Goal: Communication & Community: Answer question/provide support

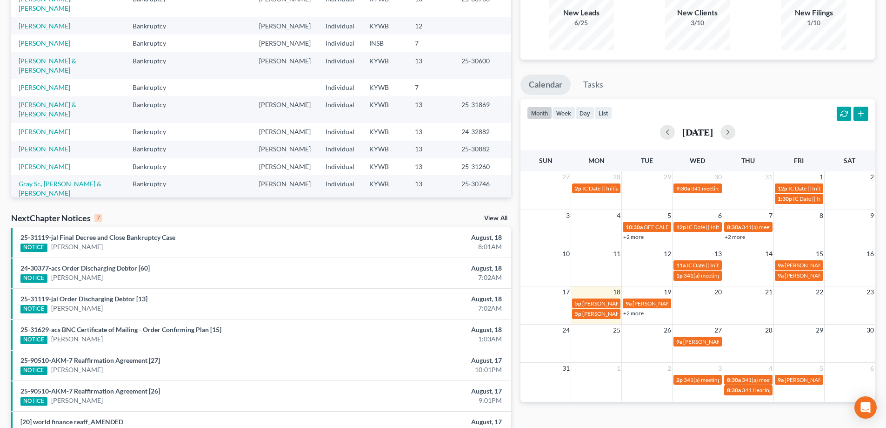
scroll to position [140, 0]
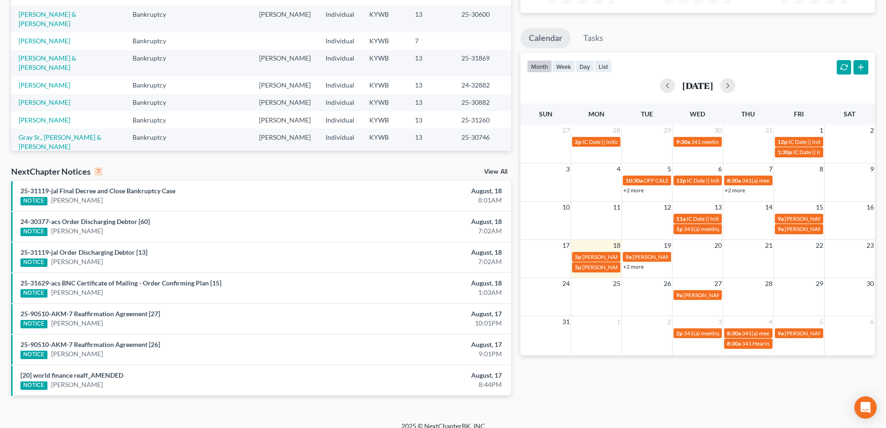
click at [488, 173] on link "View All" at bounding box center [495, 171] width 23 height 7
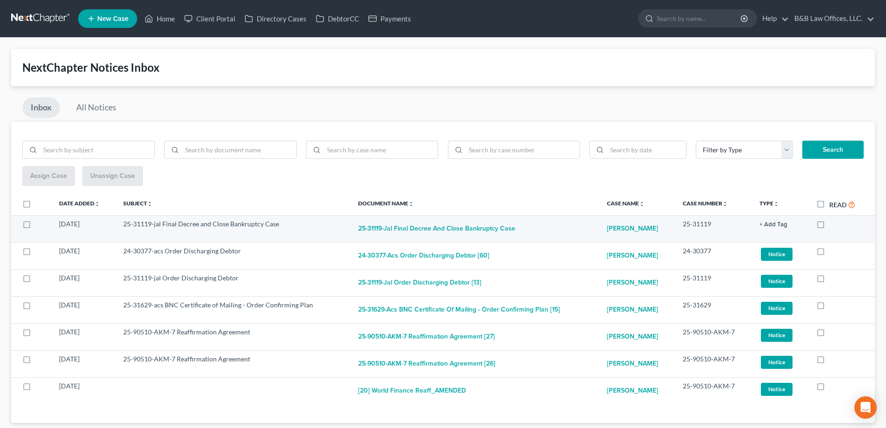
click at [829, 226] on label at bounding box center [829, 226] width 0 height 0
click at [833, 225] on input "checkbox" at bounding box center [836, 222] width 6 height 6
checkbox input "true"
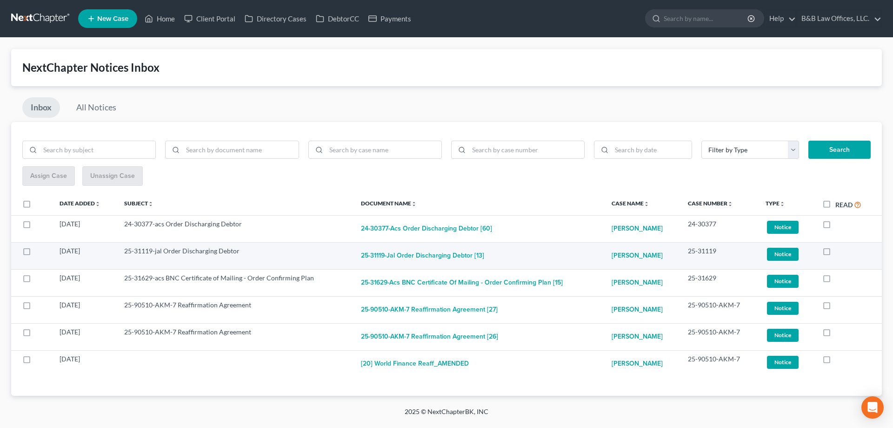
click at [836, 253] on label at bounding box center [836, 253] width 0 height 0
click at [839, 252] on input "checkbox" at bounding box center [842, 249] width 6 height 6
checkbox input "true"
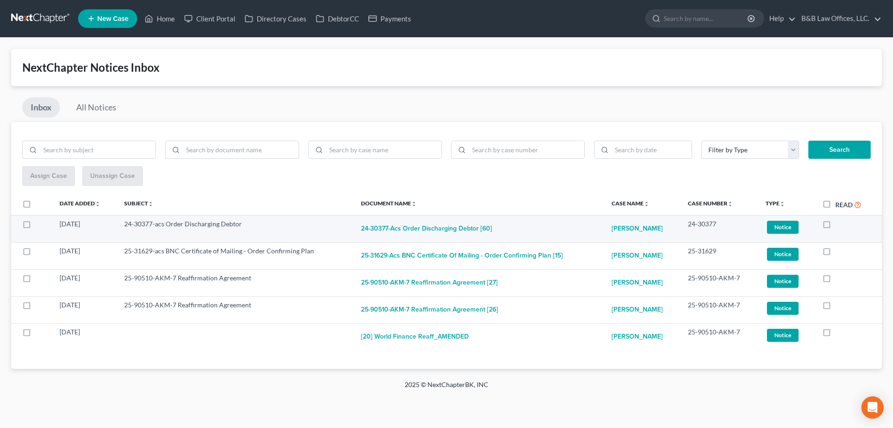
click at [836, 226] on label at bounding box center [836, 226] width 0 height 0
click at [839, 225] on input "checkbox" at bounding box center [842, 222] width 6 height 6
checkbox input "true"
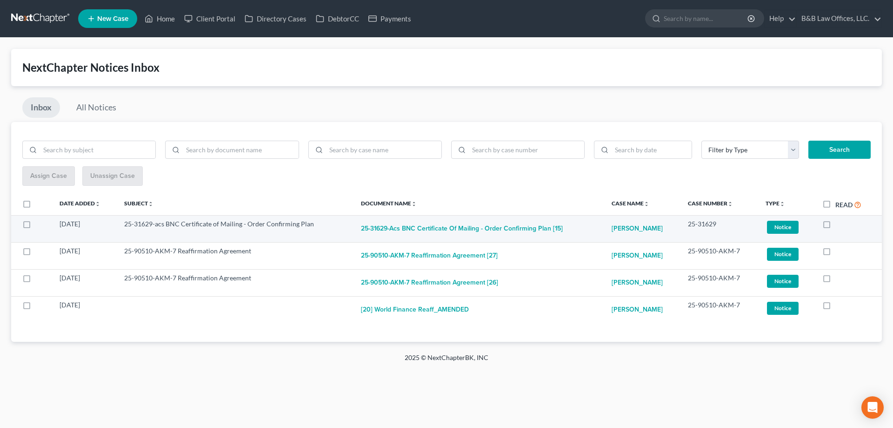
click at [836, 226] on label at bounding box center [836, 226] width 0 height 0
click at [839, 225] on input "checkbox" at bounding box center [842, 222] width 6 height 6
checkbox input "true"
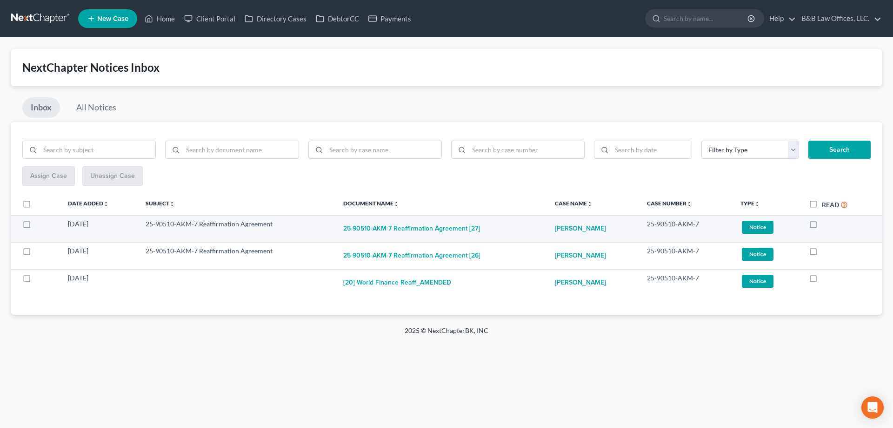
click at [822, 226] on label at bounding box center [822, 226] width 0 height 0
click at [826, 222] on input "checkbox" at bounding box center [829, 222] width 6 height 6
checkbox input "true"
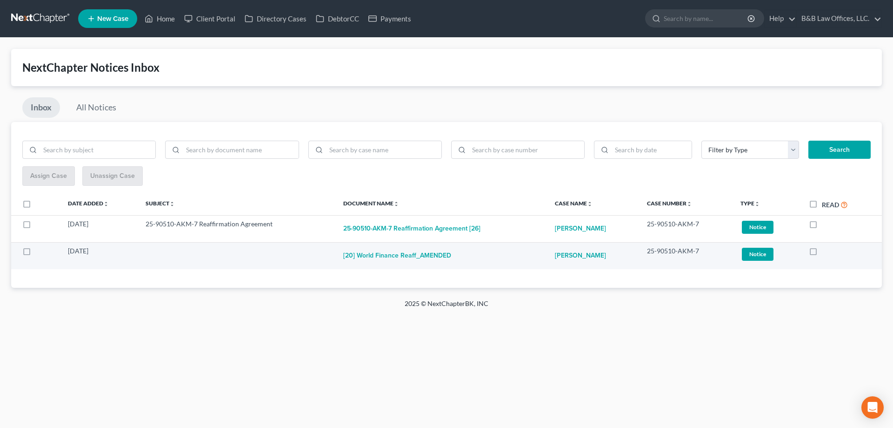
click at [822, 253] on label at bounding box center [822, 253] width 0 height 0
click at [826, 252] on input "checkbox" at bounding box center [829, 249] width 6 height 6
checkbox input "true"
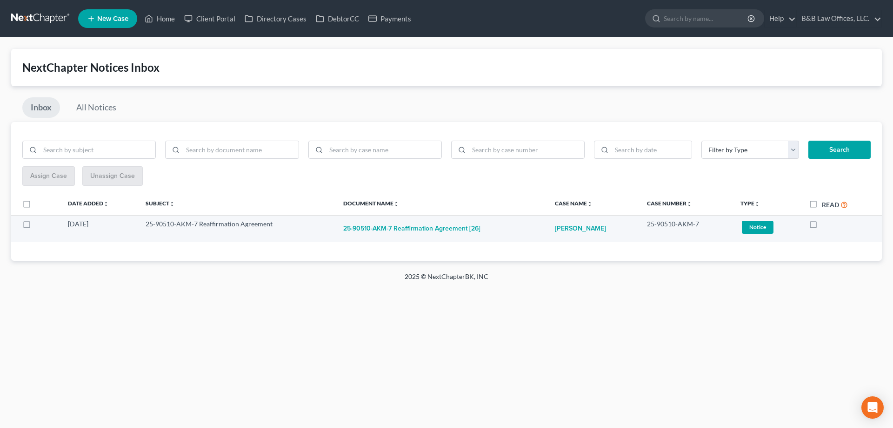
click at [822, 226] on label at bounding box center [822, 226] width 0 height 0
click at [826, 222] on input "checkbox" at bounding box center [829, 222] width 6 height 6
checkbox input "true"
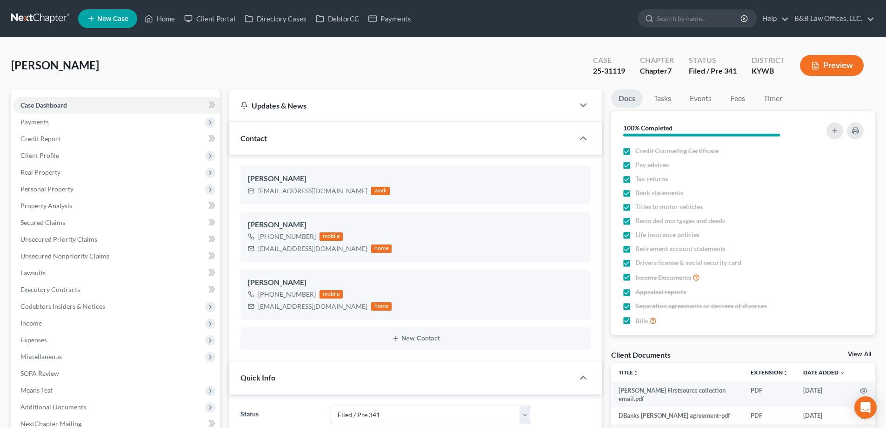
select select "7"
select select "2"
select select "0"
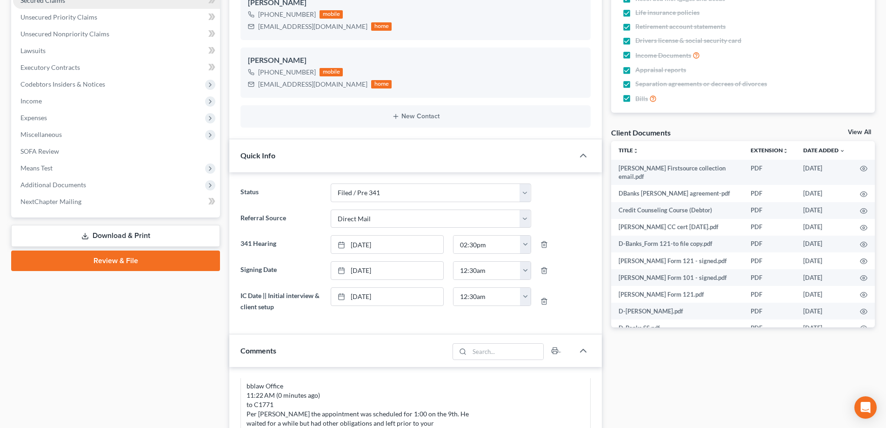
scroll to position [233, 0]
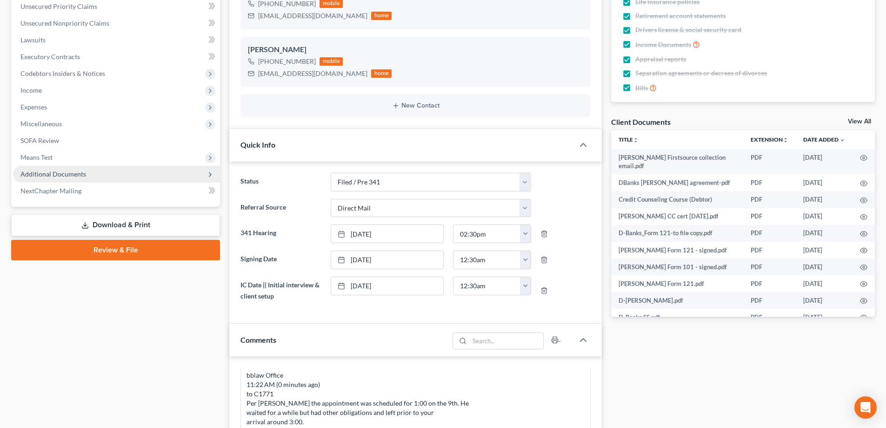
click at [82, 174] on span "Additional Documents" at bounding box center [53, 174] width 66 height 8
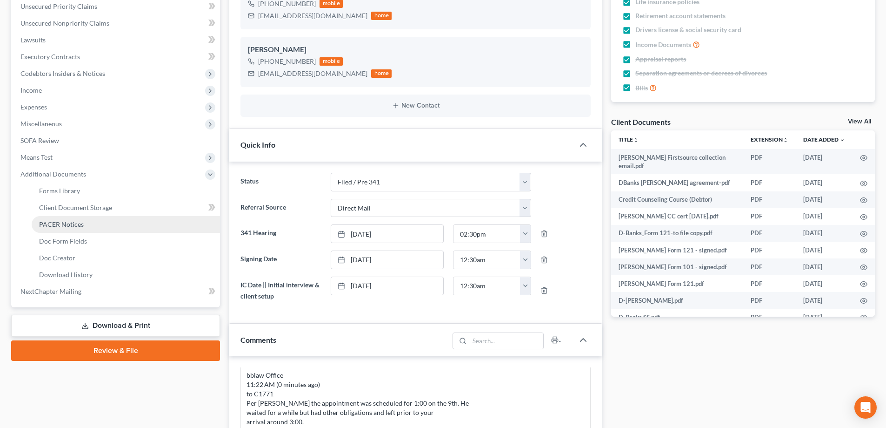
click at [100, 227] on link "PACER Notices" at bounding box center [126, 224] width 188 height 17
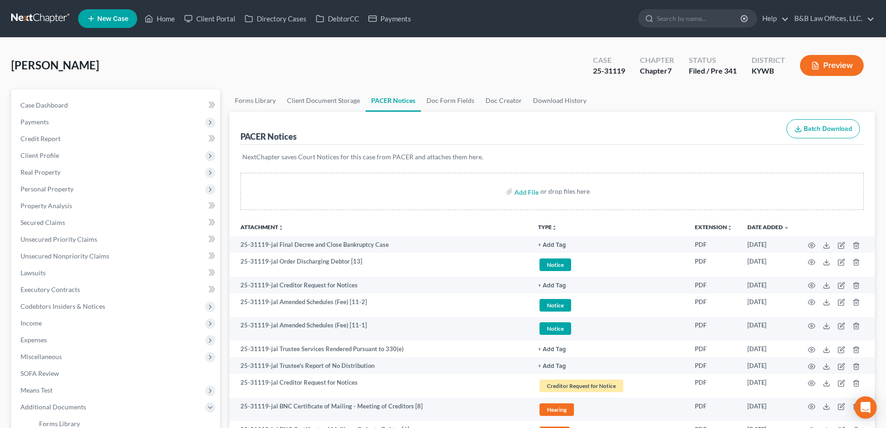
scroll to position [47, 0]
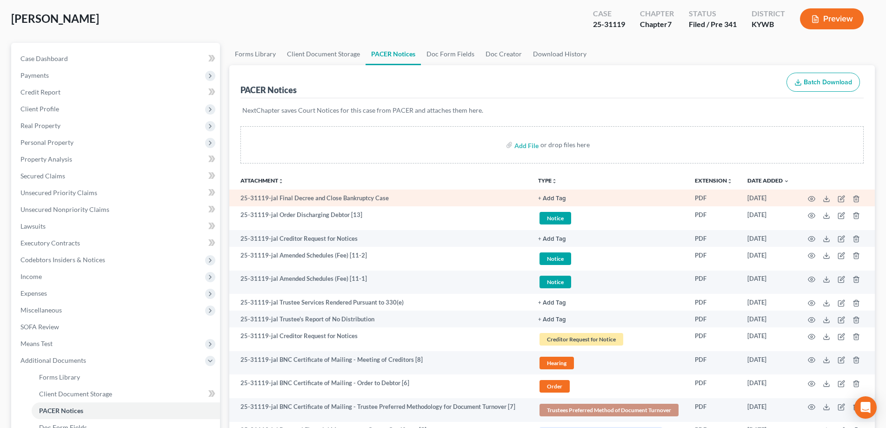
click at [555, 199] on button "+ Add Tag" at bounding box center [552, 198] width 28 height 6
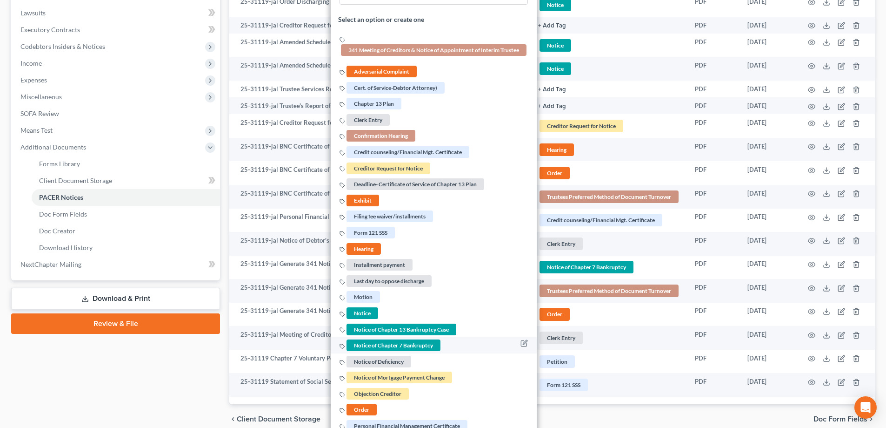
scroll to position [291, 0]
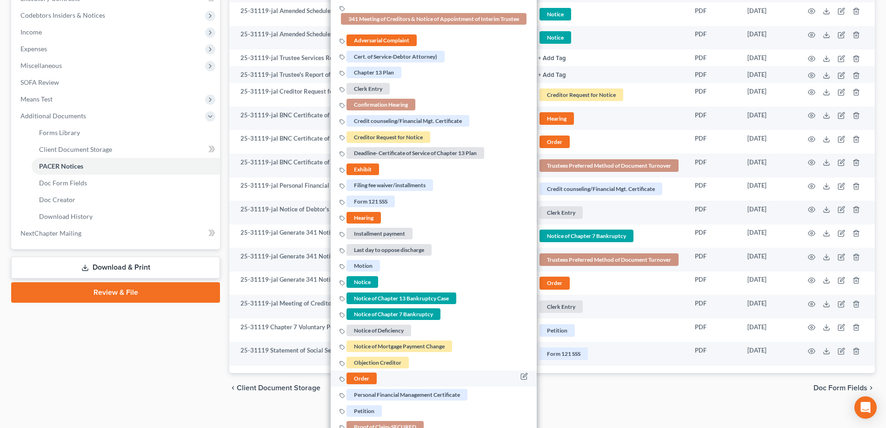
click at [361, 381] on span "Order" at bounding box center [362, 379] width 30 height 12
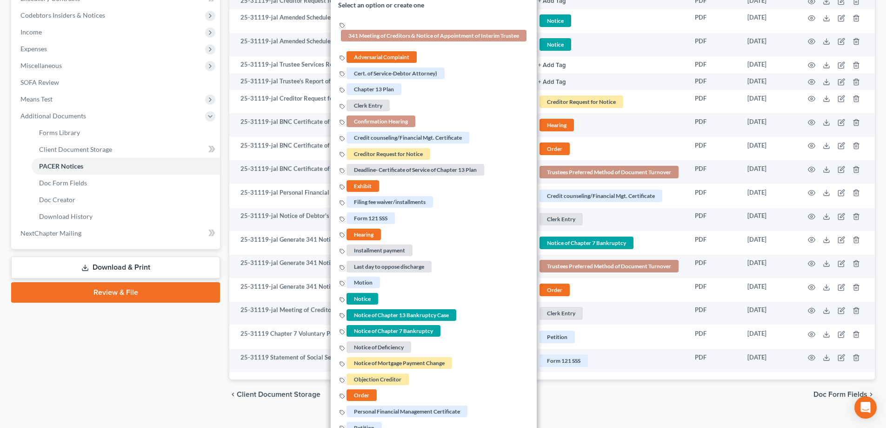
click at [575, 410] on div "Petition Navigation Case Dashboard Payments Invoices Payments Payments Credit R…" at bounding box center [443, 108] width 864 height 618
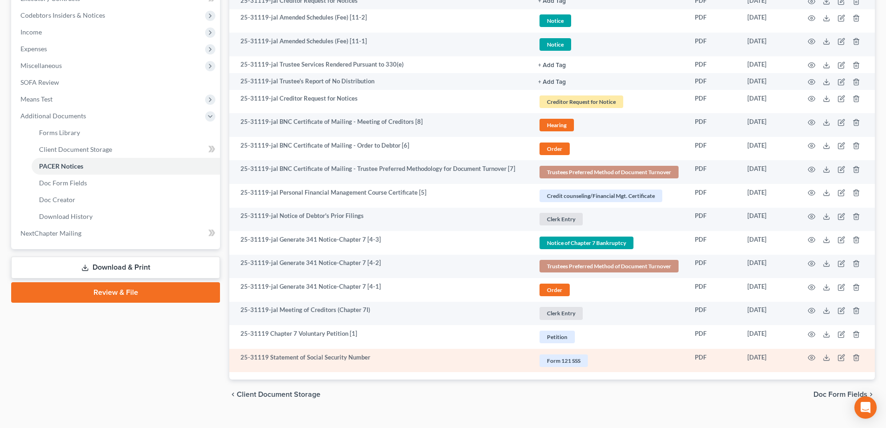
scroll to position [12, 0]
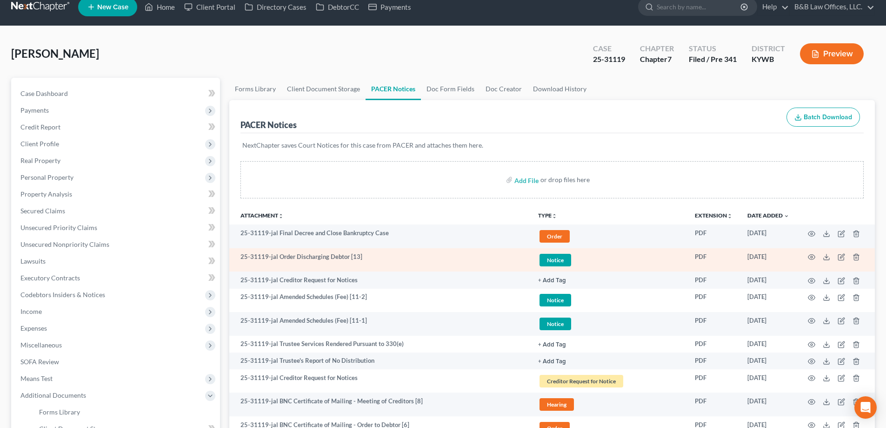
click at [557, 262] on span "Notice" at bounding box center [556, 260] width 32 height 13
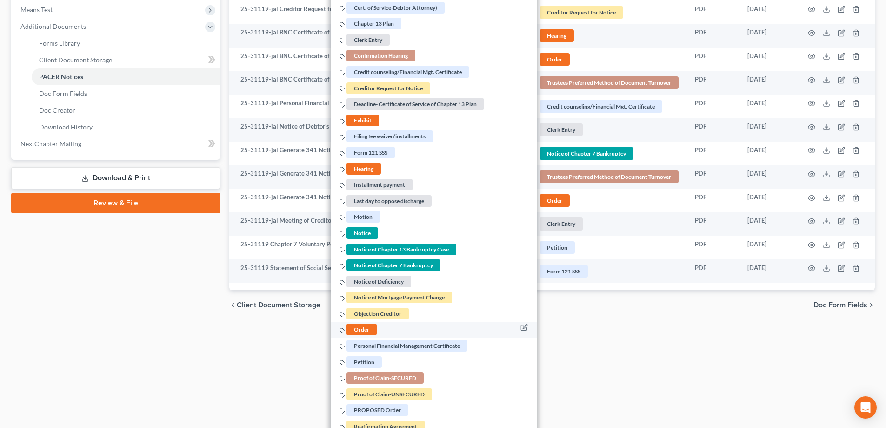
scroll to position [384, 0]
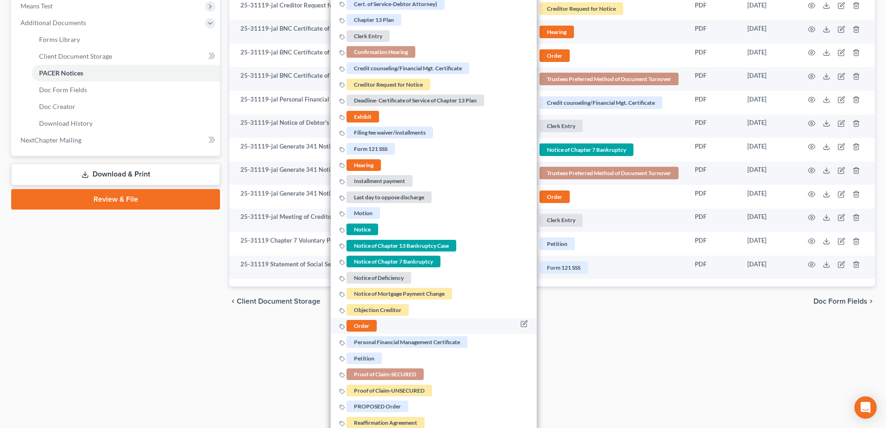
click at [360, 328] on span "Order" at bounding box center [362, 326] width 30 height 12
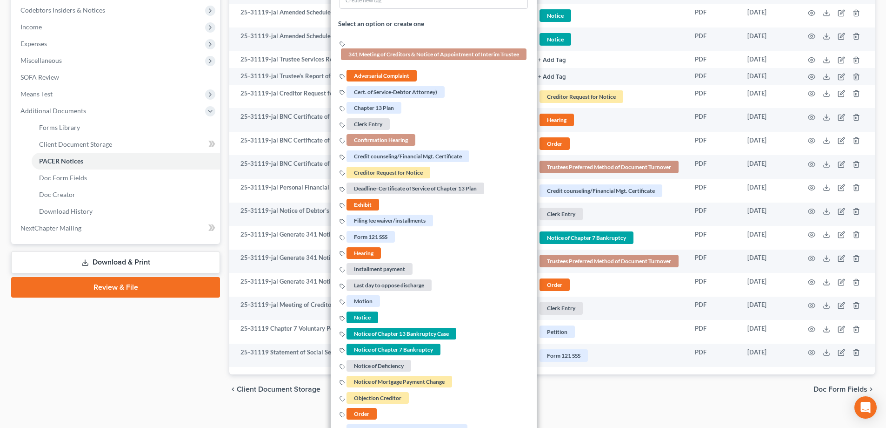
scroll to position [198, 0]
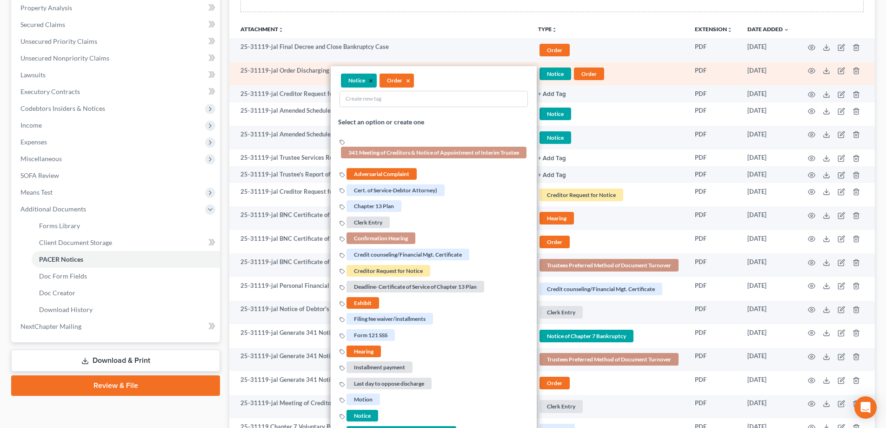
click at [369, 80] on button "×" at bounding box center [371, 80] width 4 height 8
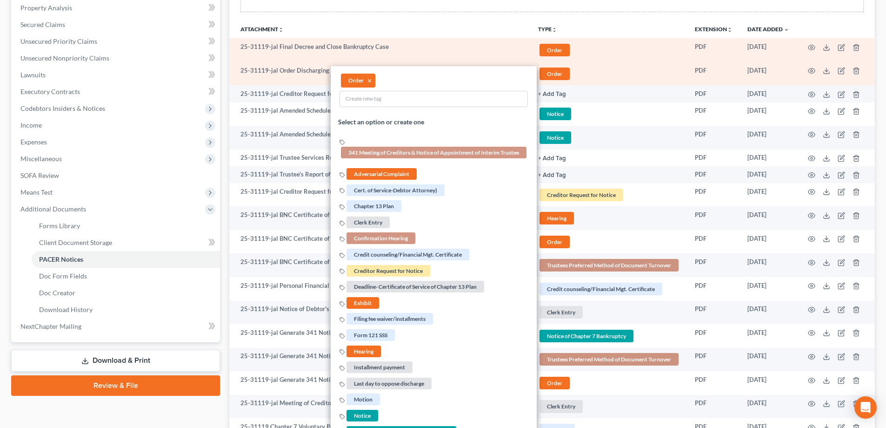
click at [435, 49] on td "25-31119-jal Final Decree and Close Bankruptcy Case" at bounding box center [379, 50] width 301 height 24
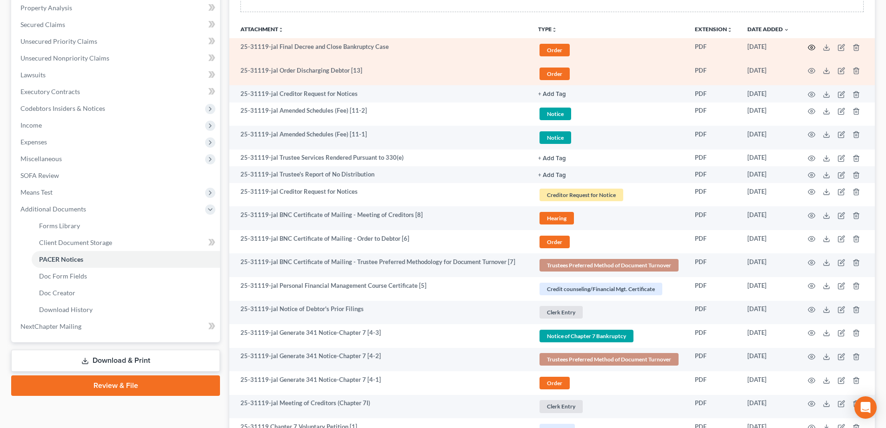
click at [810, 50] on icon "button" at bounding box center [812, 47] width 7 height 5
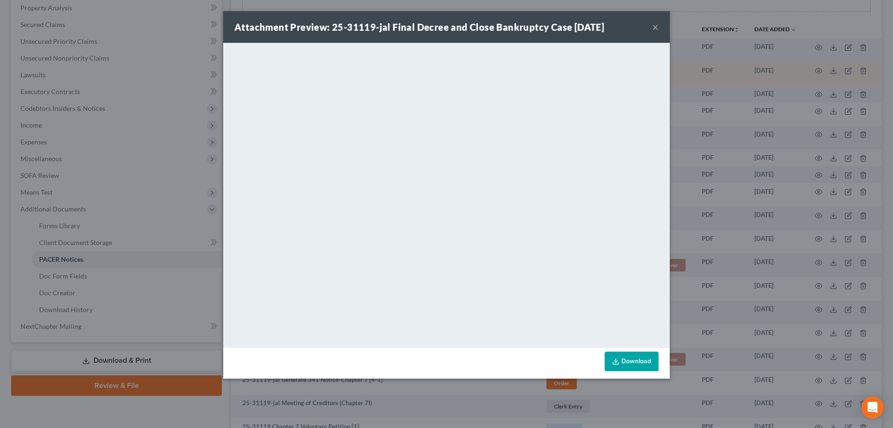
click at [659, 29] on div "Attachment Preview: 25-31119-jal Final Decree and Close Bankruptcy Case 08/18/2…" at bounding box center [446, 27] width 447 height 32
click at [658, 29] on button "×" at bounding box center [655, 26] width 7 height 11
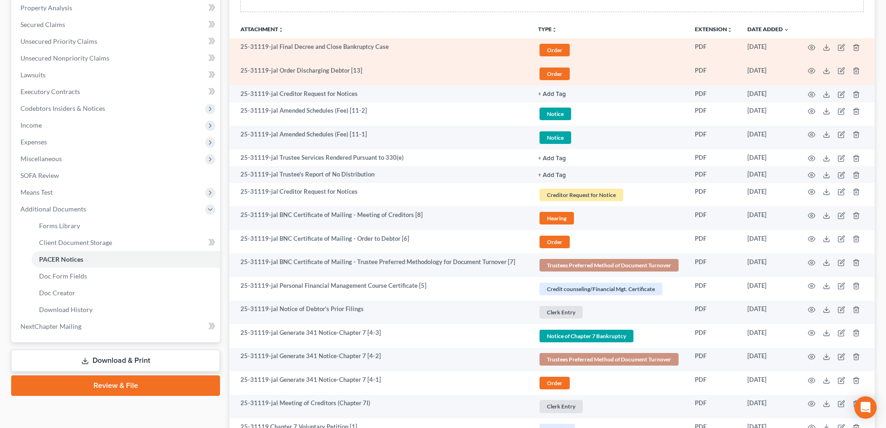
click at [554, 50] on span "Order" at bounding box center [555, 50] width 30 height 13
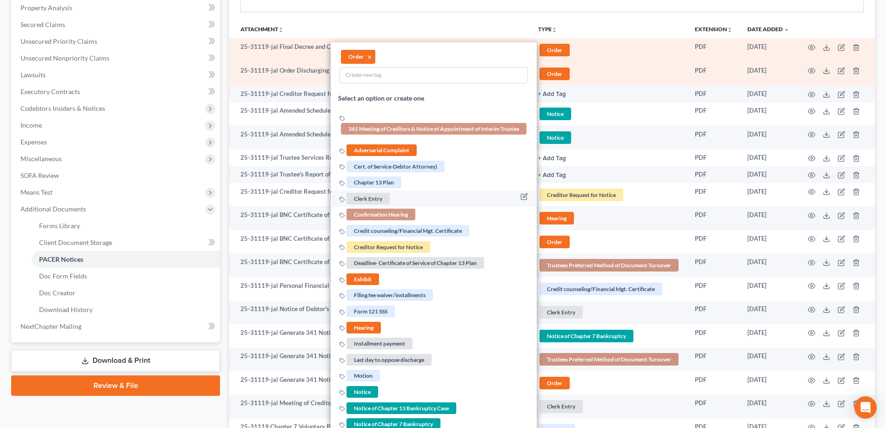
click at [377, 201] on span "Clerk Entry" at bounding box center [368, 199] width 43 height 12
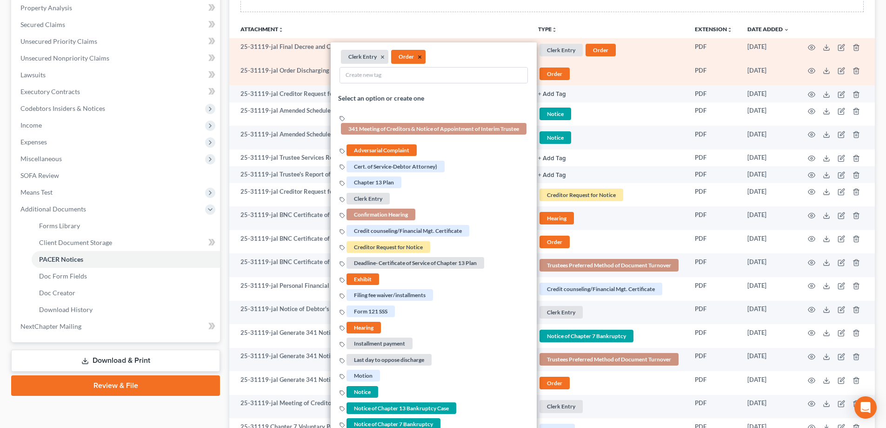
click at [419, 56] on button "×" at bounding box center [420, 57] width 4 height 8
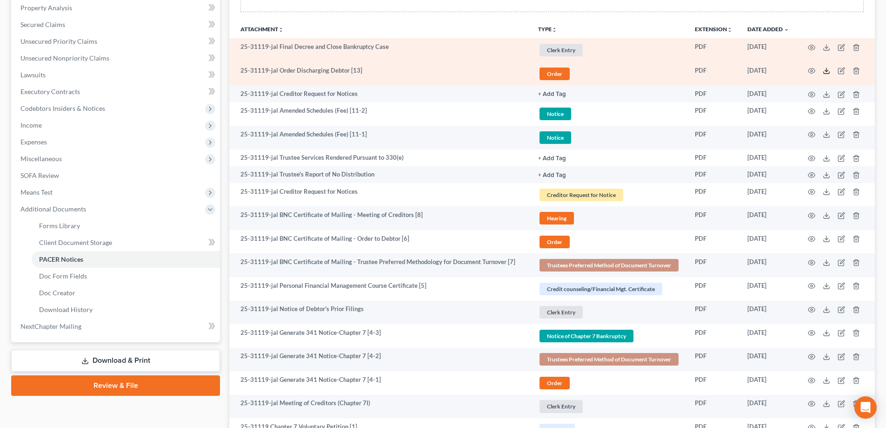
click at [825, 70] on icon at bounding box center [826, 70] width 7 height 7
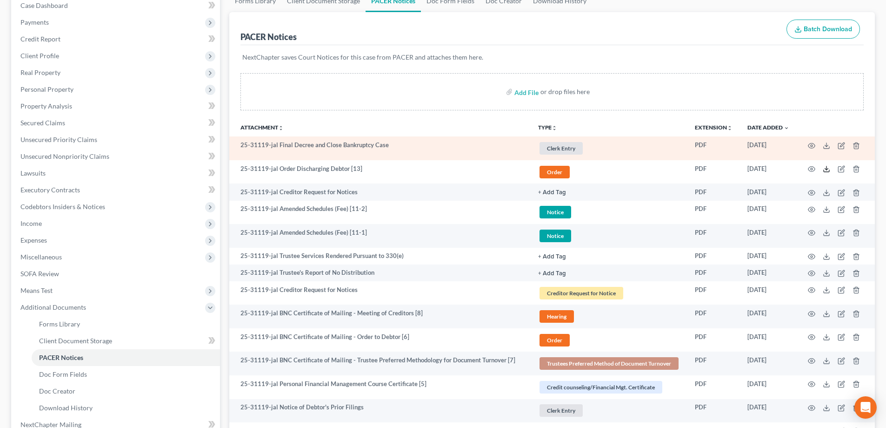
scroll to position [0, 0]
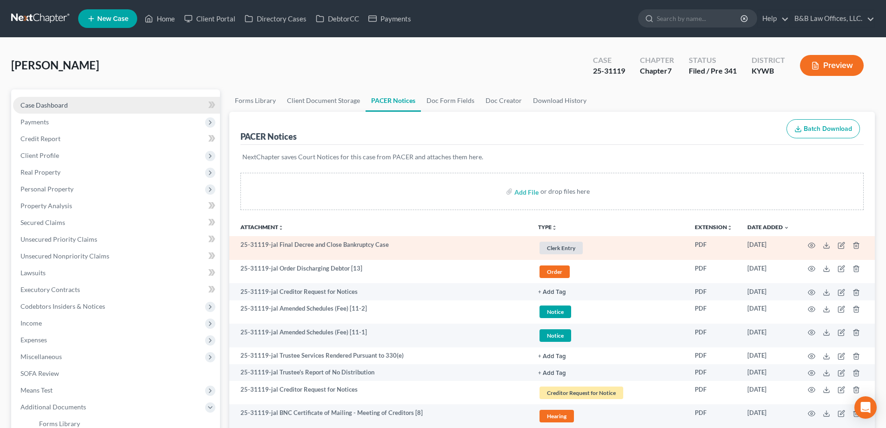
click at [34, 102] on span "Case Dashboard" at bounding box center [43, 105] width 47 height 8
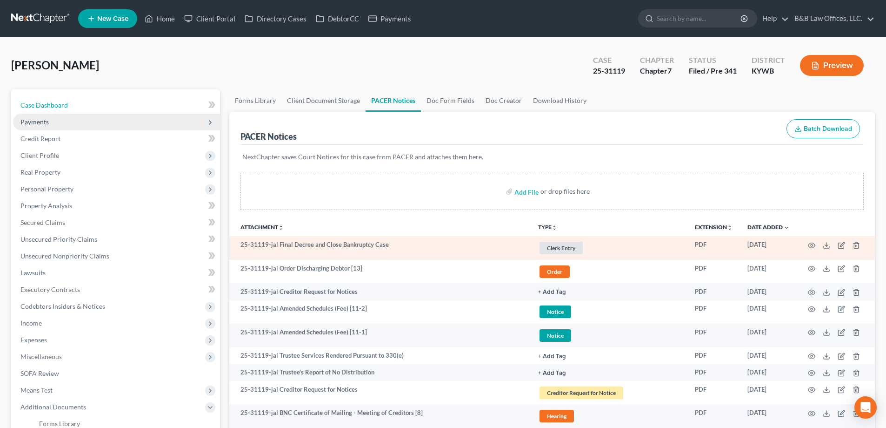
select select "7"
select select "2"
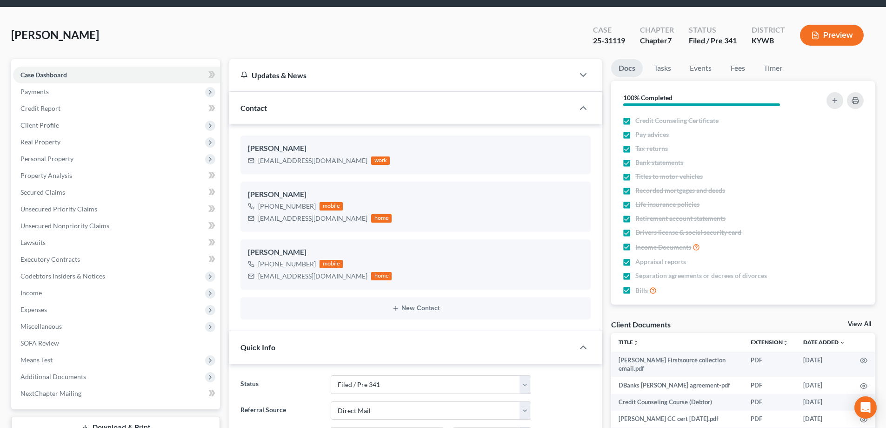
scroll to position [47, 0]
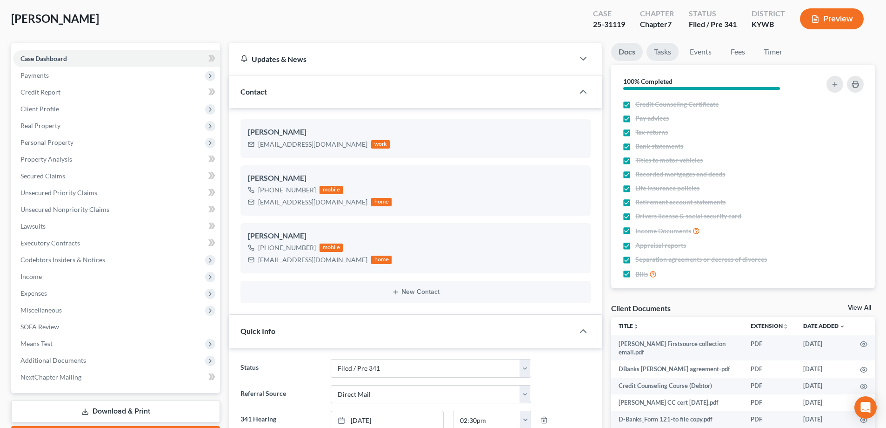
click at [658, 53] on link "Tasks" at bounding box center [663, 52] width 32 height 18
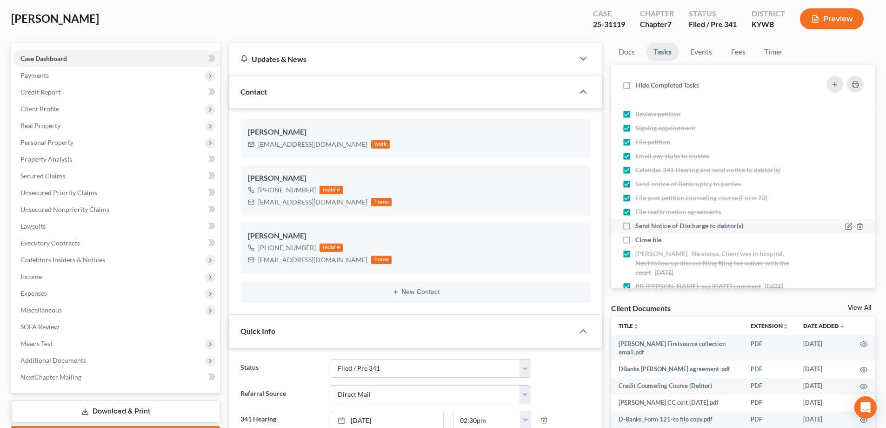
click at [635, 227] on label "Send Notice of Discharge to debtor(s)" at bounding box center [692, 225] width 115 height 9
click at [639, 227] on input "Send Notice of Discharge to debtor(s)" at bounding box center [642, 224] width 6 height 6
checkbox input "true"
click at [635, 243] on label "Close file" at bounding box center [651, 239] width 33 height 9
click at [639, 241] on input "Close file" at bounding box center [642, 238] width 6 height 6
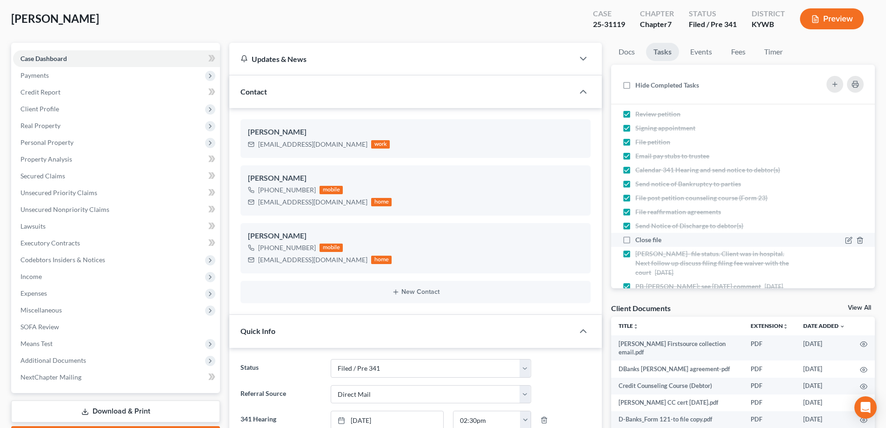
checkbox input "true"
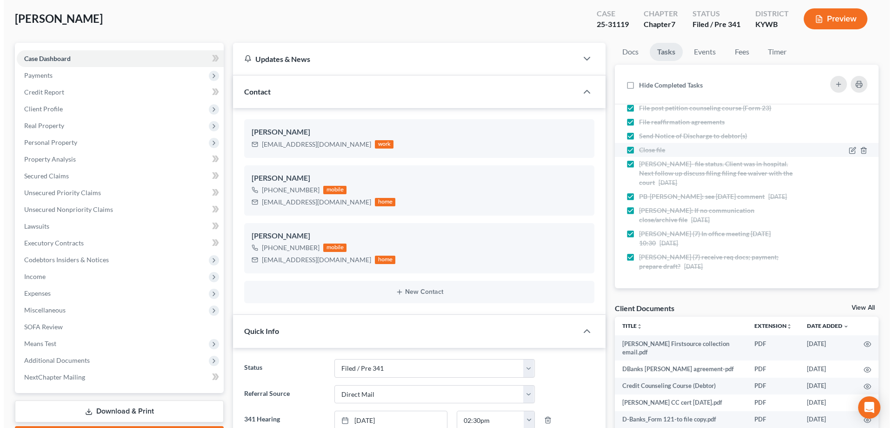
scroll to position [0, 0]
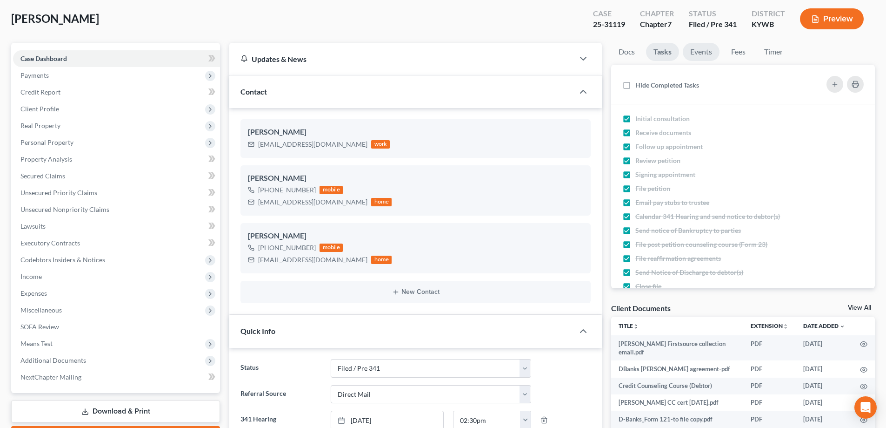
click at [701, 53] on link "Events" at bounding box center [701, 52] width 37 height 18
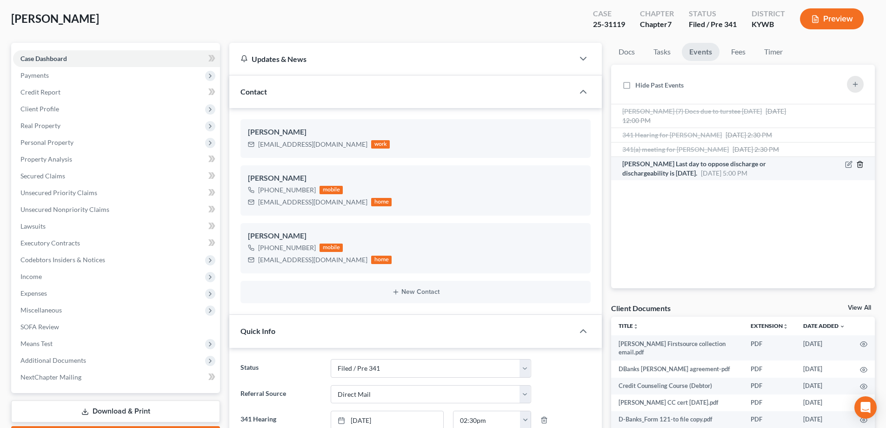
click at [862, 164] on icon "button" at bounding box center [860, 164] width 4 height 6
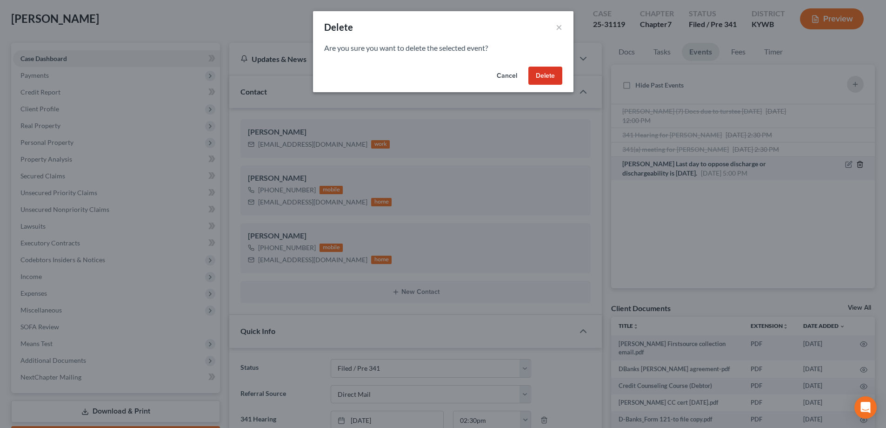
scroll to position [4723, 0]
click at [549, 73] on button "Delete" at bounding box center [549, 76] width 34 height 19
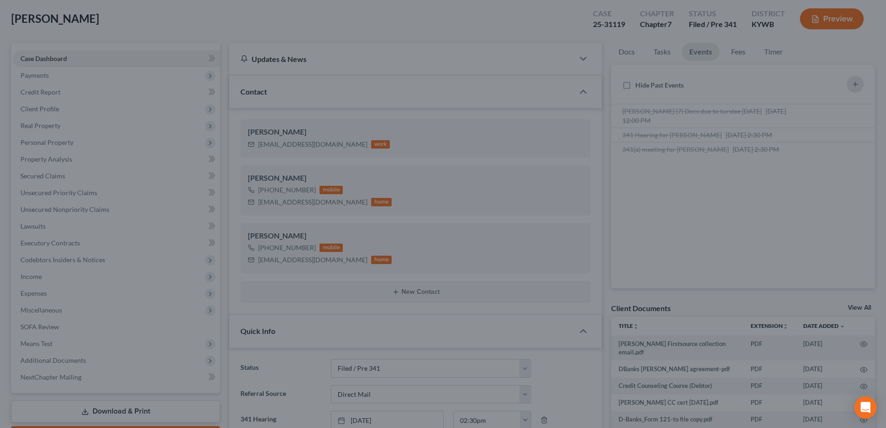
scroll to position [4742, 0]
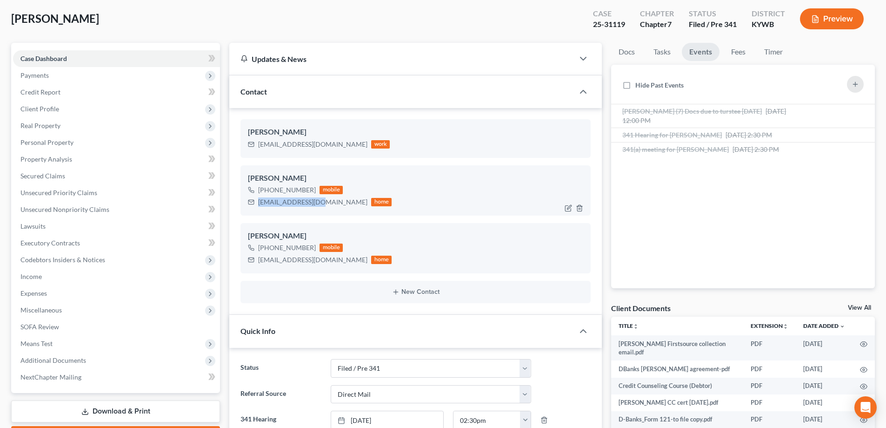
drag, startPoint x: 256, startPoint y: 201, endPoint x: 323, endPoint y: 207, distance: 67.7
click at [323, 207] on div "banks303@yahoo.com home" at bounding box center [320, 202] width 144 height 12
copy div "banks303@yahoo.com"
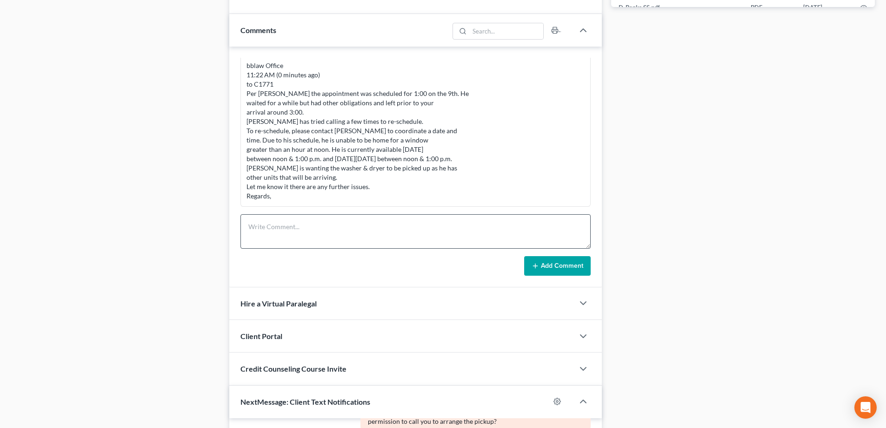
scroll to position [558, 0]
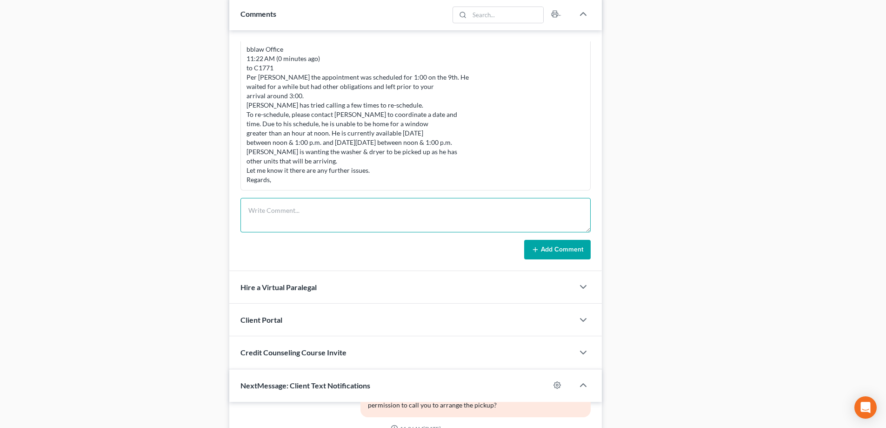
click at [264, 216] on textarea at bounding box center [416, 215] width 350 height 34
type textarea "W"
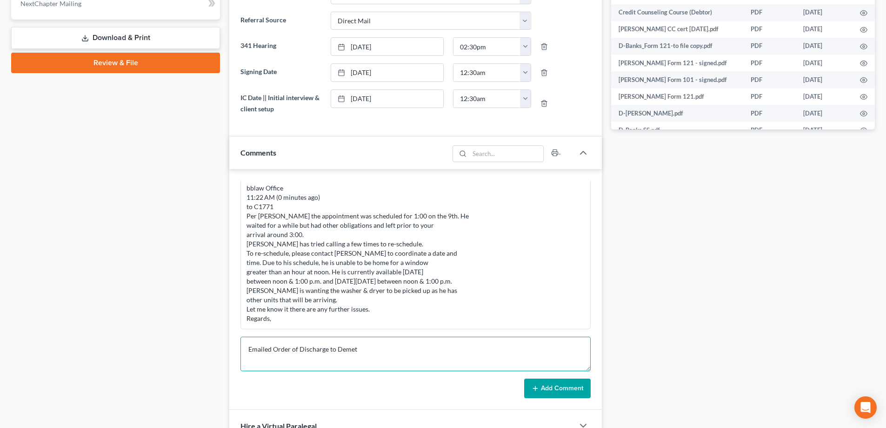
scroll to position [512, 0]
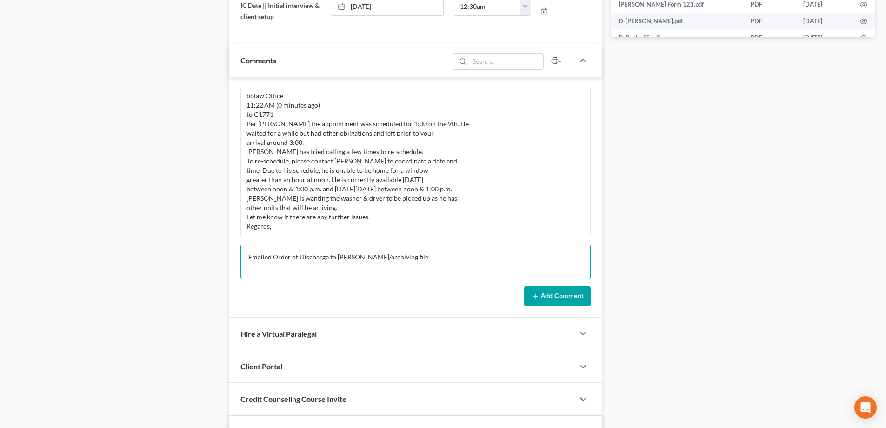
type textarea "Emailed Order of Discharge to Demetrius Closing/archiving file"
click at [546, 294] on button "Add Comment" at bounding box center [557, 296] width 67 height 20
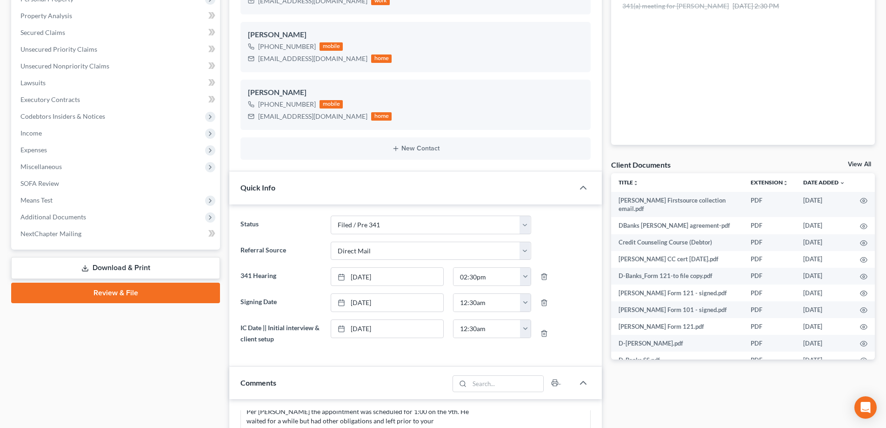
scroll to position [186, 0]
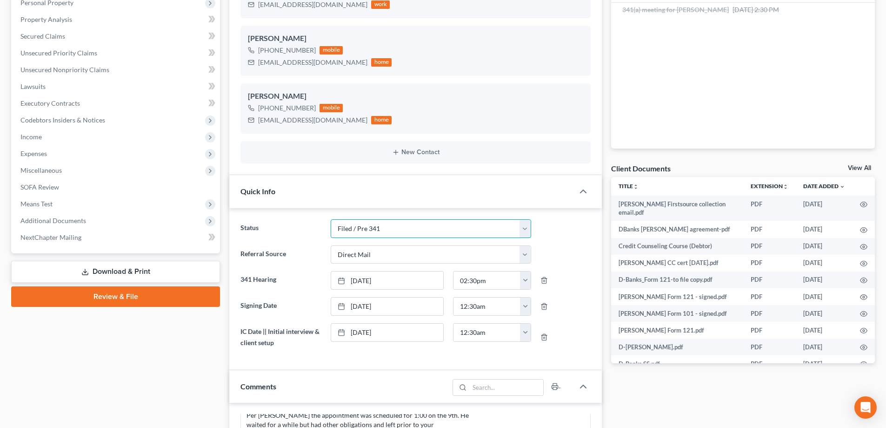
click at [372, 230] on select "Discharged Discharged & Reported Discharge Litigation Dismissal Notice Dismisse…" at bounding box center [431, 228] width 201 height 19
select select "0"
click at [331, 219] on select "Discharged Discharged & Reported Discharge Litigation Dismissal Notice Dismisse…" at bounding box center [431, 228] width 201 height 19
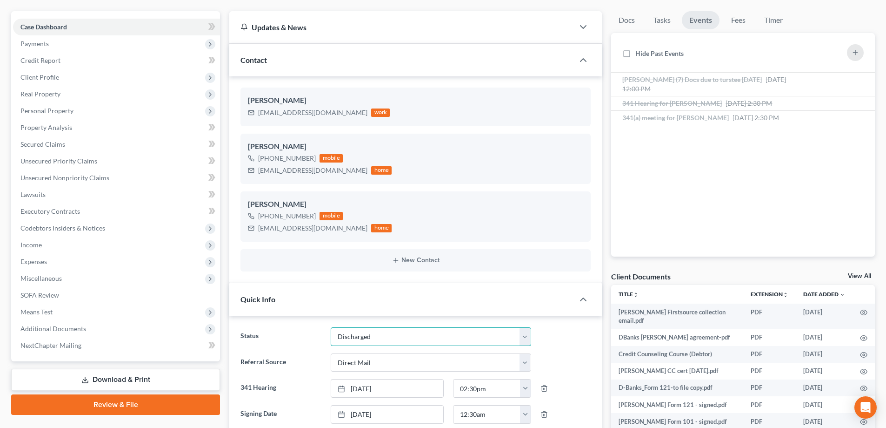
scroll to position [0, 0]
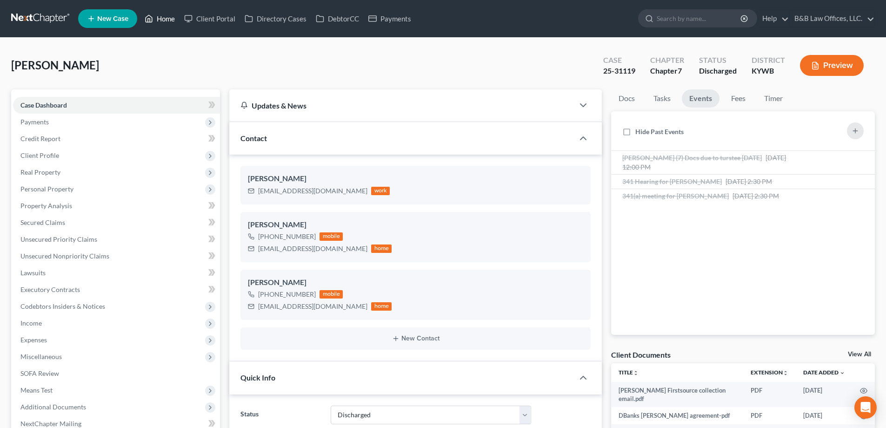
click at [167, 19] on link "Home" at bounding box center [160, 18] width 40 height 17
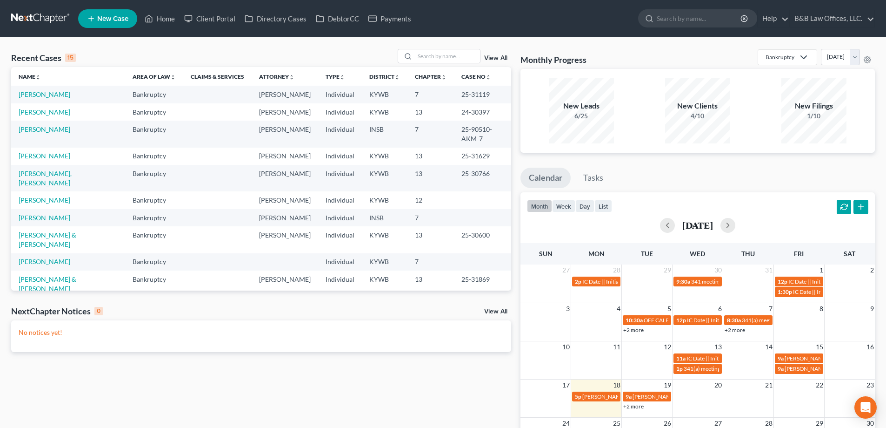
click at [492, 58] on link "View All" at bounding box center [495, 58] width 23 height 7
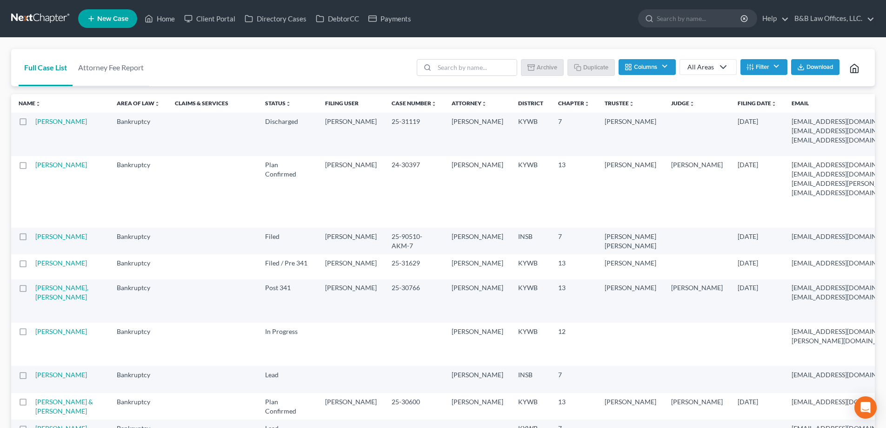
click at [32, 124] on label at bounding box center [32, 124] width 0 height 0
click at [35, 121] on input "checkbox" at bounding box center [38, 120] width 6 height 6
click at [538, 68] on button "Archive" at bounding box center [544, 67] width 42 height 16
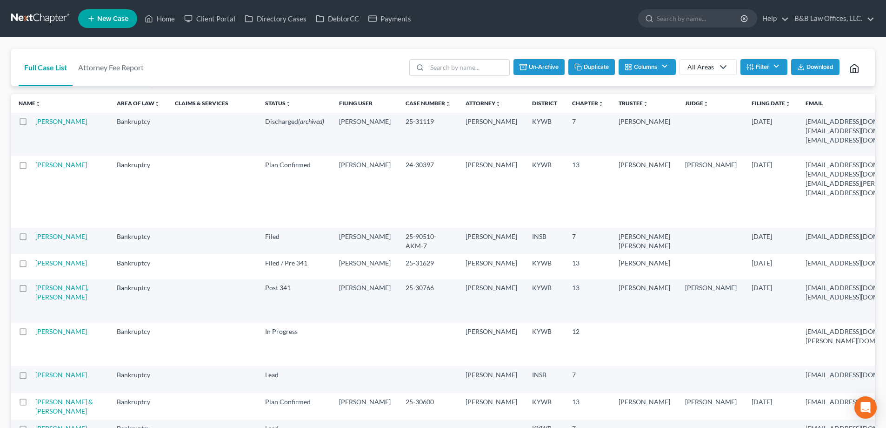
checkbox input "false"
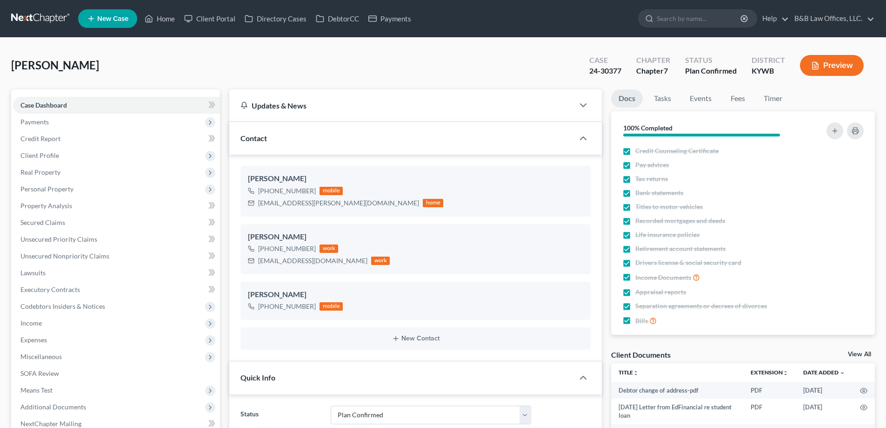
select select "13"
select select "2"
select select "0"
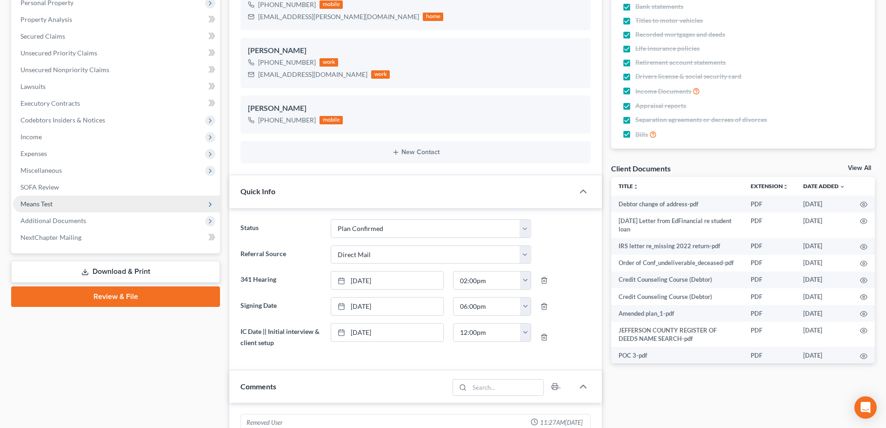
scroll to position [7057, 0]
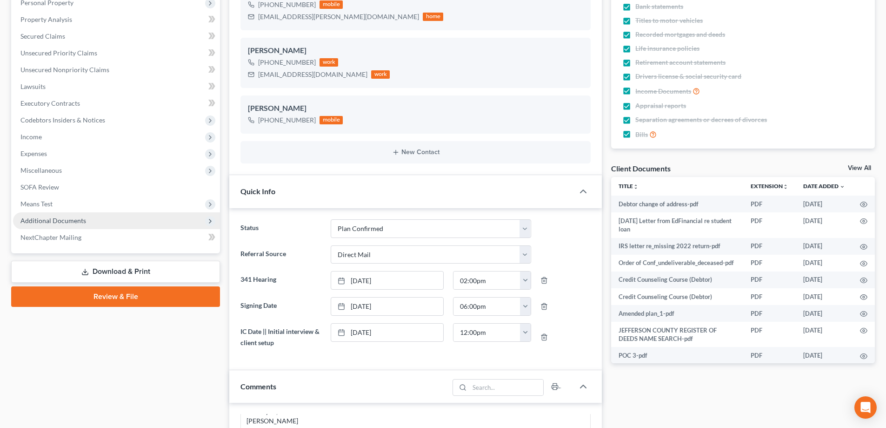
click at [75, 221] on span "Additional Documents" at bounding box center [53, 220] width 66 height 8
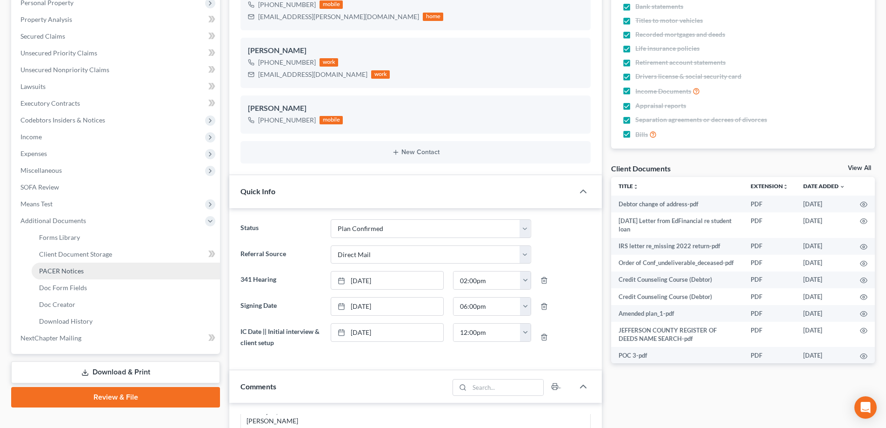
click at [78, 268] on span "PACER Notices" at bounding box center [61, 271] width 45 height 8
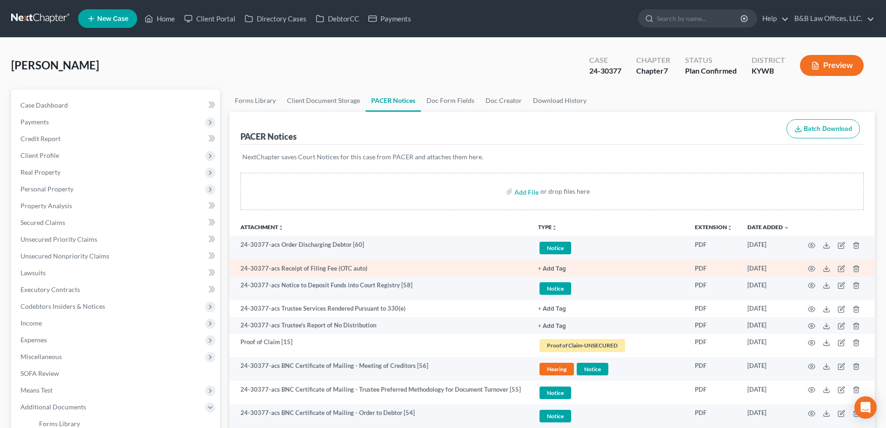
scroll to position [93, 0]
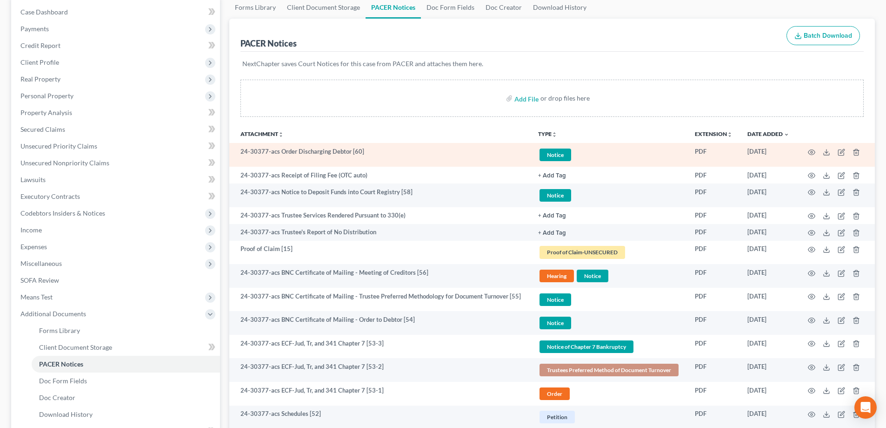
click at [555, 151] on span "Notice" at bounding box center [556, 154] width 32 height 13
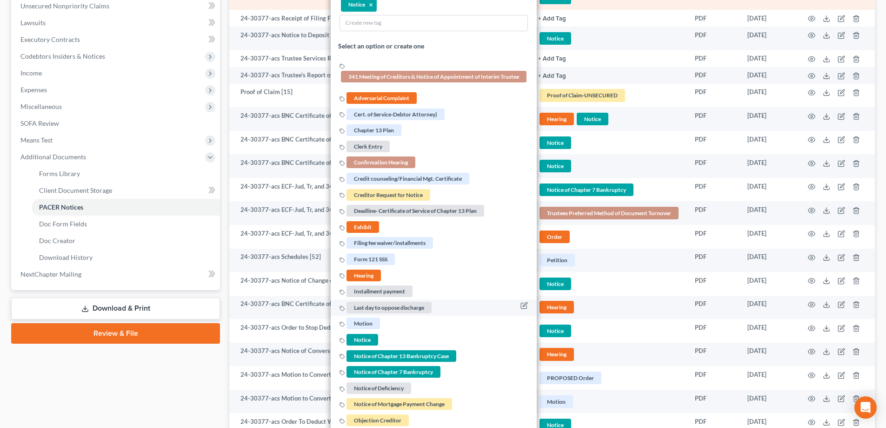
scroll to position [279, 0]
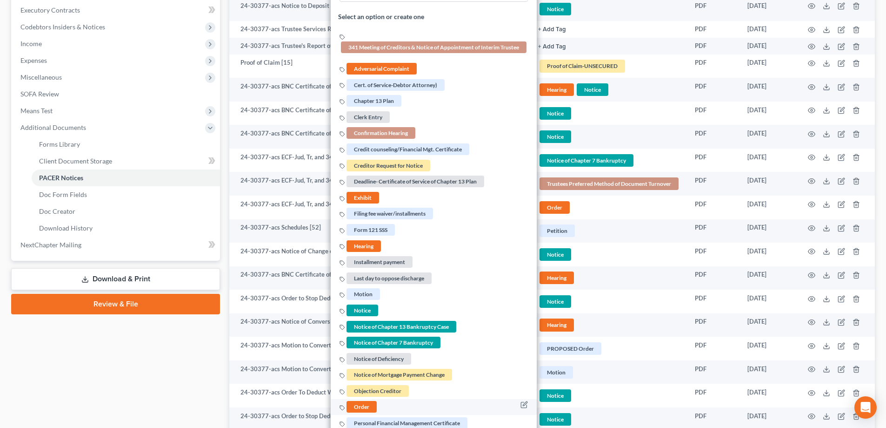
click at [362, 404] on span "Order" at bounding box center [362, 407] width 30 height 12
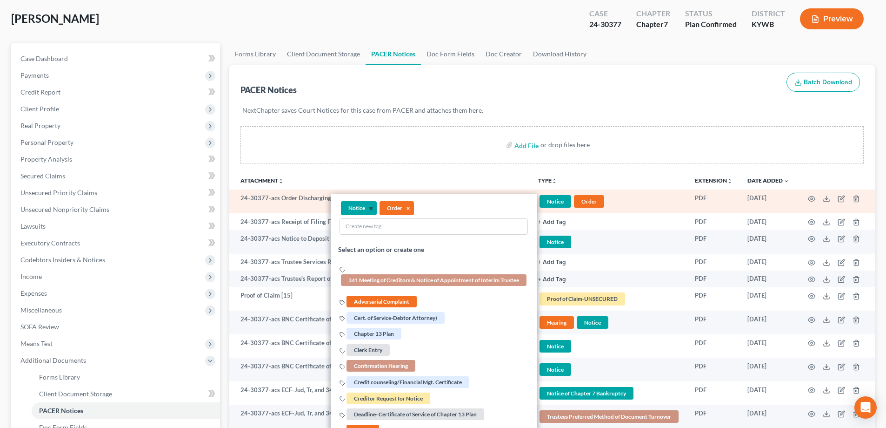
click at [369, 208] on button "×" at bounding box center [371, 208] width 4 height 8
click at [664, 74] on div "PACER Notices Batch Download" at bounding box center [552, 81] width 623 height 33
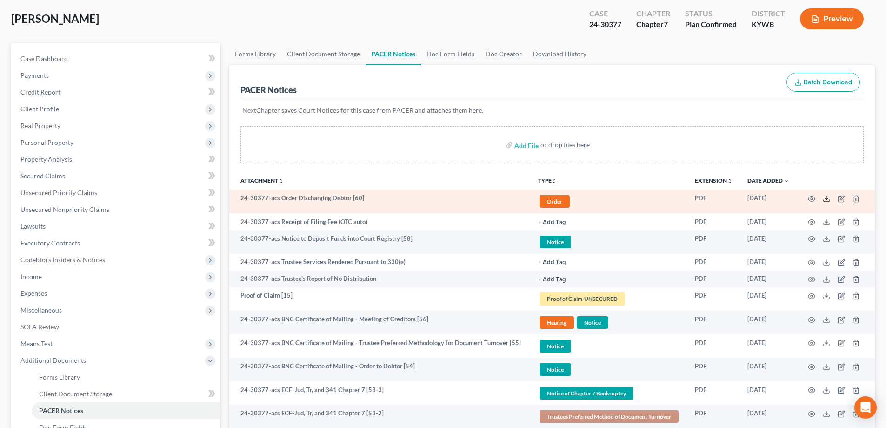
click at [823, 197] on icon at bounding box center [826, 198] width 7 height 7
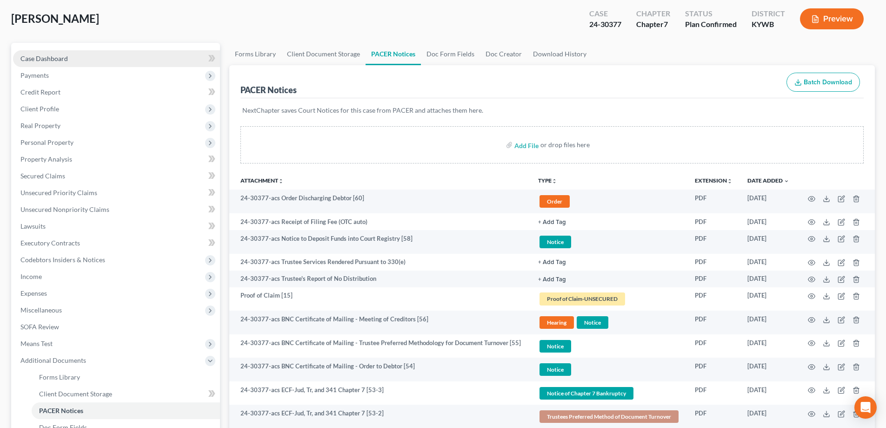
click at [69, 60] on link "Case Dashboard" at bounding box center [116, 58] width 207 height 17
select select "2"
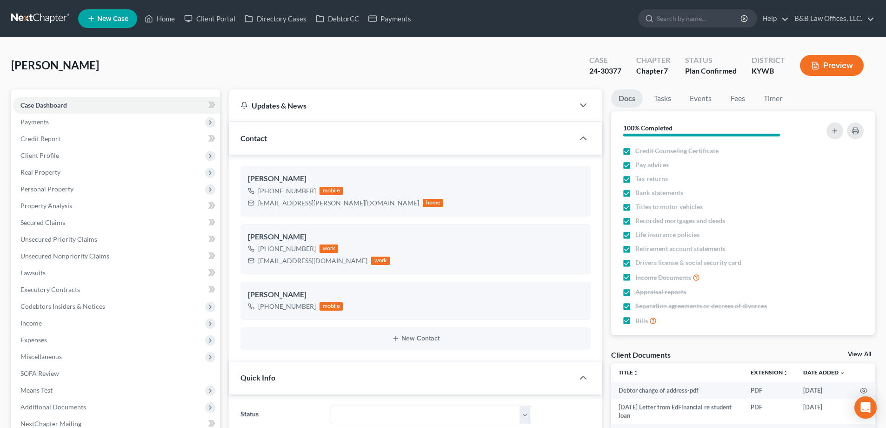
scroll to position [7057, 0]
click at [664, 97] on link "Tasks" at bounding box center [663, 98] width 32 height 18
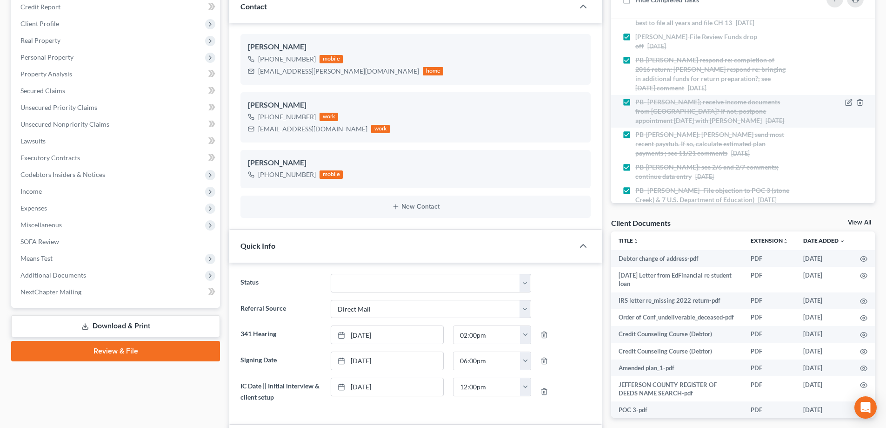
scroll to position [0, 0]
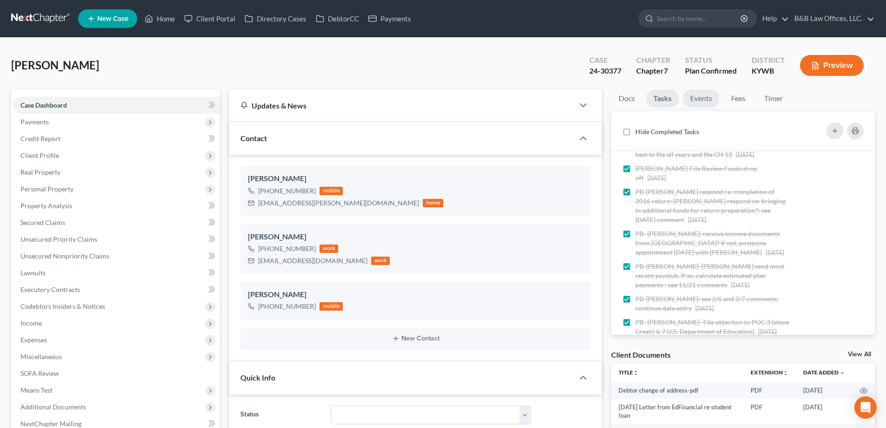
click at [699, 106] on link "Events" at bounding box center [701, 98] width 37 height 18
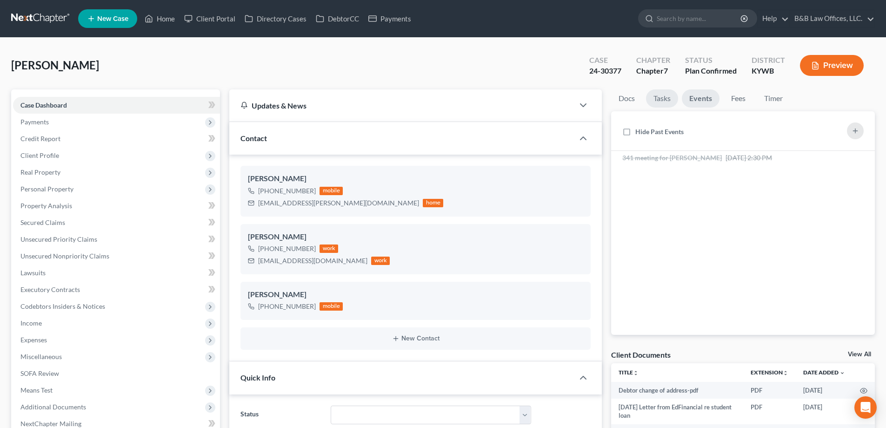
click at [654, 92] on link "Tasks" at bounding box center [662, 98] width 32 height 18
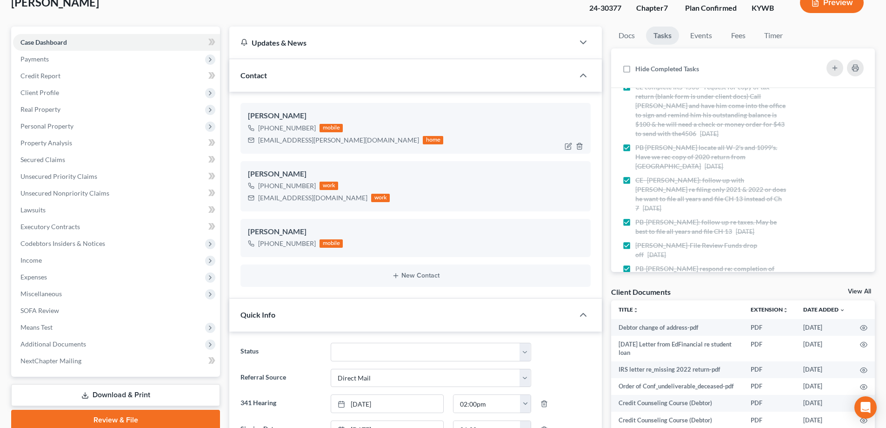
scroll to position [47, 0]
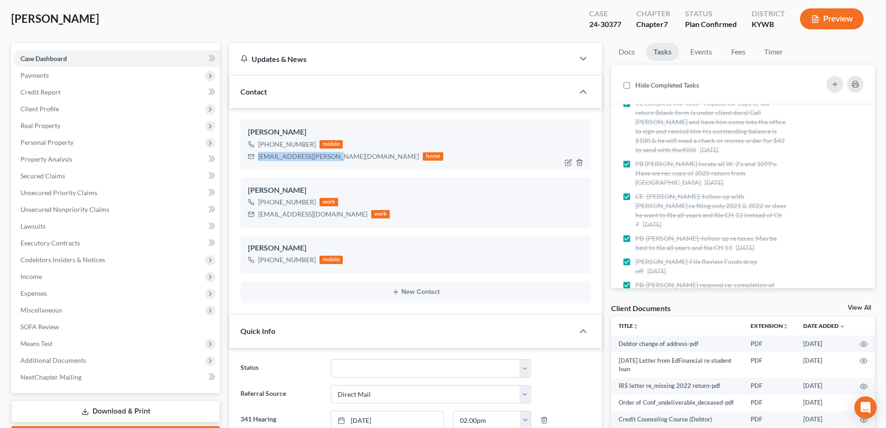
drag, startPoint x: 257, startPoint y: 155, endPoint x: 329, endPoint y: 160, distance: 72.7
click at [329, 160] on div "eddiej.allmon@gmail.com home" at bounding box center [345, 156] width 195 height 12
copy div "eddiej.allmon@gmail.com"
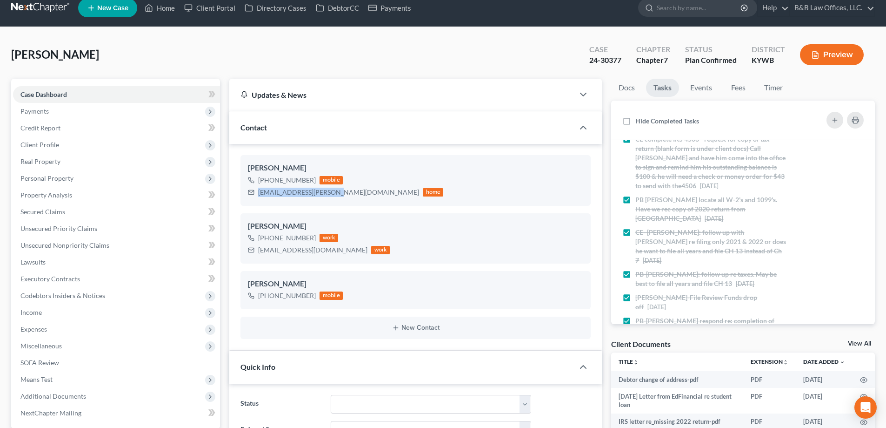
scroll to position [0, 0]
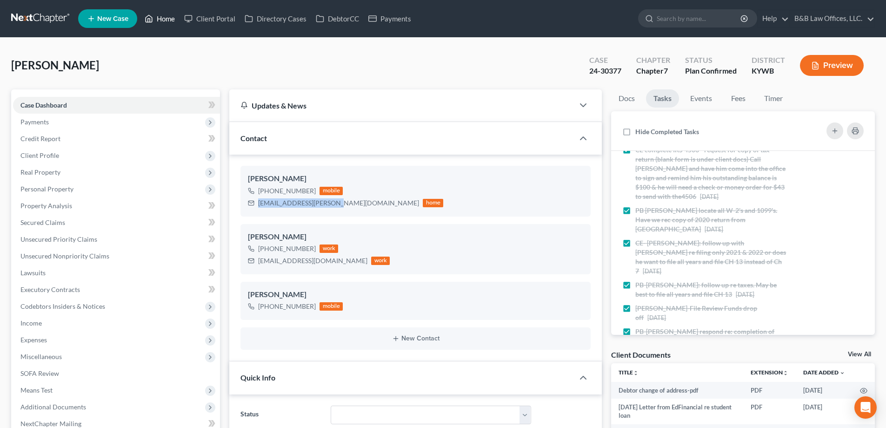
click at [160, 19] on link "Home" at bounding box center [160, 18] width 40 height 17
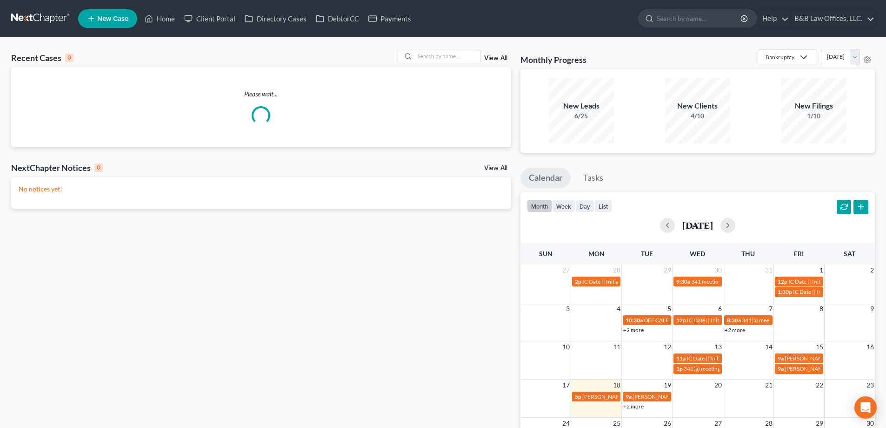
click at [489, 57] on link "View All" at bounding box center [495, 58] width 23 height 7
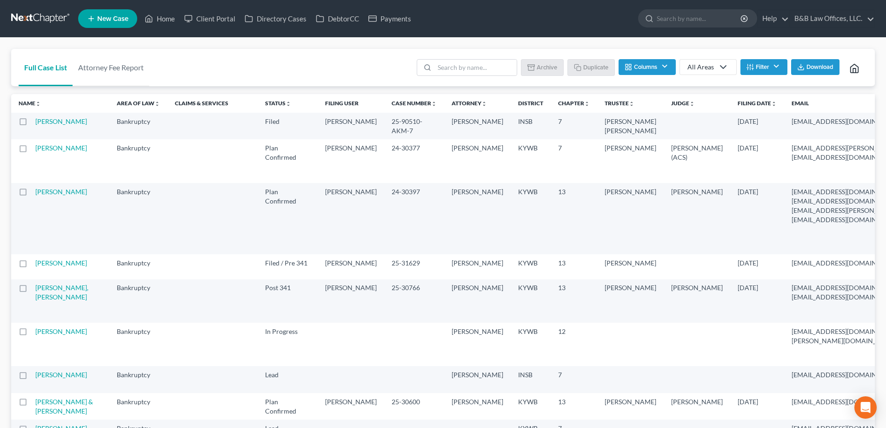
click at [32, 150] on label at bounding box center [32, 150] width 0 height 0
click at [35, 149] on input "checkbox" at bounding box center [38, 146] width 6 height 6
click at [542, 70] on button "Archive" at bounding box center [544, 67] width 42 height 16
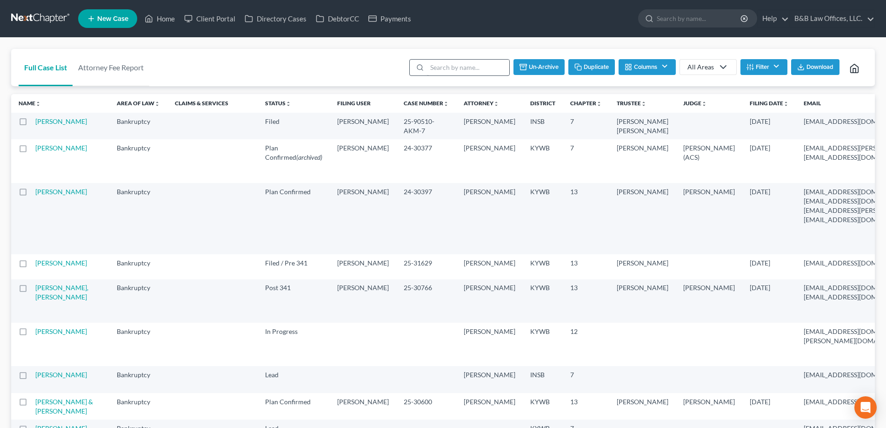
checkbox input "false"
click at [161, 19] on link "Home" at bounding box center [160, 18] width 40 height 17
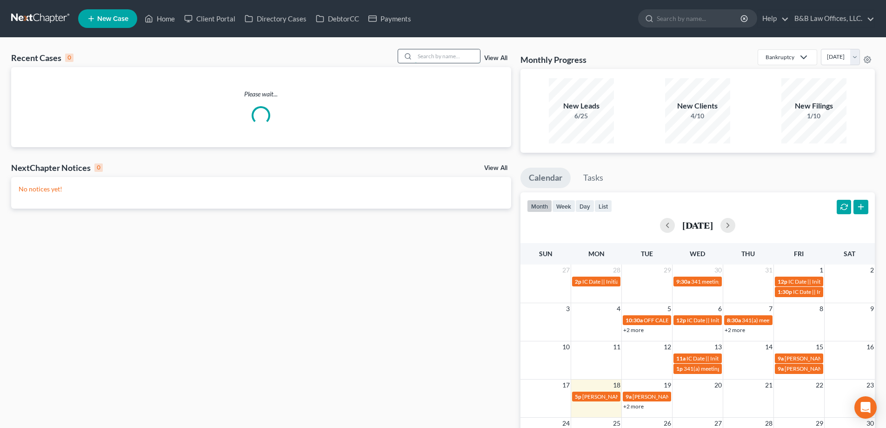
click at [438, 55] on input "search" at bounding box center [447, 55] width 65 height 13
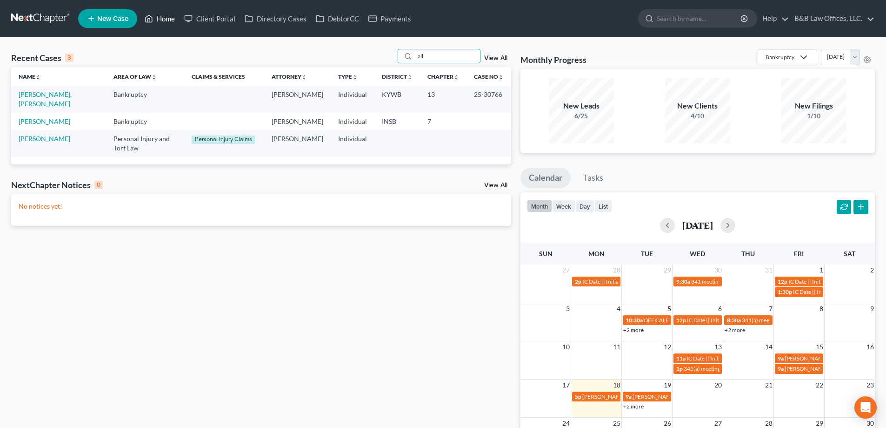
type input "all"
click at [167, 21] on link "Home" at bounding box center [160, 18] width 40 height 17
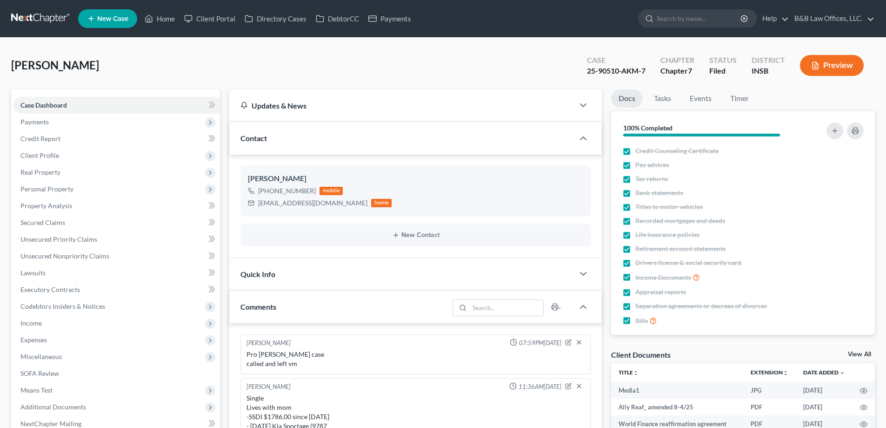
select select "0"
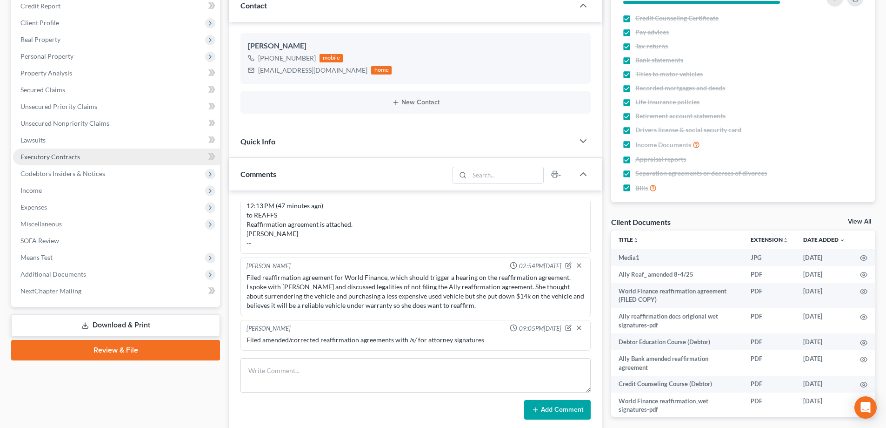
scroll to position [279, 0]
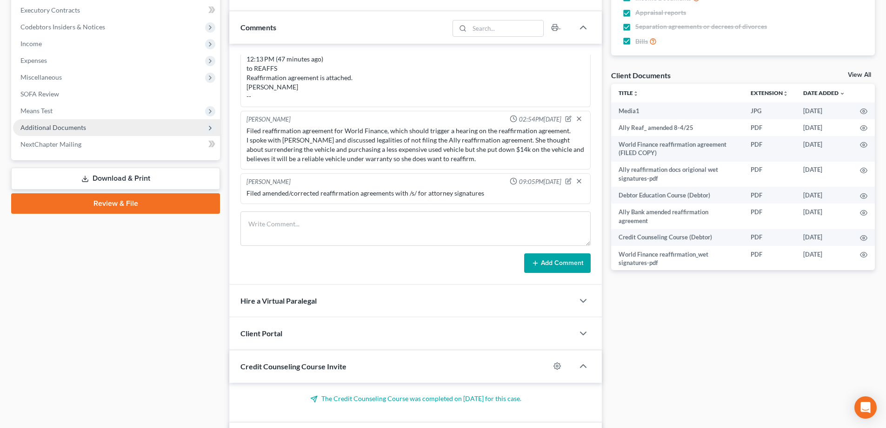
click at [45, 133] on span "Additional Documents" at bounding box center [116, 127] width 207 height 17
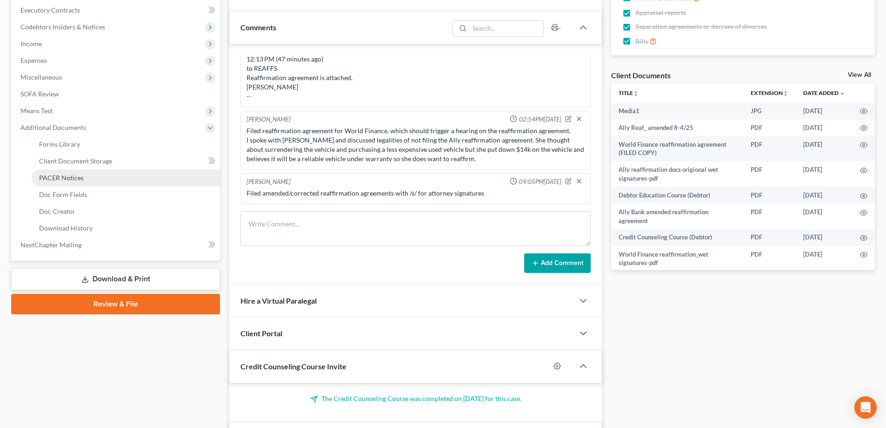
click at [58, 181] on span "PACER Notices" at bounding box center [61, 178] width 45 height 8
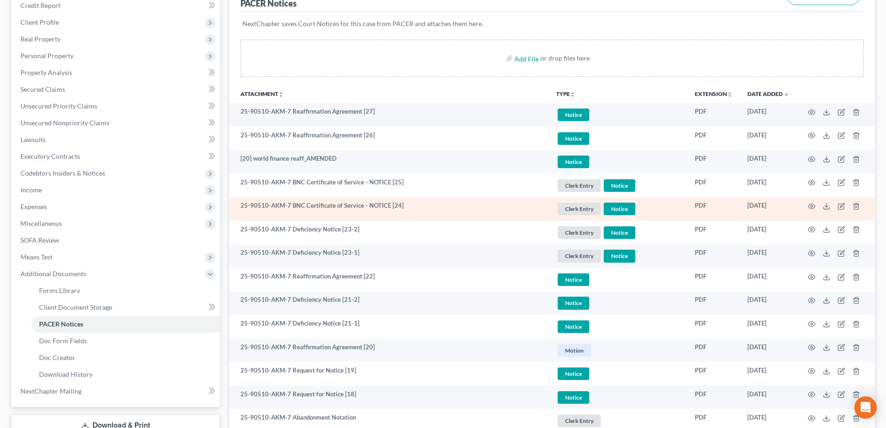
scroll to position [140, 0]
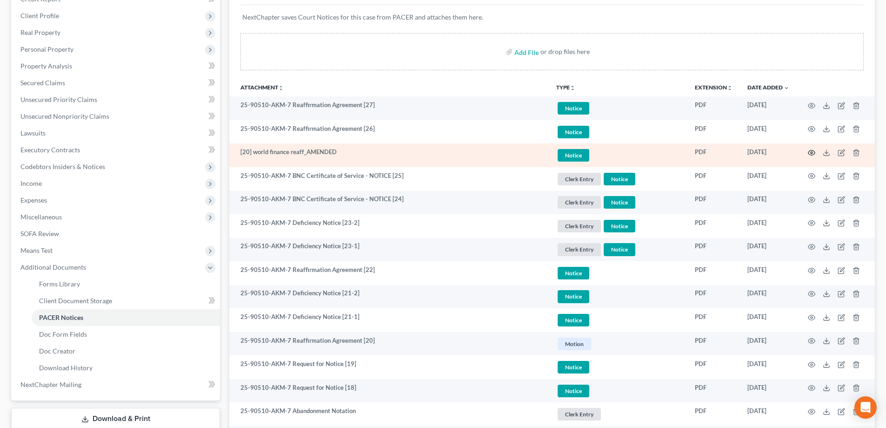
click at [809, 151] on icon "button" at bounding box center [812, 152] width 7 height 5
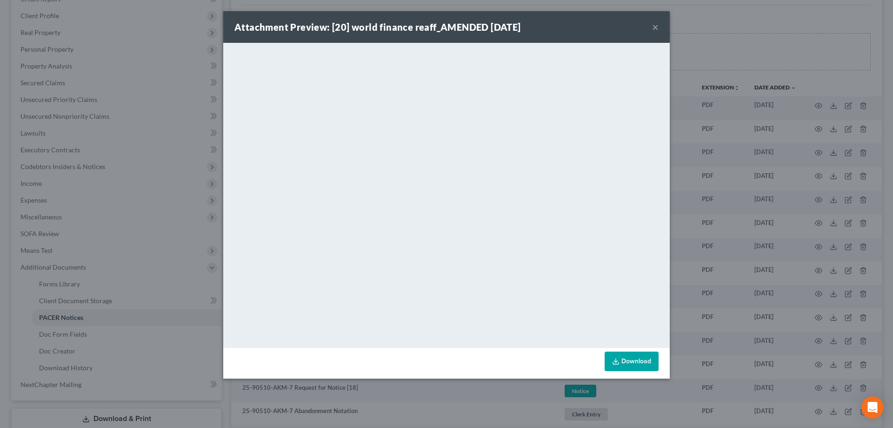
click at [653, 31] on button "×" at bounding box center [655, 26] width 7 height 11
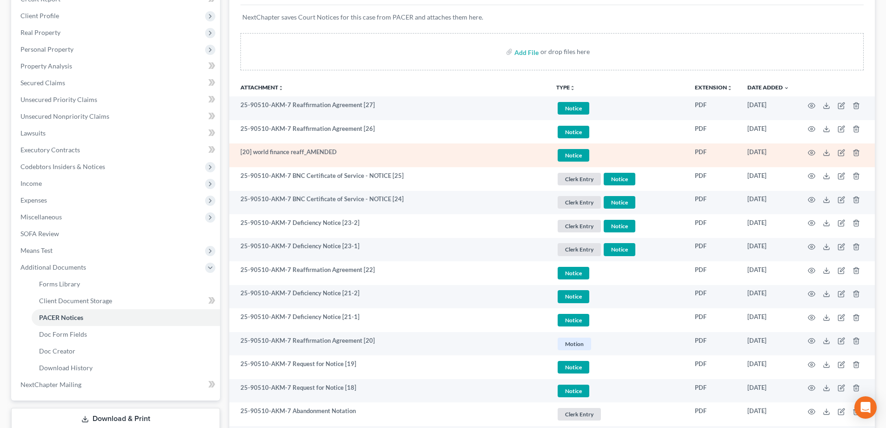
click at [579, 114] on span "Notice" at bounding box center [574, 108] width 32 height 13
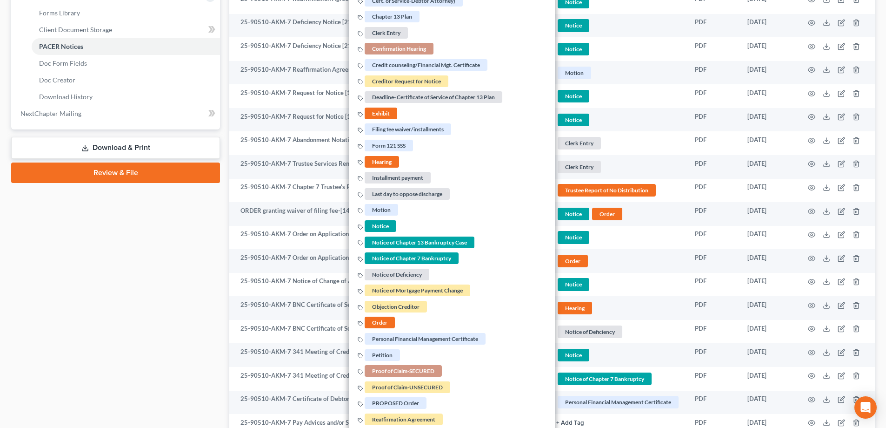
scroll to position [512, 0]
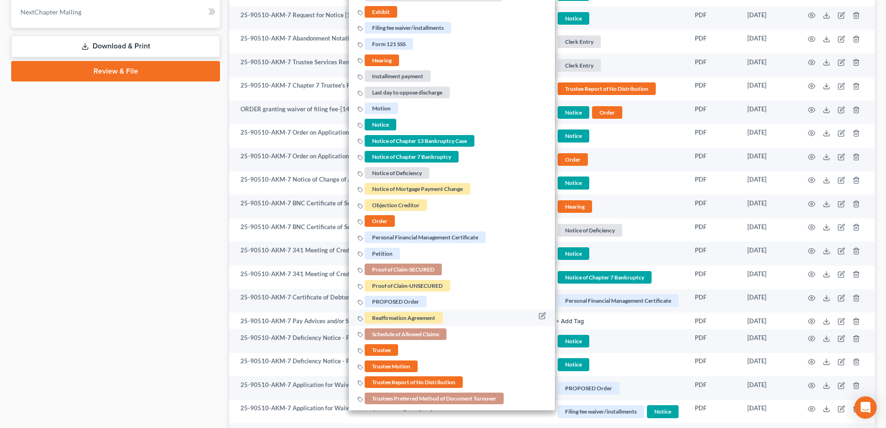
click at [414, 318] on span "Reaffirmation Agreement" at bounding box center [404, 318] width 78 height 12
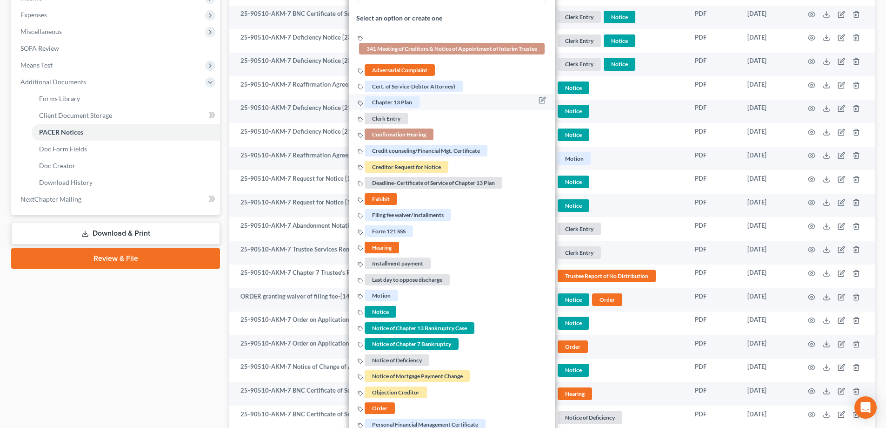
scroll to position [186, 0]
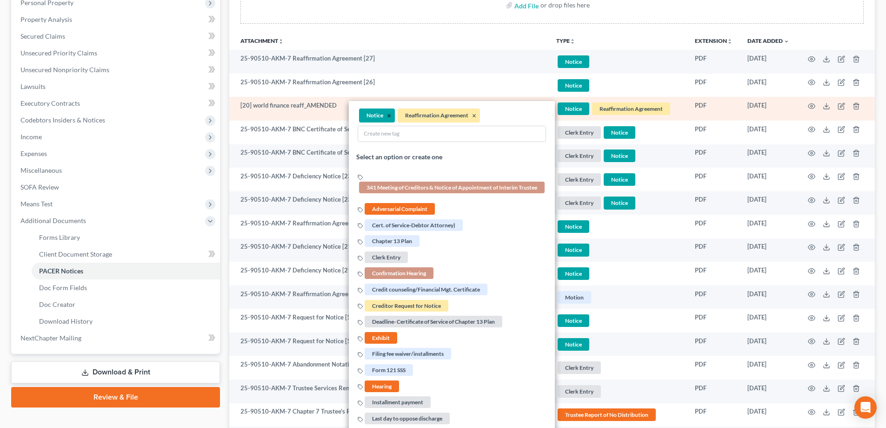
click at [388, 115] on button "×" at bounding box center [389, 116] width 4 height 8
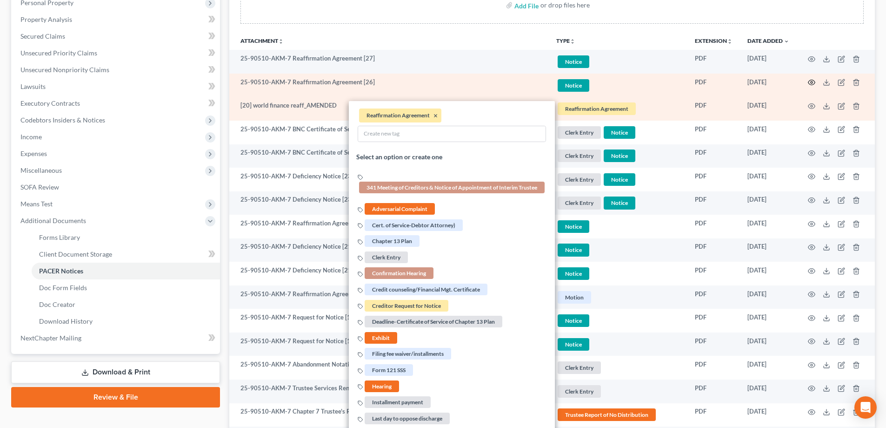
click at [811, 84] on icon "button" at bounding box center [811, 82] width 7 height 7
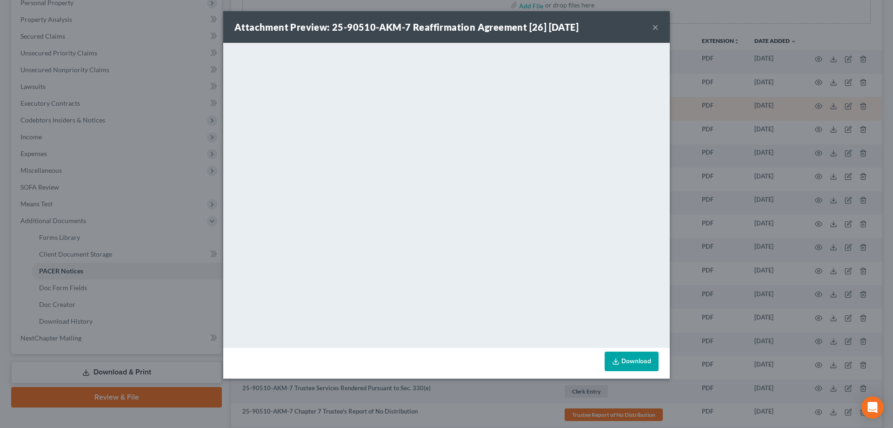
click at [658, 26] on button "×" at bounding box center [655, 26] width 7 height 11
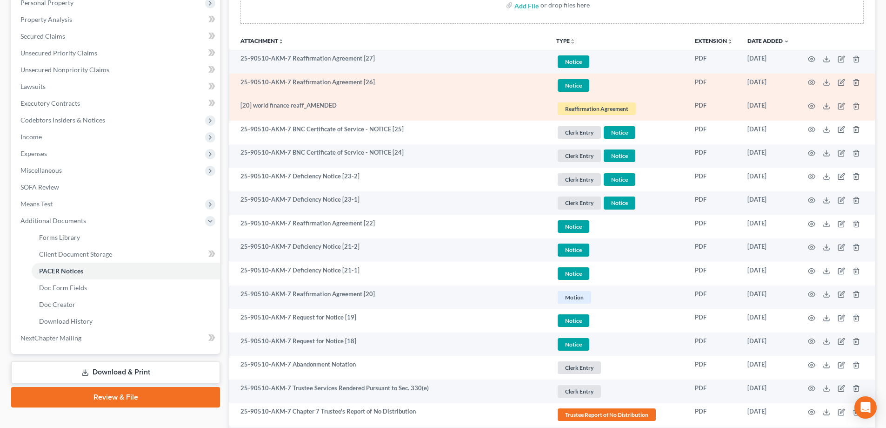
click at [573, 68] on span "Notice" at bounding box center [574, 61] width 32 height 13
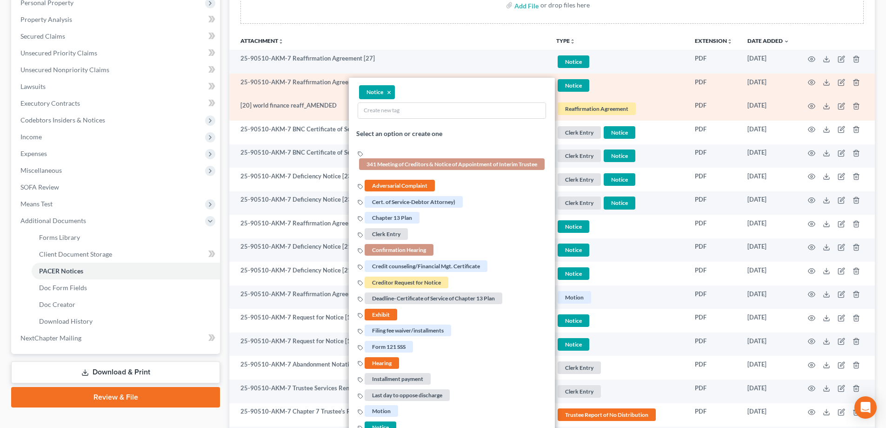
click at [410, 86] on ul "Notice ×" at bounding box center [452, 101] width 188 height 37
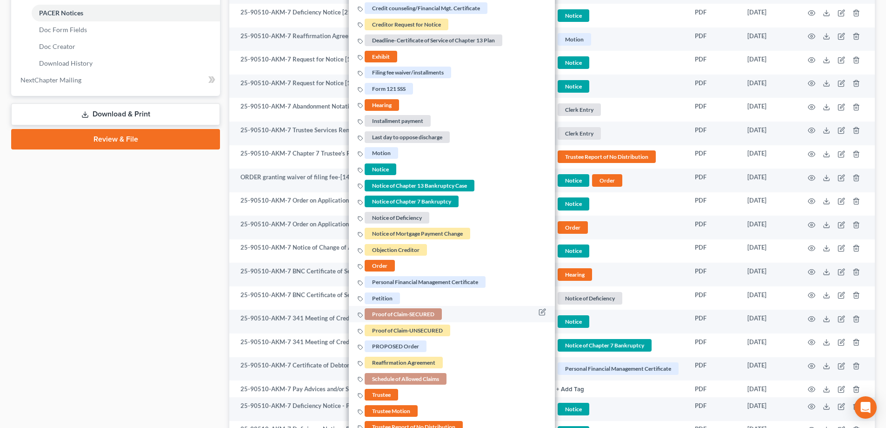
scroll to position [465, 0]
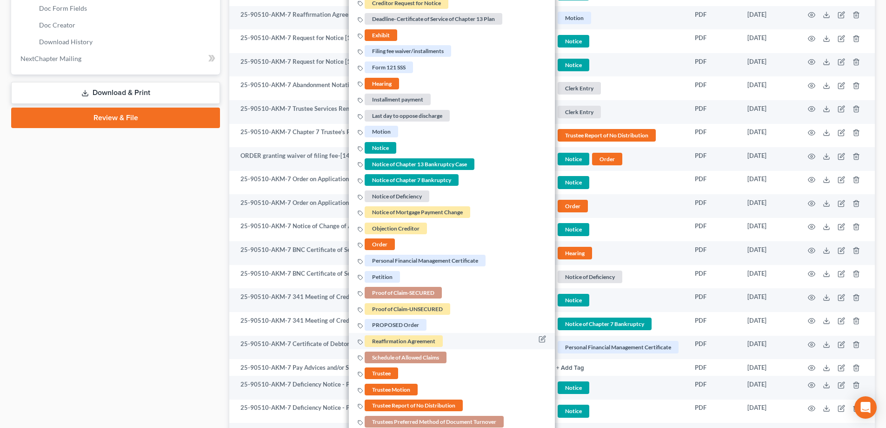
click at [409, 340] on span "Reaffirmation Agreement" at bounding box center [404, 341] width 78 height 12
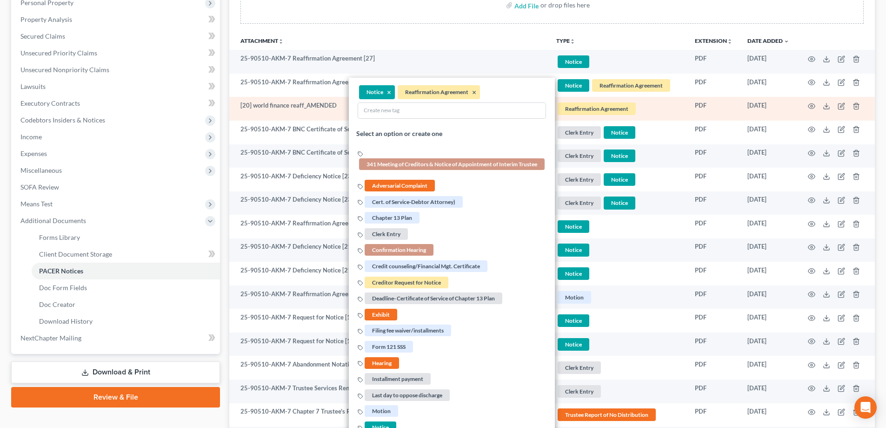
click at [508, 31] on th "Attachment unfold_more expand_more expand_less" at bounding box center [389, 40] width 320 height 19
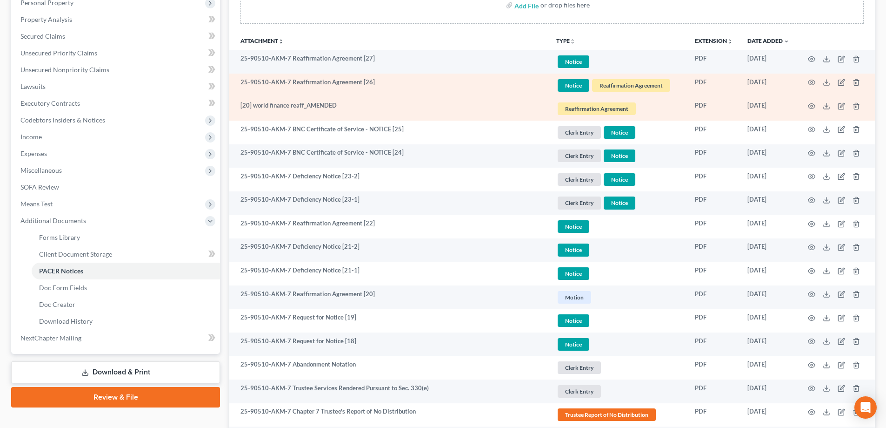
click at [583, 68] on span "Notice" at bounding box center [574, 61] width 32 height 13
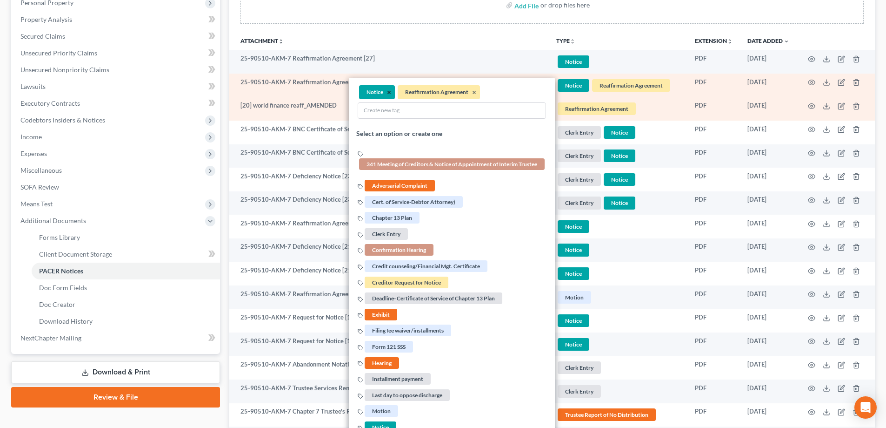
click at [388, 91] on button "×" at bounding box center [389, 92] width 4 height 8
click at [426, 45] on th "Attachment unfold_more expand_more expand_less" at bounding box center [389, 40] width 320 height 19
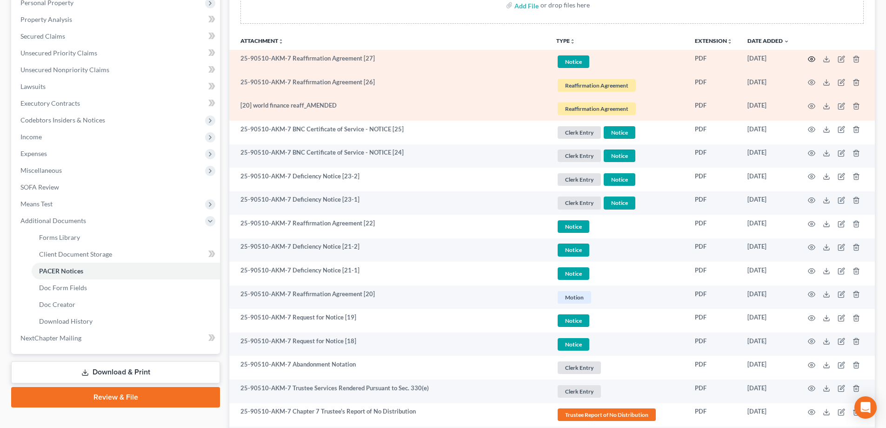
click at [812, 58] on icon "button" at bounding box center [811, 58] width 7 height 7
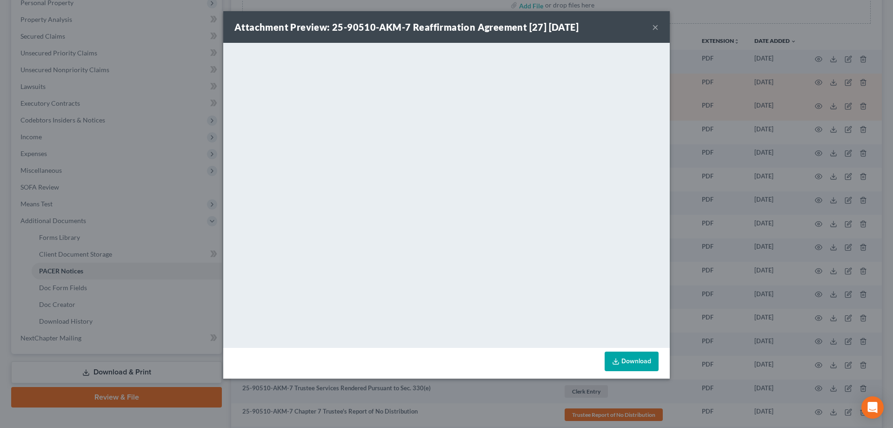
click at [656, 27] on button "×" at bounding box center [655, 26] width 7 height 11
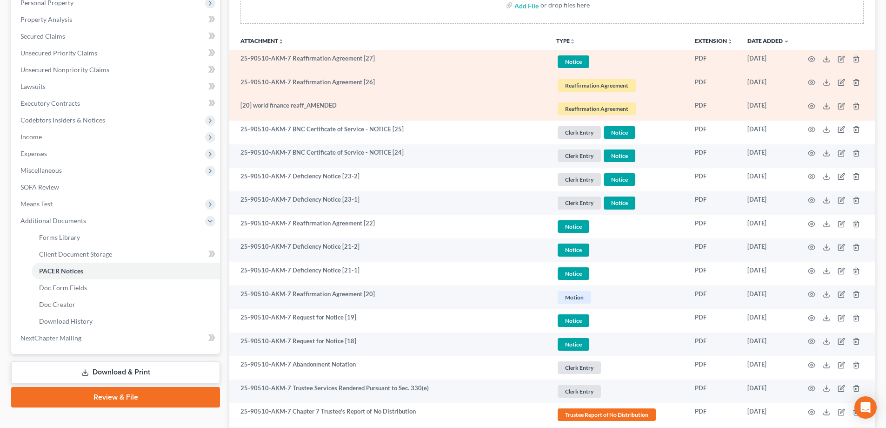
click at [574, 63] on span "Notice" at bounding box center [574, 61] width 32 height 13
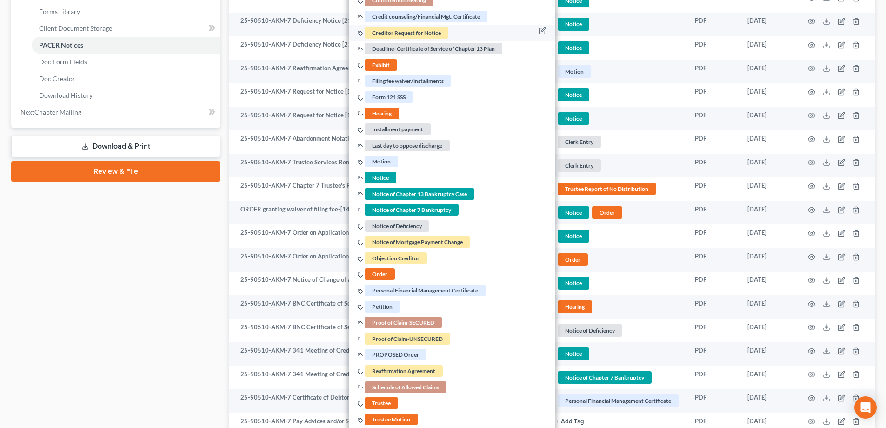
scroll to position [419, 0]
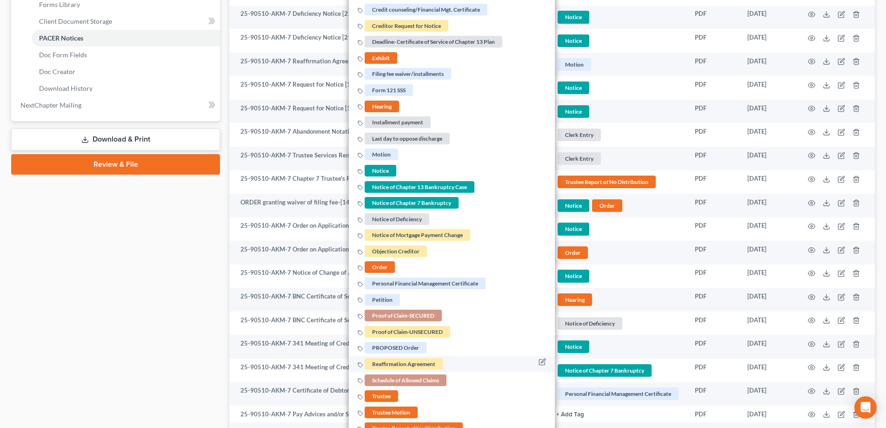
click at [398, 362] on span "Reaffirmation Agreement" at bounding box center [404, 364] width 78 height 12
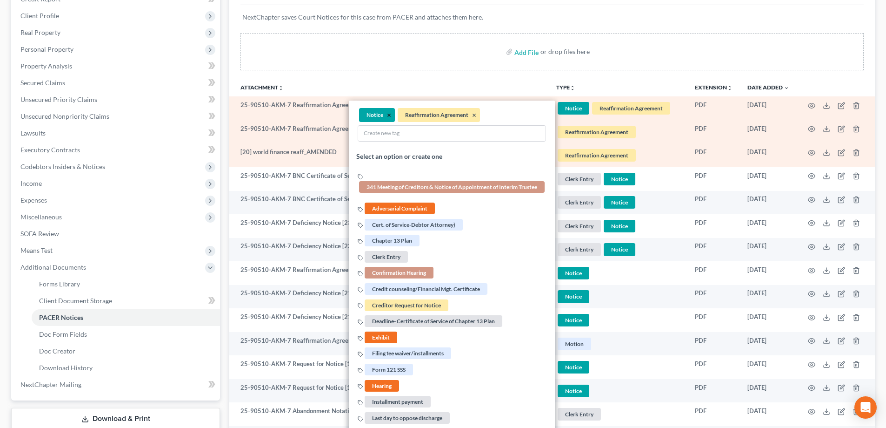
click at [388, 114] on button "×" at bounding box center [389, 115] width 4 height 8
click at [397, 45] on div "Add File or drop files here" at bounding box center [552, 51] width 623 height 37
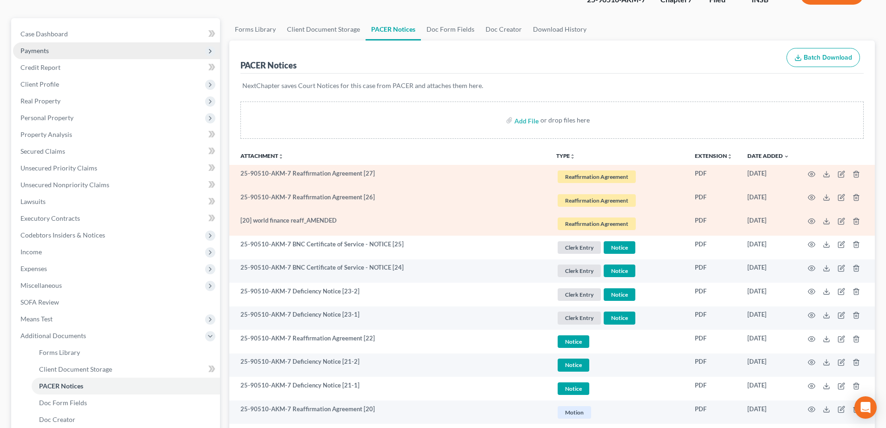
scroll to position [0, 0]
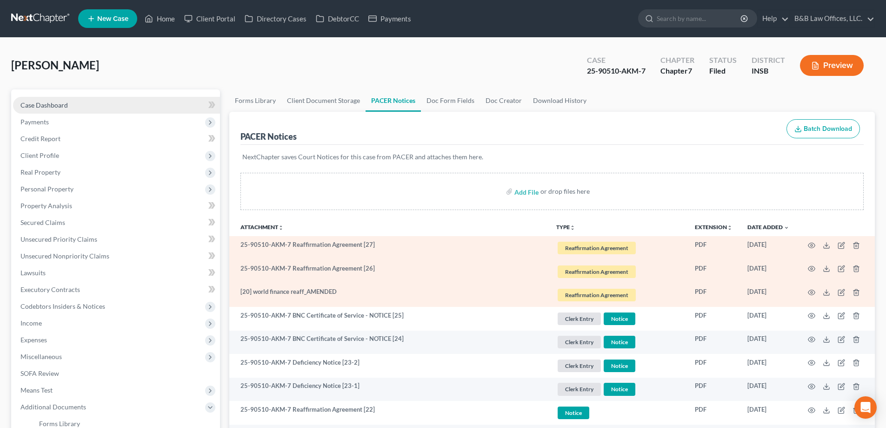
click at [46, 108] on span "Case Dashboard" at bounding box center [43, 105] width 47 height 8
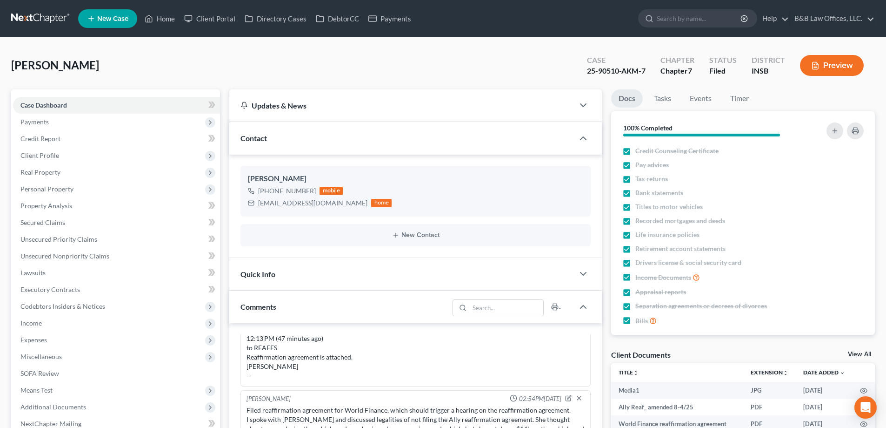
scroll to position [9125, 0]
click at [168, 20] on link "Home" at bounding box center [160, 18] width 40 height 17
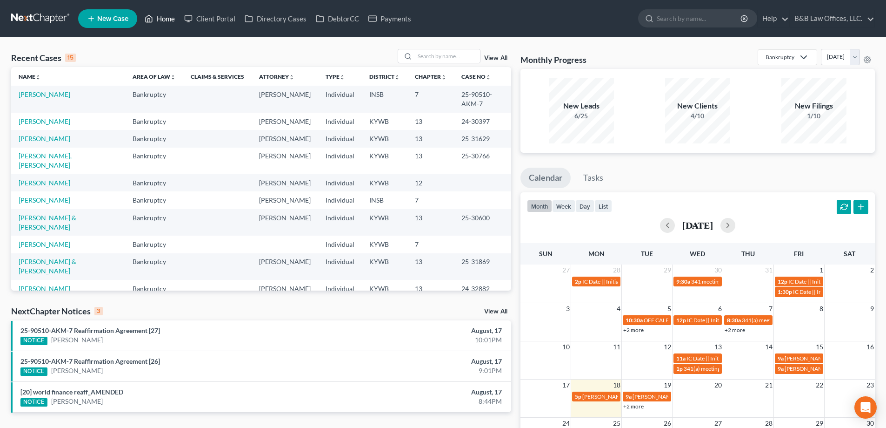
click at [172, 18] on link "Home" at bounding box center [160, 18] width 40 height 17
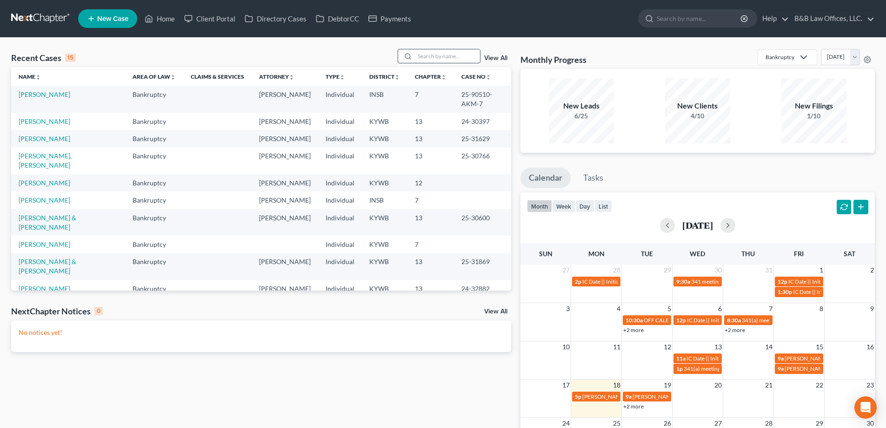
click at [446, 59] on input "search" at bounding box center [447, 55] width 65 height 13
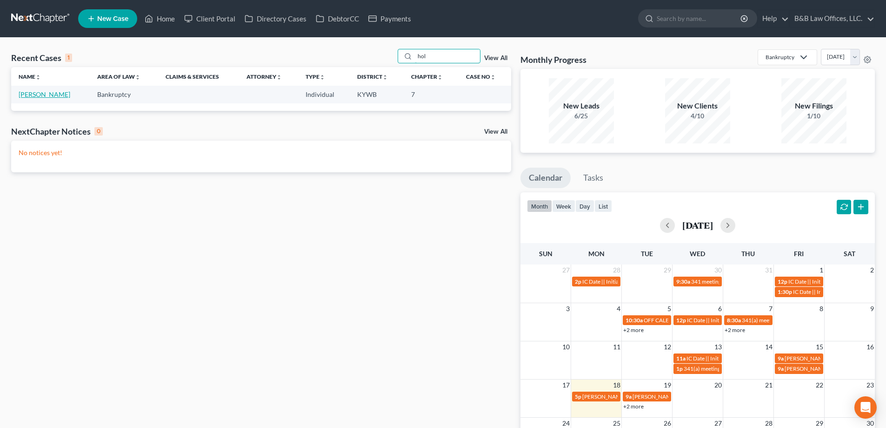
type input "hol"
click at [26, 94] on link "[PERSON_NAME]" at bounding box center [45, 94] width 52 height 8
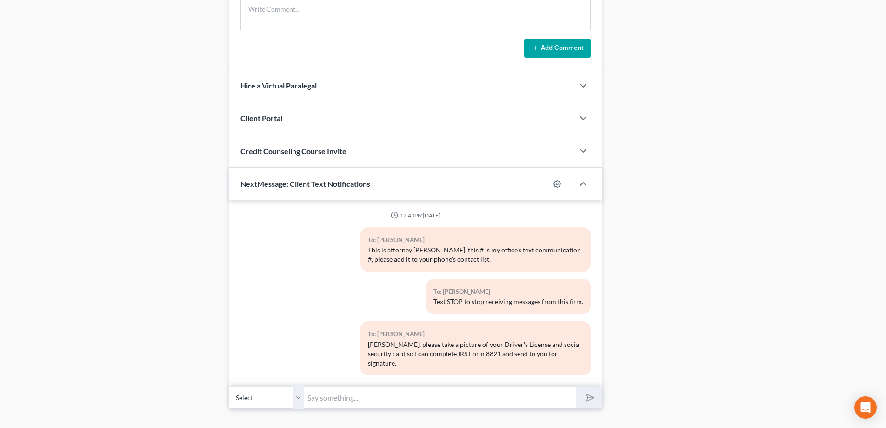
scroll to position [599, 0]
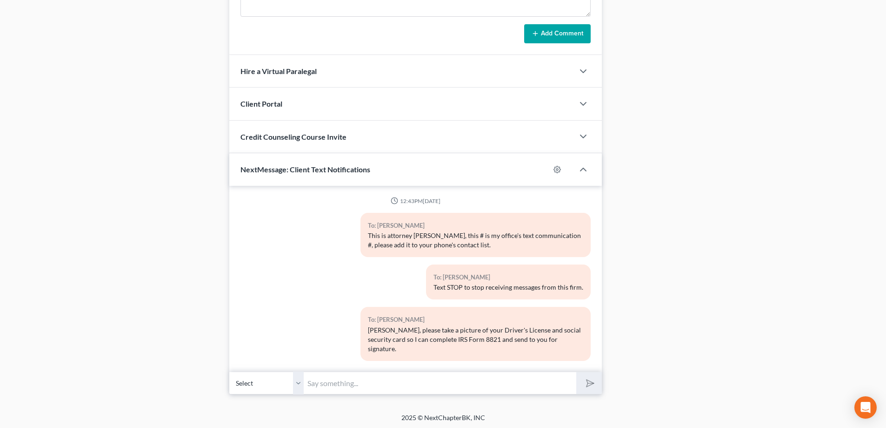
click at [333, 378] on input "text" at bounding box center [440, 382] width 273 height 23
type input "H"
click at [308, 384] on input "This is attorney [PERSON_NAME]. I am writing to follow up to see if you are sti…" at bounding box center [440, 382] width 273 height 23
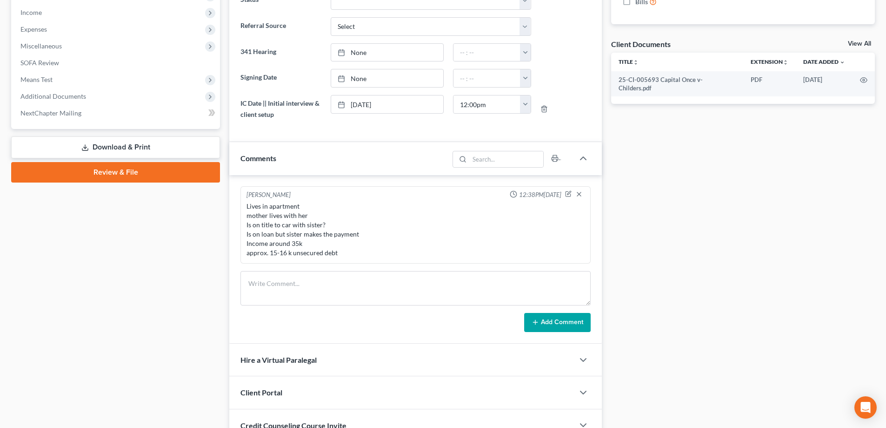
scroll to position [134, 0]
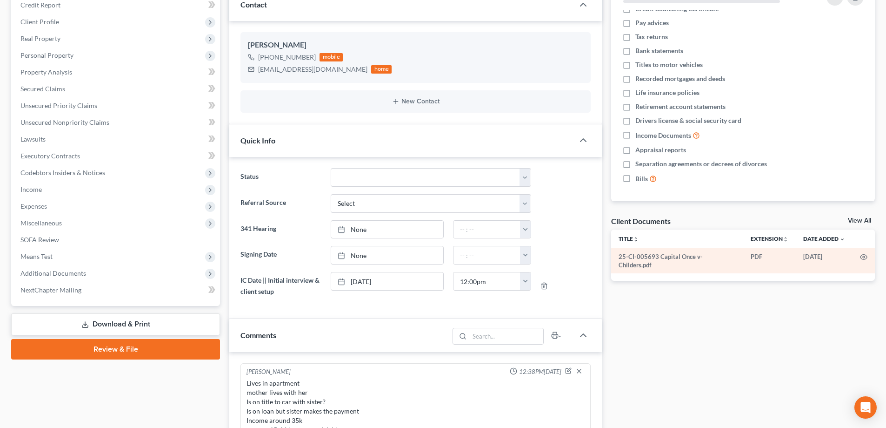
type input "[PERSON_NAME], this is attorney [PERSON_NAME]. I am writing to follow up to see…"
drag, startPoint x: 619, startPoint y: 255, endPoint x: 656, endPoint y: 256, distance: 37.2
click at [656, 256] on td "25-CI-005693 Capital Once v- Childers.pdf" at bounding box center [677, 261] width 132 height 26
copy td "25-CI-005693"
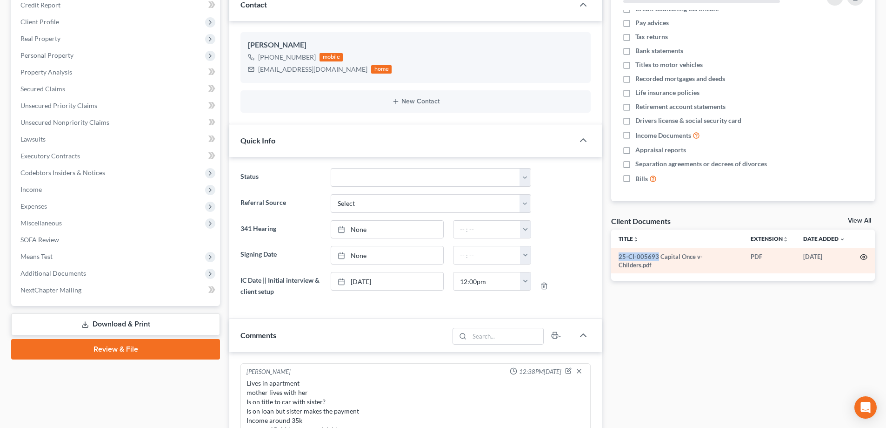
click at [863, 260] on icon "button" at bounding box center [863, 256] width 7 height 7
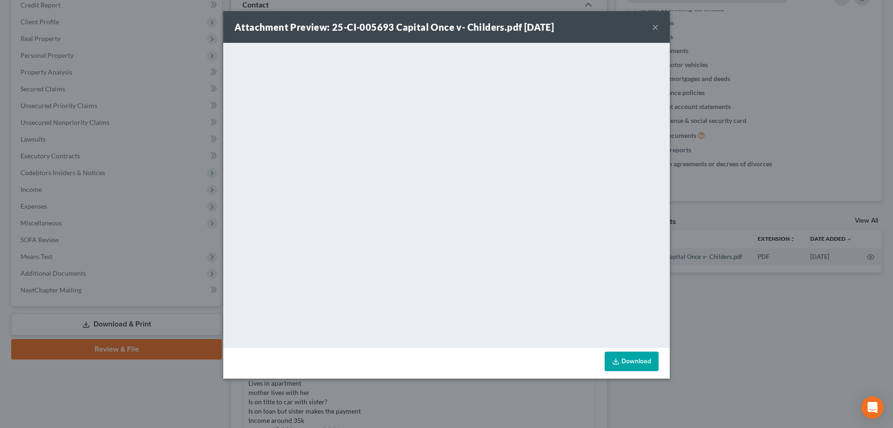
click at [656, 28] on button "×" at bounding box center [655, 26] width 7 height 11
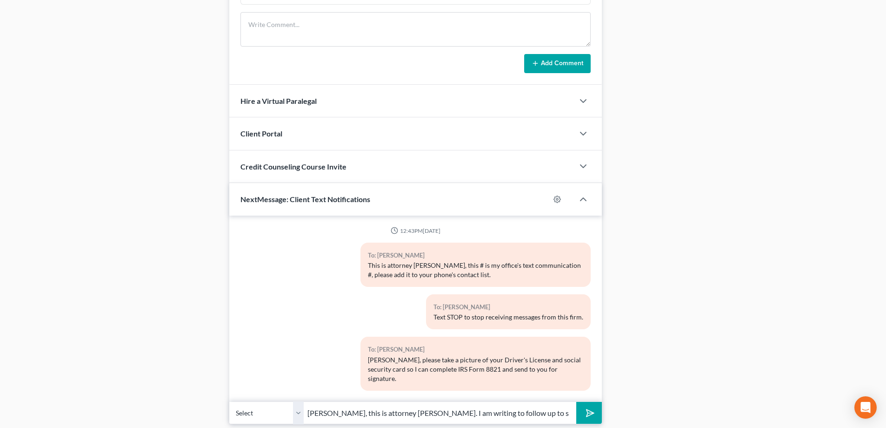
scroll to position [599, 0]
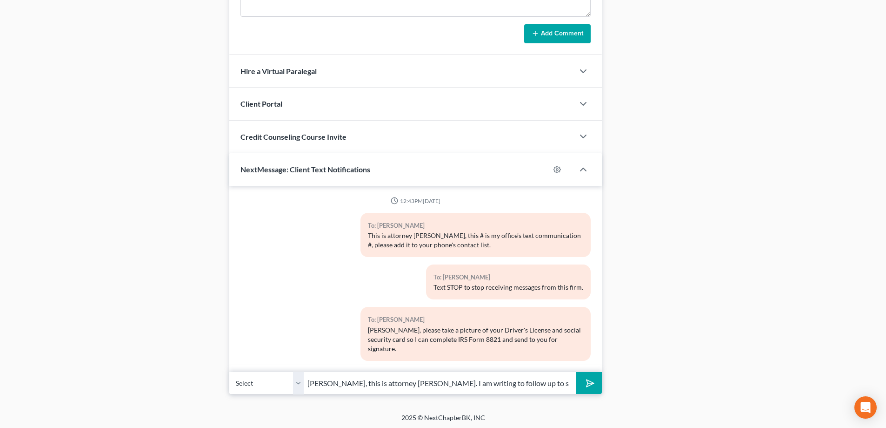
click at [584, 380] on icon "submit" at bounding box center [588, 382] width 13 height 13
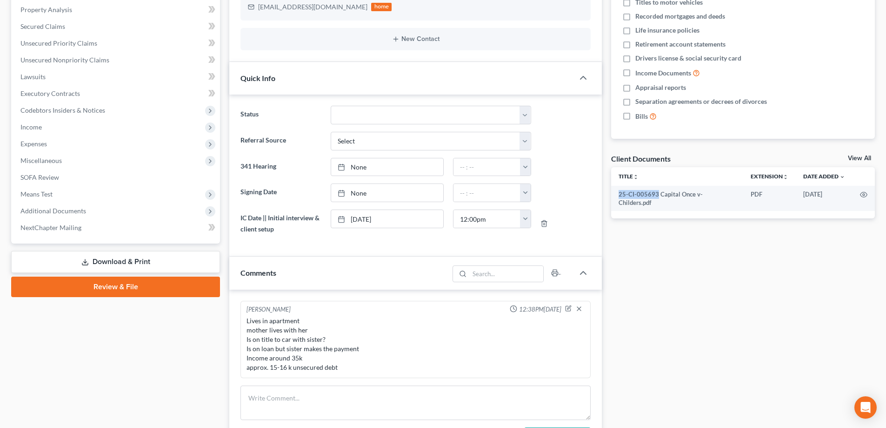
scroll to position [40, 0]
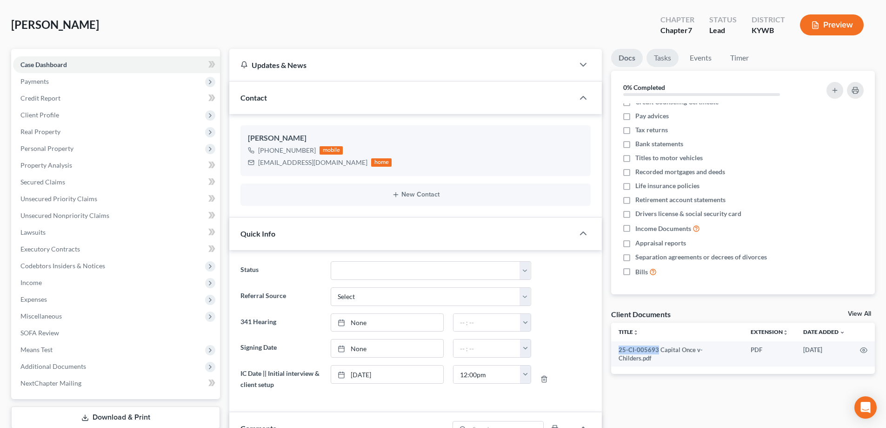
click at [664, 59] on link "Tasks" at bounding box center [663, 58] width 32 height 18
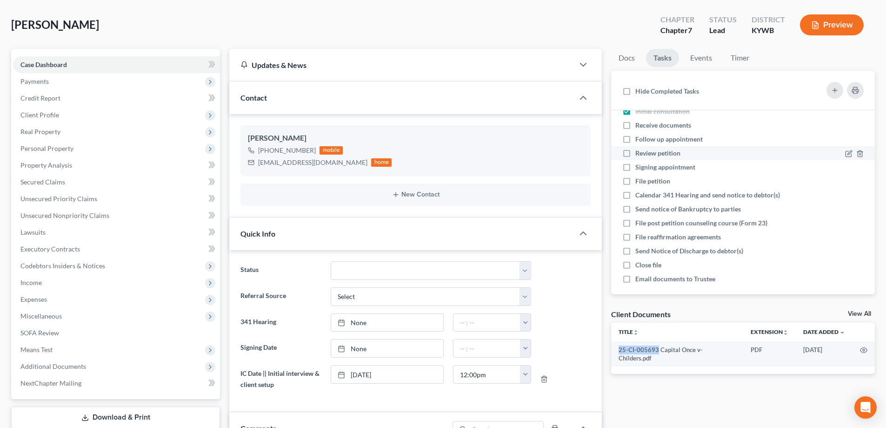
scroll to position [20, 0]
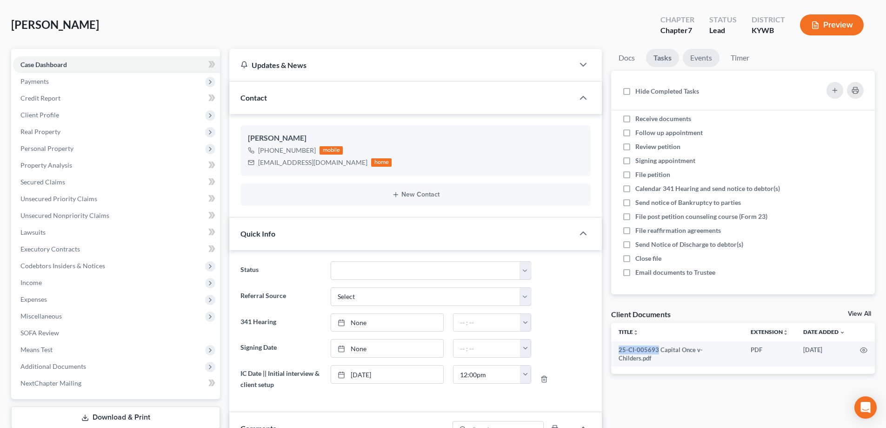
click at [690, 57] on link "Events" at bounding box center [701, 58] width 37 height 18
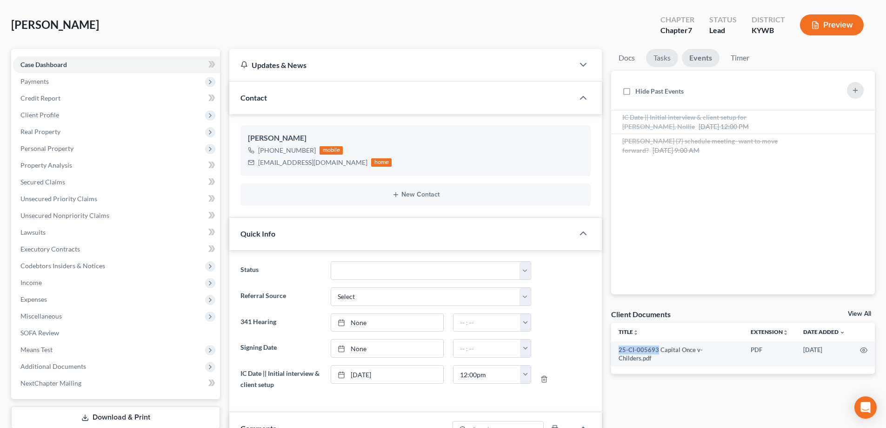
click at [665, 55] on link "Tasks" at bounding box center [662, 58] width 32 height 18
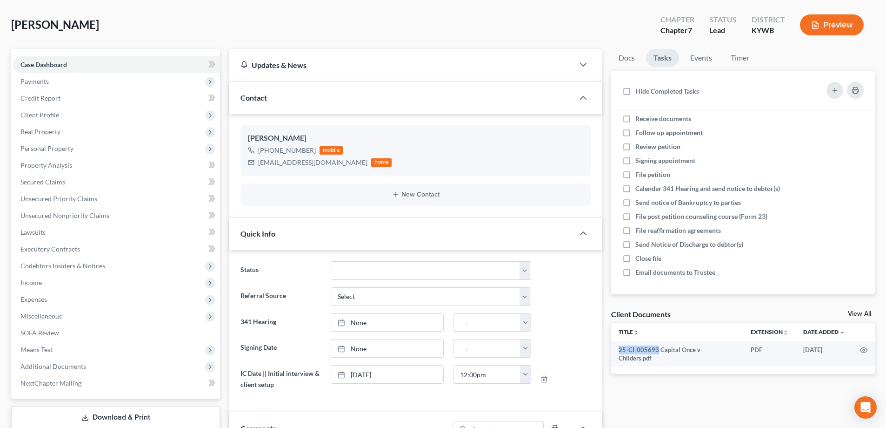
drag, startPoint x: 100, startPoint y: 27, endPoint x: 8, endPoint y: 32, distance: 91.3
copy span "[PERSON_NAME]"
click at [863, 315] on link "View All" at bounding box center [859, 313] width 23 height 7
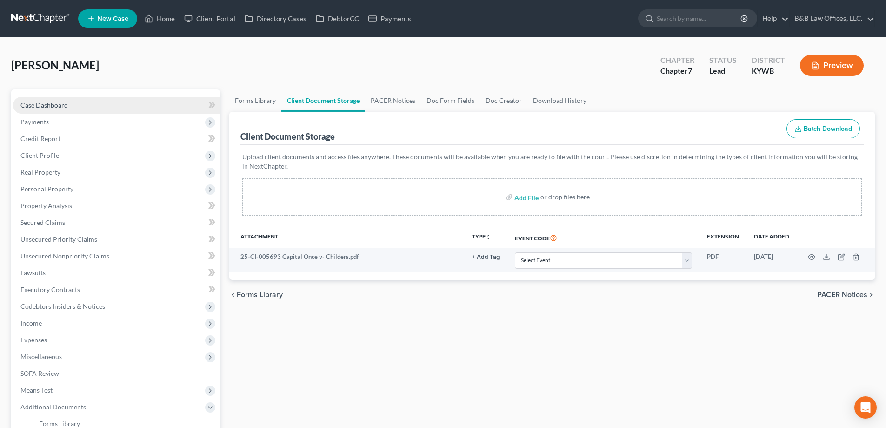
click at [60, 107] on span "Case Dashboard" at bounding box center [43, 105] width 47 height 8
select select "10"
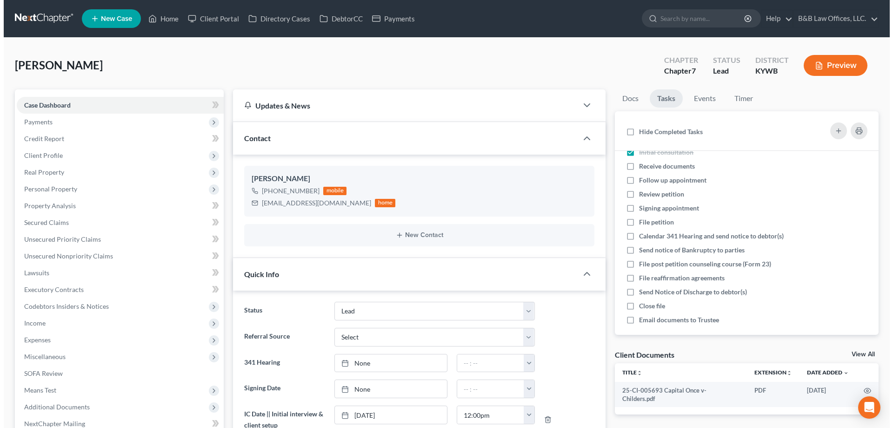
scroll to position [20, 0]
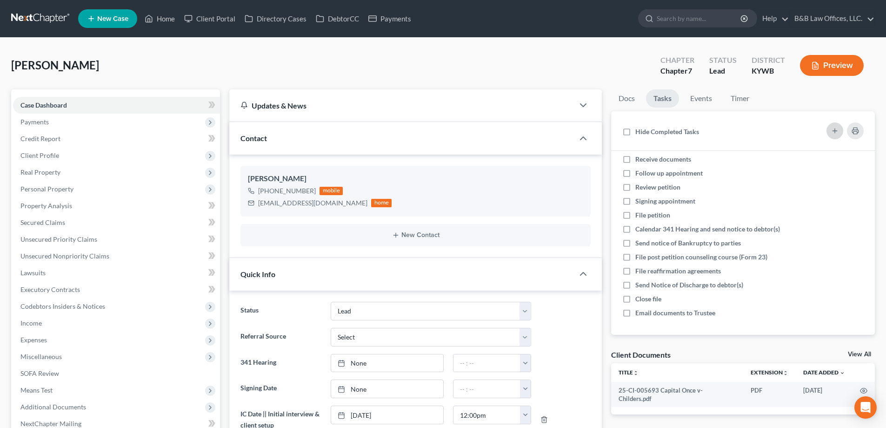
click at [832, 132] on icon "button" at bounding box center [834, 130] width 7 height 7
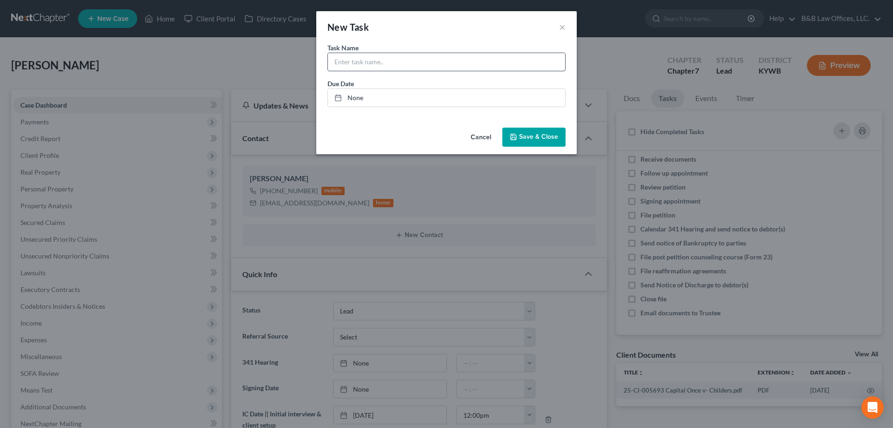
click at [338, 62] on input "text" at bounding box center [446, 62] width 237 height 18
paste input "[PERSON_NAME]"
type input "[PERSON_NAME] (7) [DATE] sent text re: still interested in BK. calendaring out …"
click at [356, 99] on link "None" at bounding box center [446, 98] width 237 height 18
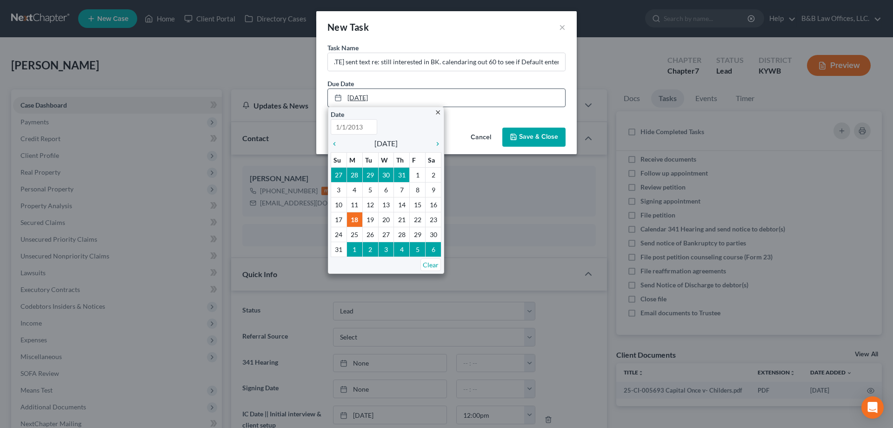
type input "[DATE]"
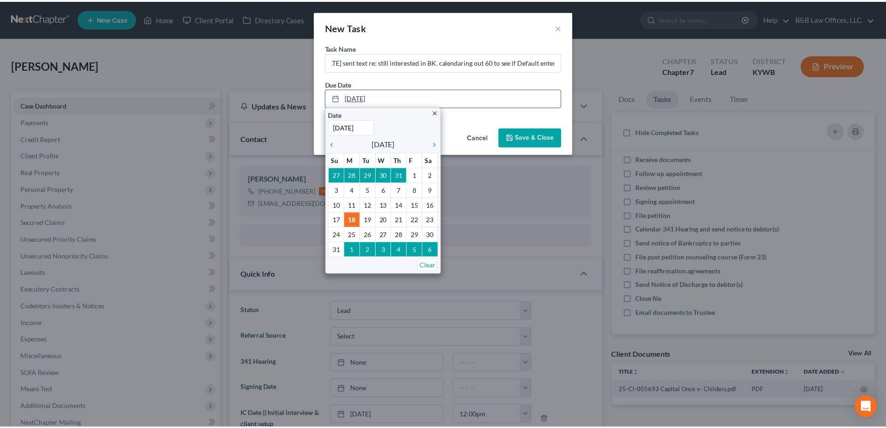
scroll to position [0, 0]
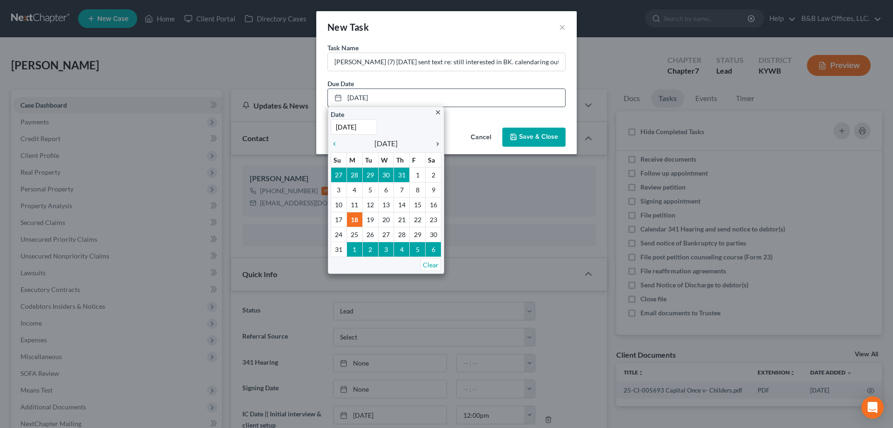
click at [437, 143] on icon "chevron_right" at bounding box center [435, 143] width 12 height 7
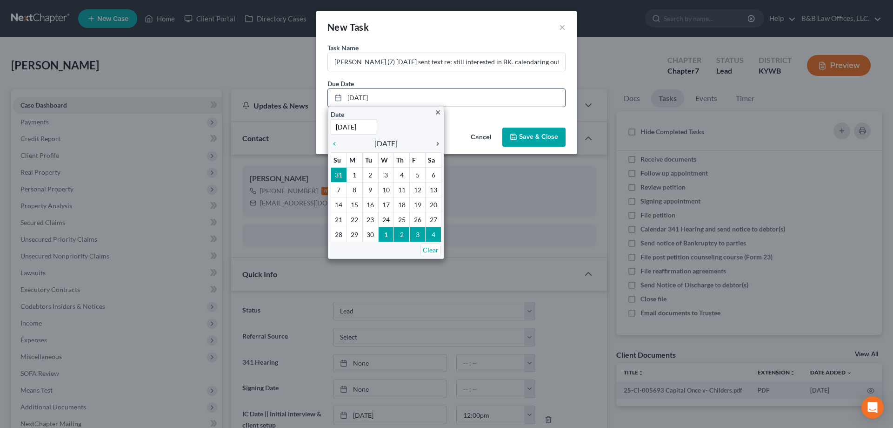
click at [437, 143] on icon "chevron_right" at bounding box center [435, 143] width 12 height 7
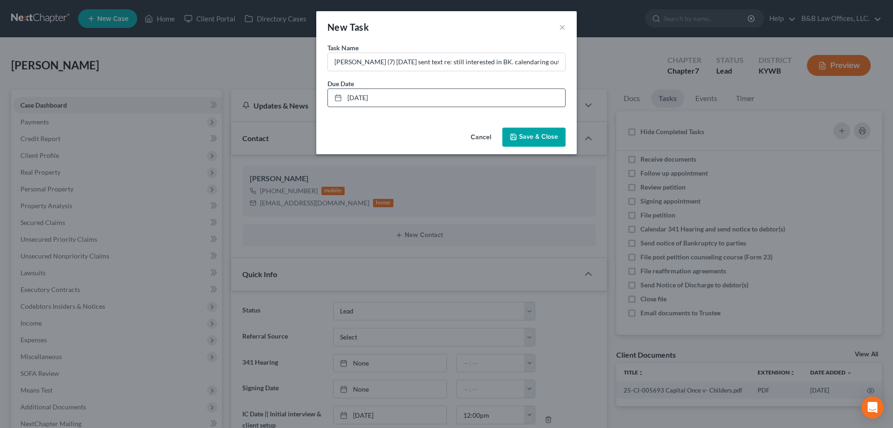
click at [524, 137] on span "Save & Close" at bounding box center [538, 137] width 39 height 8
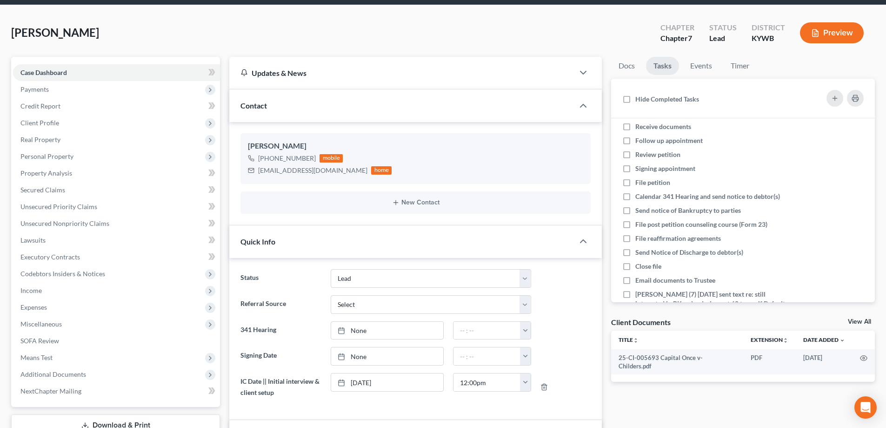
scroll to position [47, 0]
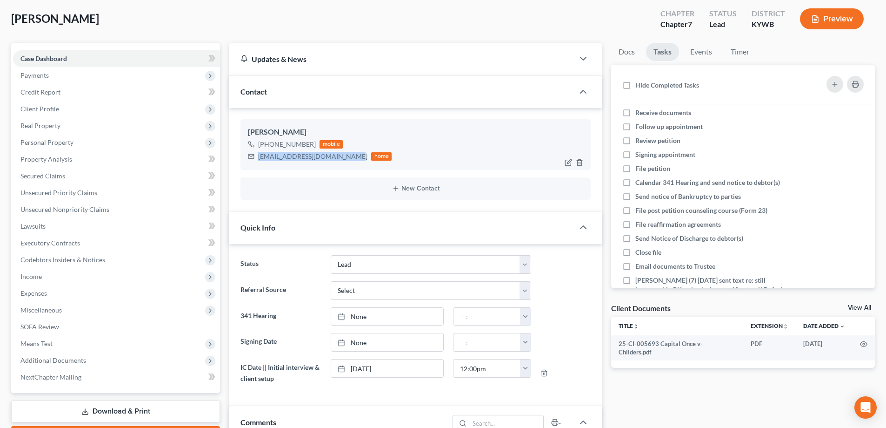
drag, startPoint x: 257, startPoint y: 159, endPoint x: 342, endPoint y: 163, distance: 84.8
click at [342, 163] on div "[PERSON_NAME] [PHONE_NUMBER] mobile [EMAIL_ADDRESS][DOMAIN_NAME] home" at bounding box center [416, 144] width 350 height 50
copy div "[EMAIL_ADDRESS][DOMAIN_NAME]"
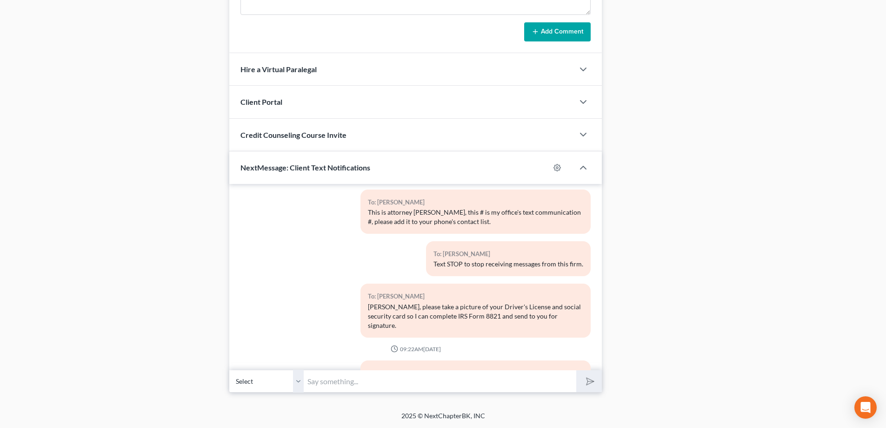
scroll to position [0, 0]
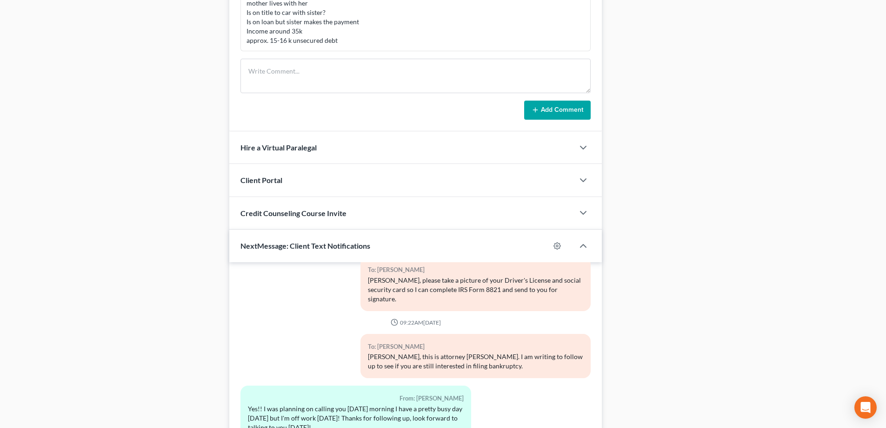
scroll to position [601, 0]
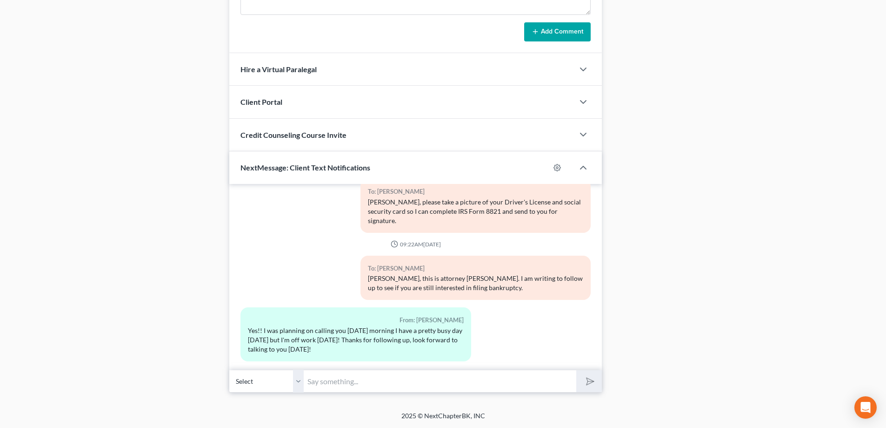
click at [353, 382] on input "text" at bounding box center [440, 380] width 273 height 23
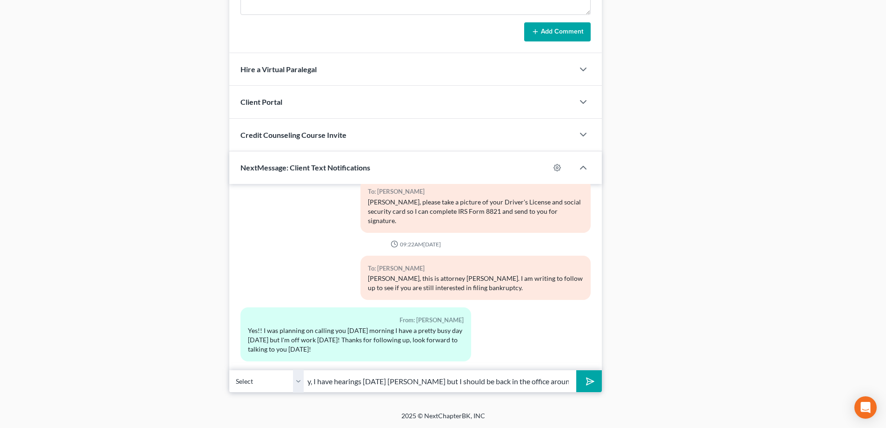
scroll to position [0, 15]
type input "Okay, I have hearings [DATE] morning but I should be back in the office around …"
click at [586, 382] on icon "submit" at bounding box center [588, 381] width 13 height 13
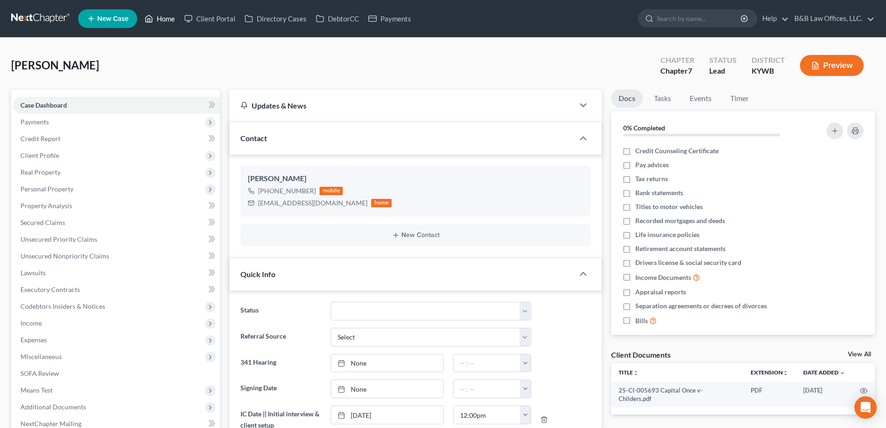
click at [167, 19] on link "Home" at bounding box center [160, 18] width 40 height 17
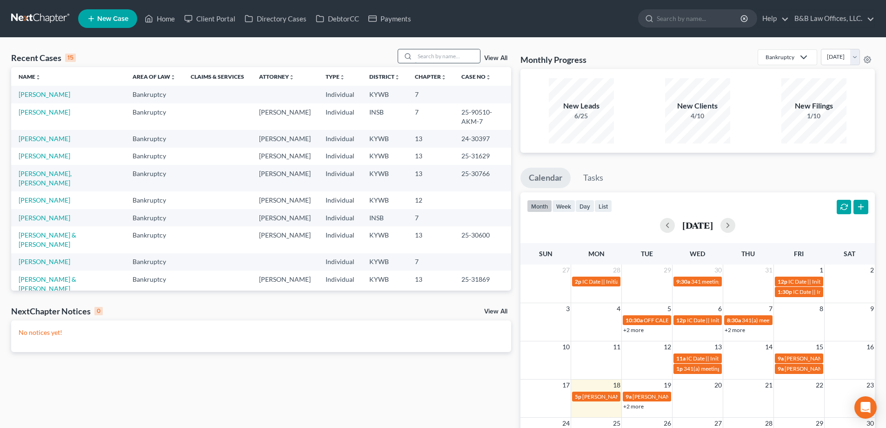
click at [420, 55] on input "search" at bounding box center [447, 55] width 65 height 13
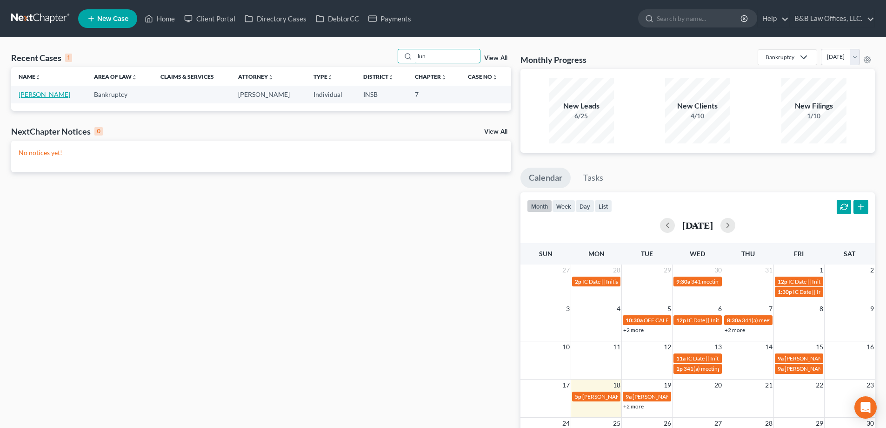
type input "lun"
click at [48, 92] on link "[PERSON_NAME]" at bounding box center [45, 94] width 52 height 8
select select "6"
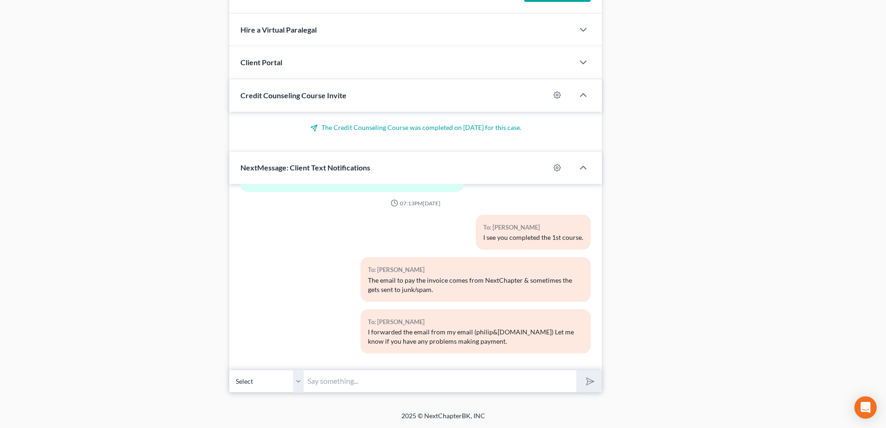
scroll to position [3985, 0]
click at [332, 373] on input "text" at bounding box center [440, 380] width 273 height 23
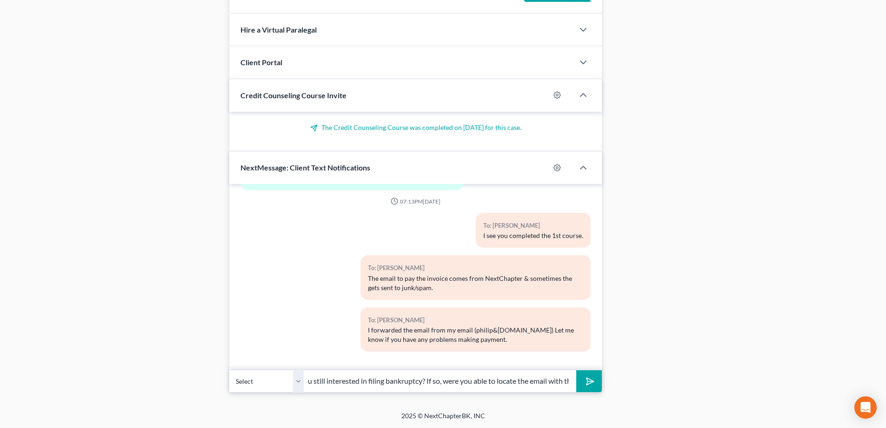
scroll to position [0, 83]
type input "[PERSON_NAME], are you still interested in filing bankruptcy? If so, were you a…"
click at [576, 370] on button "submit" at bounding box center [589, 381] width 26 height 22
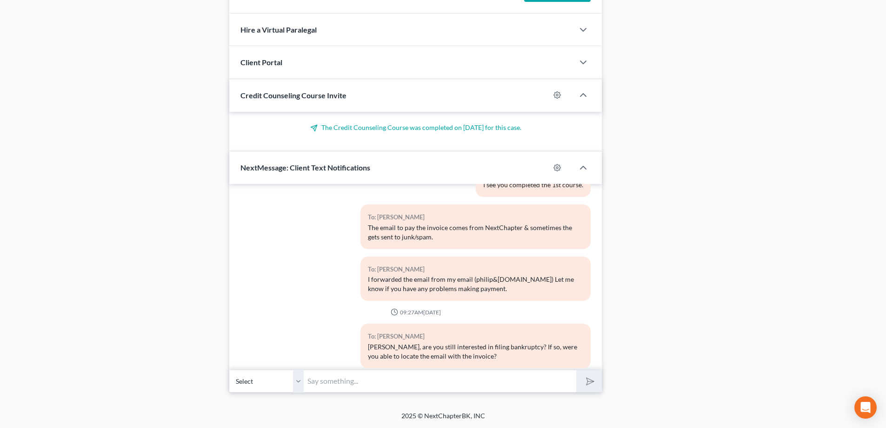
scroll to position [4052, 0]
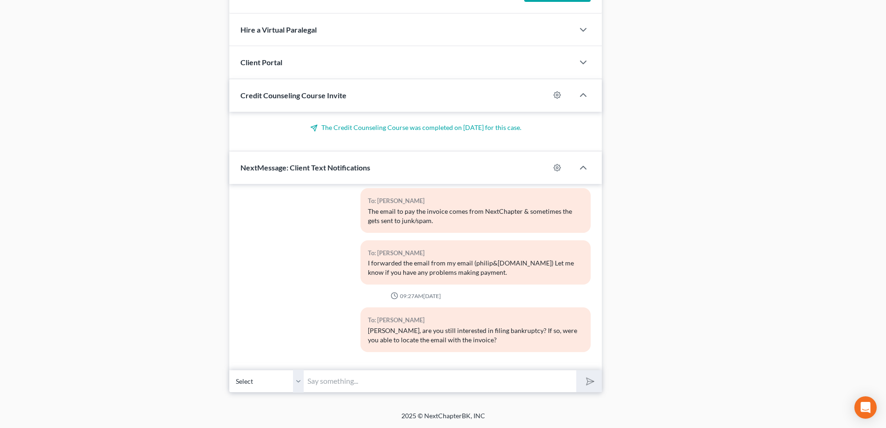
click at [331, 382] on input "text" at bounding box center [440, 380] width 273 height 23
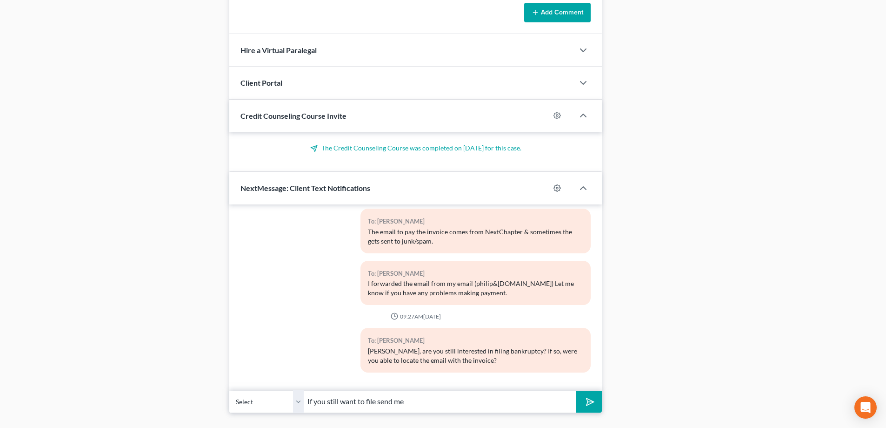
scroll to position [738, 0]
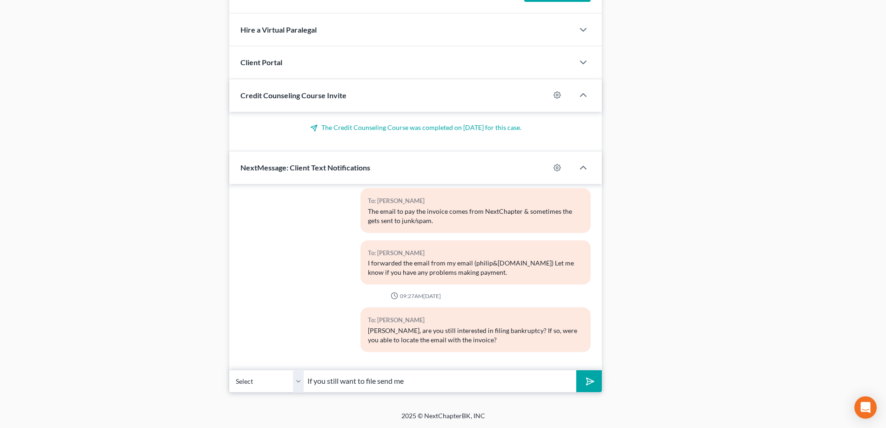
drag, startPoint x: 417, startPoint y: 388, endPoint x: 251, endPoint y: 393, distance: 165.7
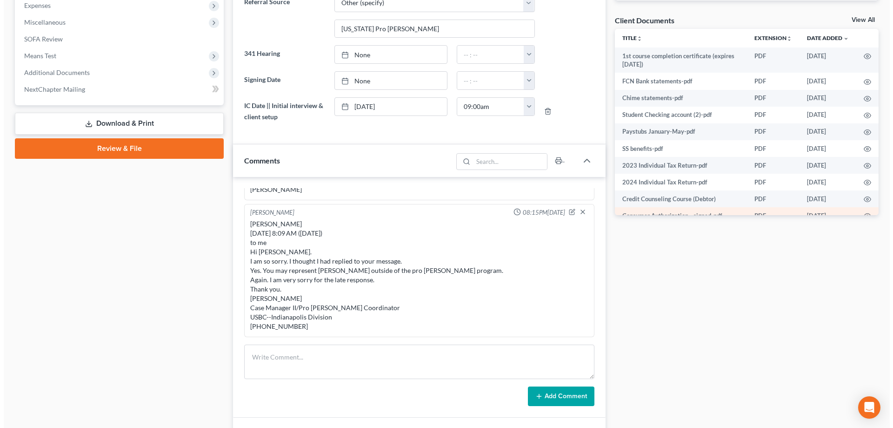
scroll to position [319, 0]
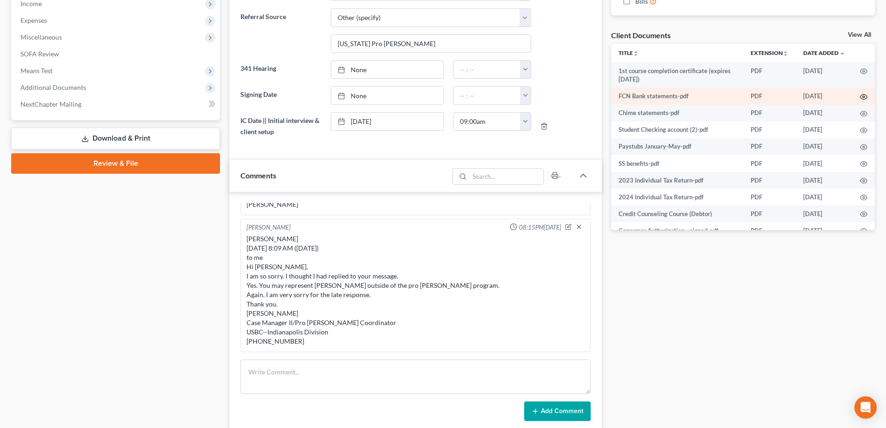
click at [860, 96] on icon "button" at bounding box center [863, 96] width 7 height 7
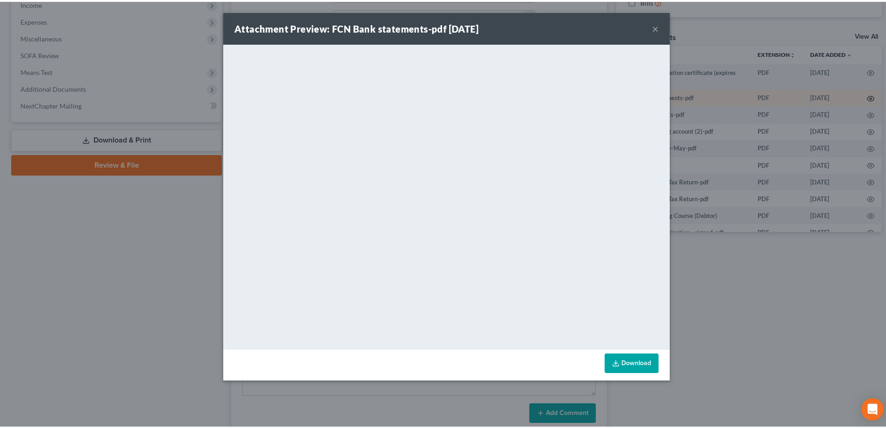
scroll to position [4042, 0]
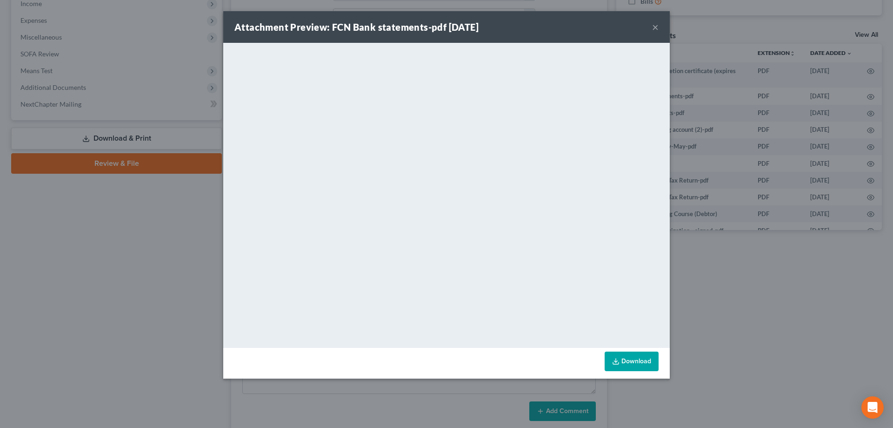
click at [656, 24] on button "×" at bounding box center [655, 26] width 7 height 11
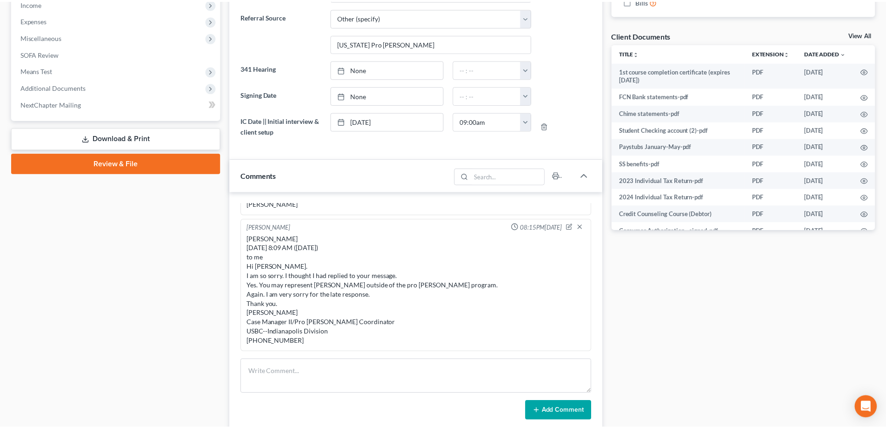
scroll to position [4052, 0]
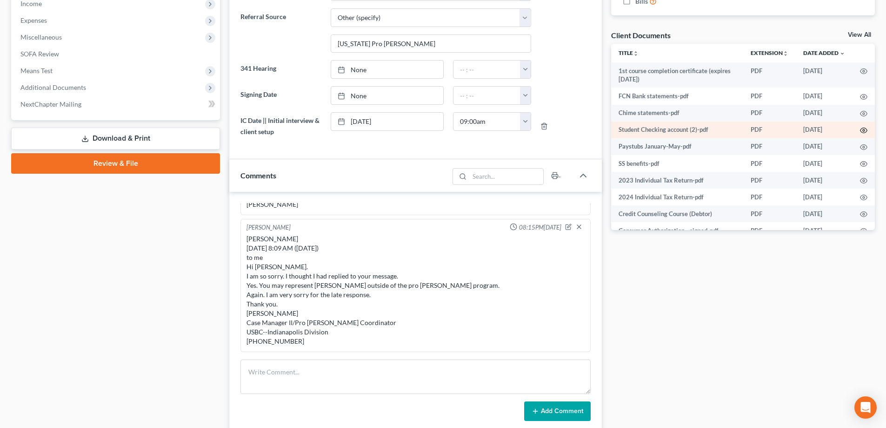
click at [860, 130] on icon "button" at bounding box center [863, 130] width 7 height 7
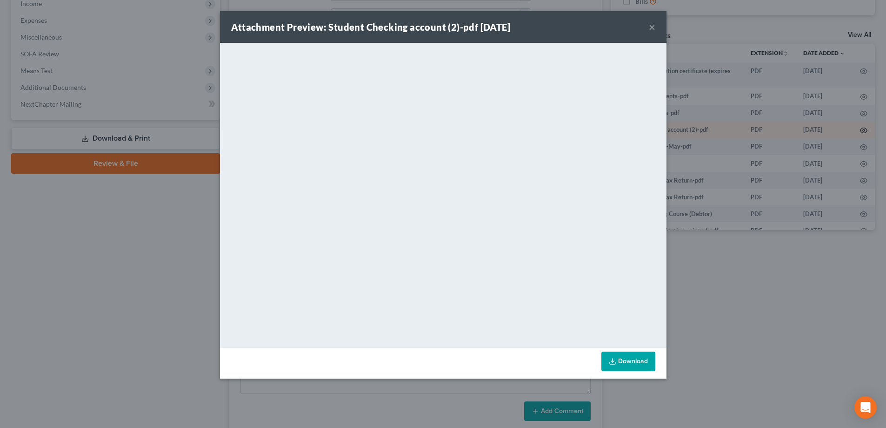
scroll to position [4042, 0]
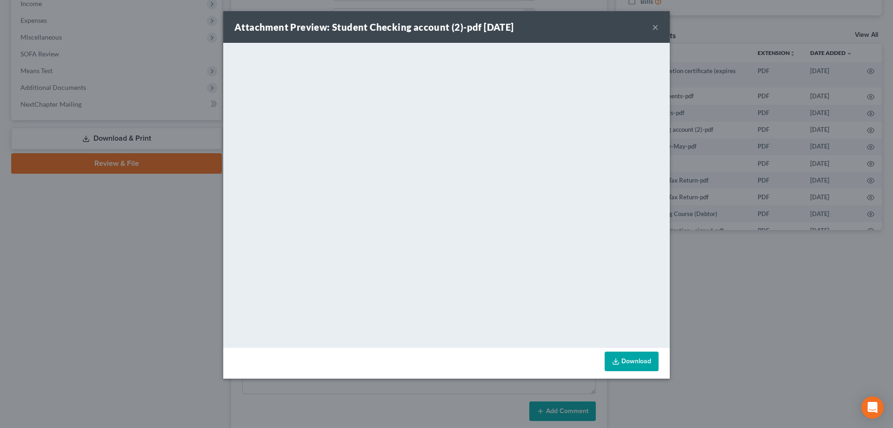
click at [652, 26] on div "Attachment Preview: Student Checking account (2)-pdf 07/21/2025 ×" at bounding box center [446, 27] width 447 height 32
click at [654, 27] on button "×" at bounding box center [655, 26] width 7 height 11
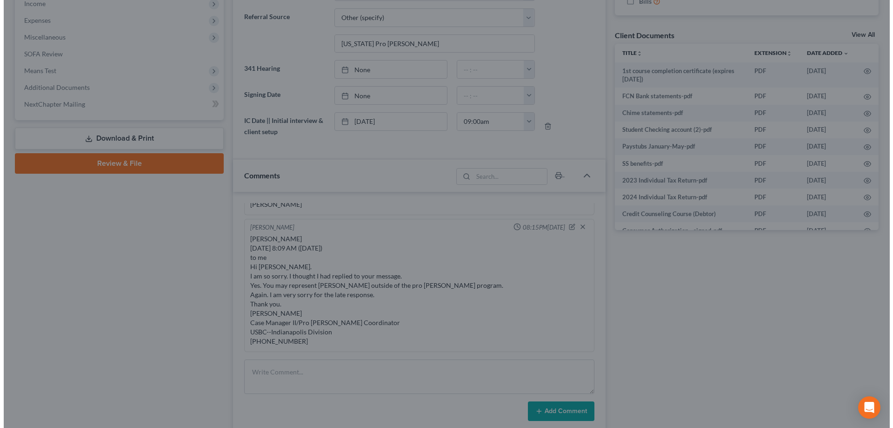
scroll to position [4052, 0]
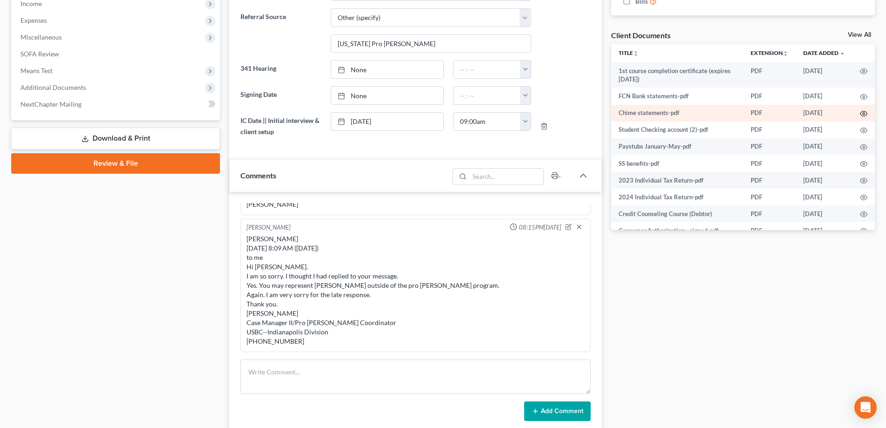
click at [860, 111] on icon "button" at bounding box center [863, 113] width 7 height 7
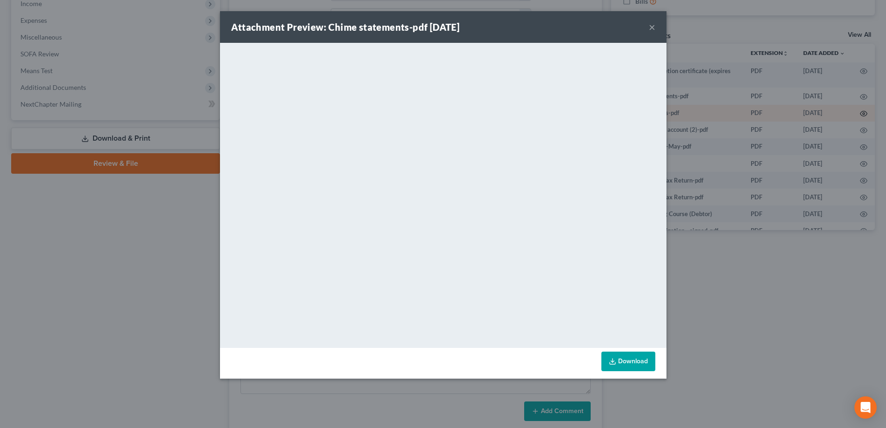
scroll to position [4042, 0]
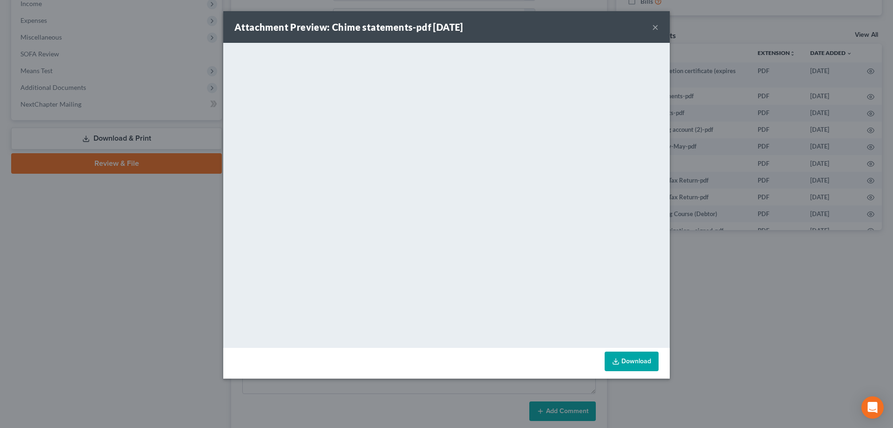
click at [655, 29] on button "×" at bounding box center [655, 26] width 7 height 11
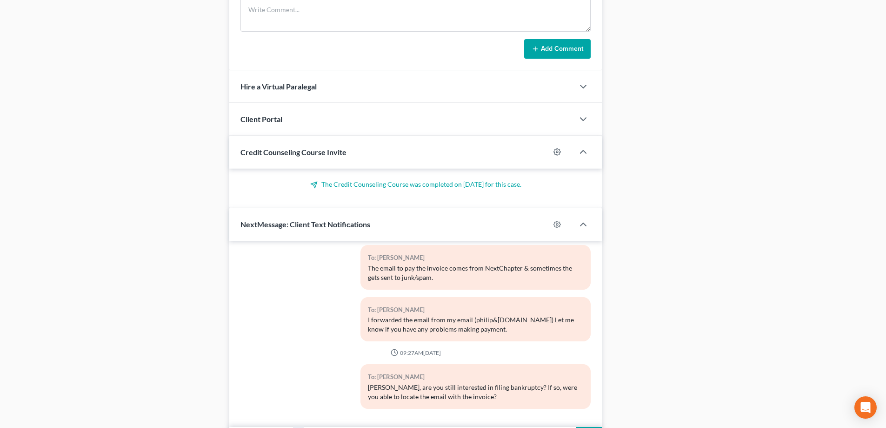
scroll to position [738, 0]
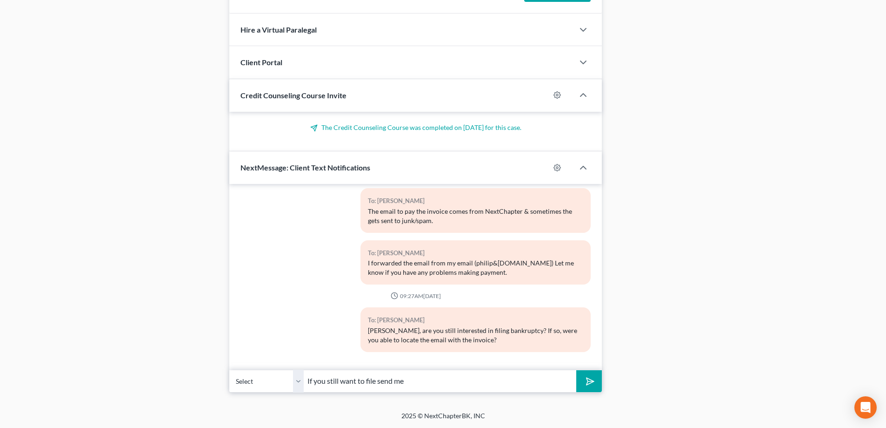
click at [426, 379] on input "If you still want to file send me" at bounding box center [440, 380] width 273 height 23
click at [563, 382] on input "If you still want to file send me statements for the FNC & student account for …" at bounding box center [440, 380] width 273 height 23
type input "If you still want to file send me statements for the FNC & student account for …"
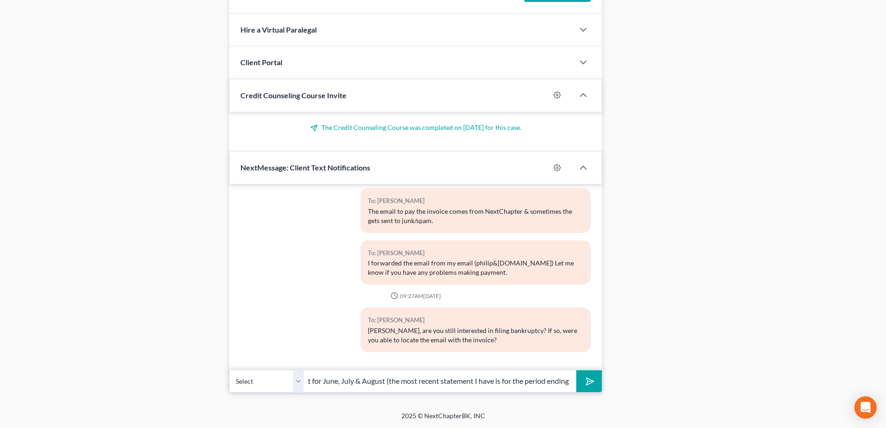
click at [576, 370] on button "submit" at bounding box center [589, 381] width 26 height 22
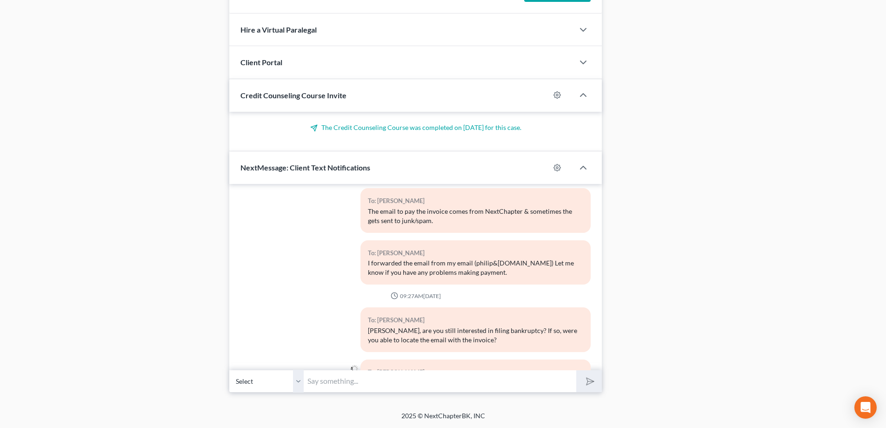
scroll to position [4113, 0]
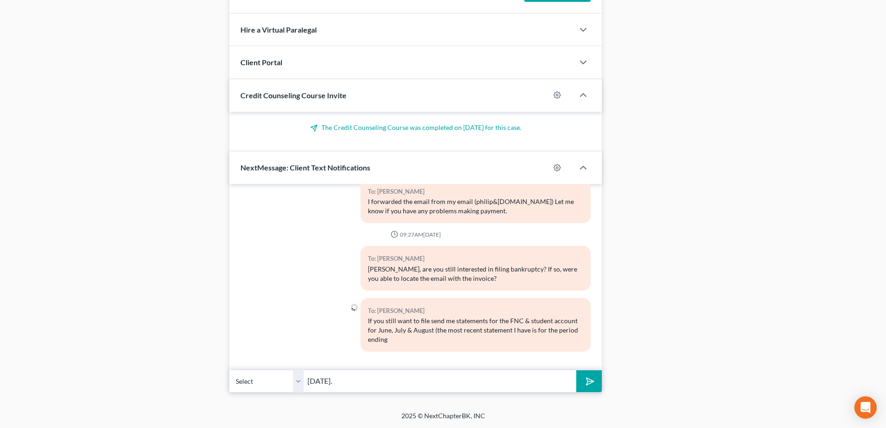
type input "June 17th."
click at [576, 370] on button "submit" at bounding box center [589, 381] width 26 height 22
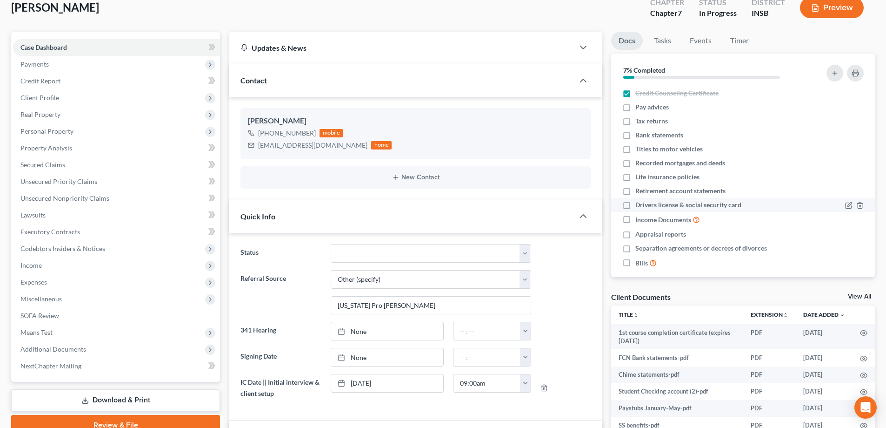
scroll to position [0, 0]
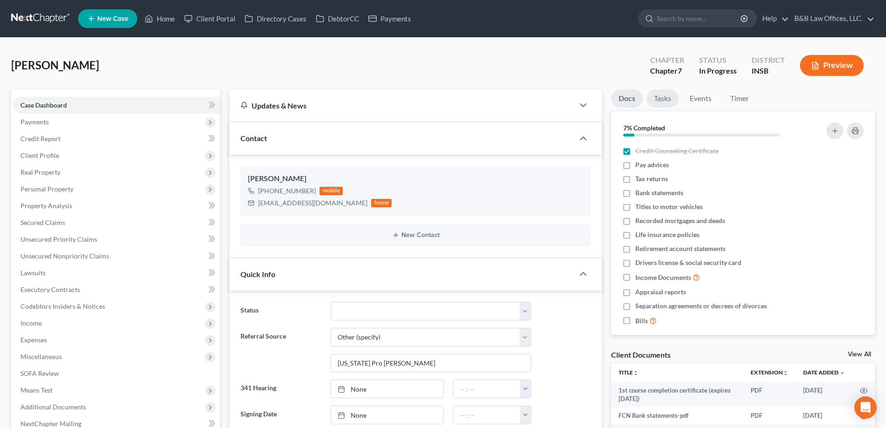
click at [661, 98] on link "Tasks" at bounding box center [663, 98] width 32 height 18
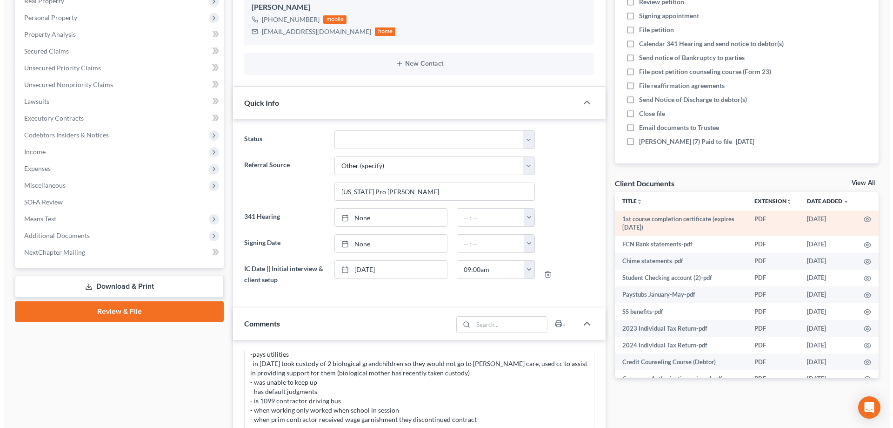
scroll to position [186, 0]
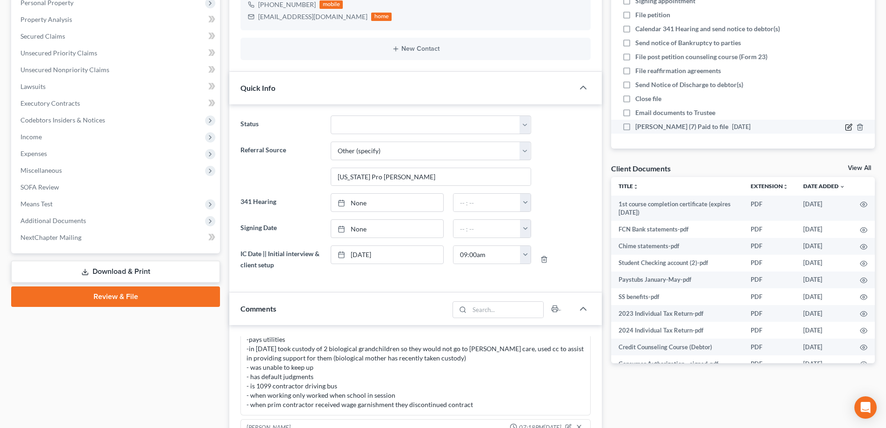
click at [845, 128] on icon at bounding box center [848, 126] width 7 height 7
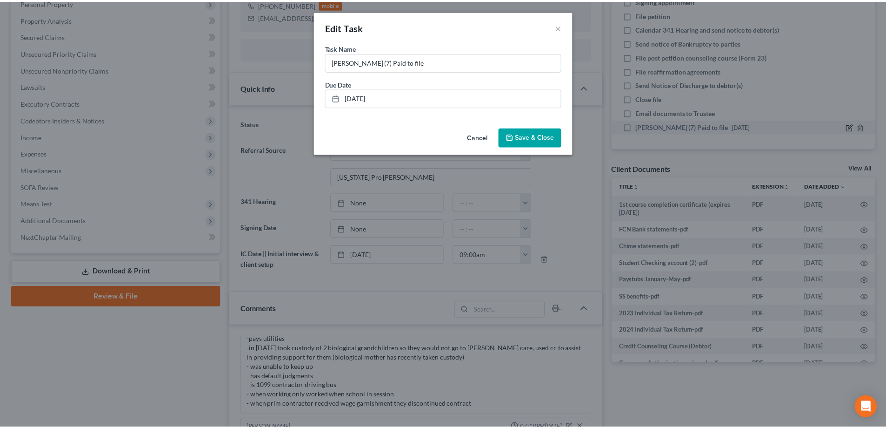
scroll to position [4146, 0]
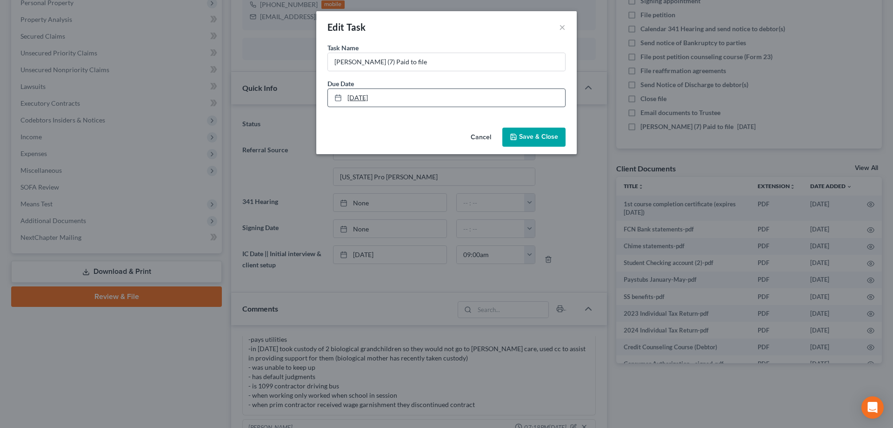
click at [381, 100] on link "9/5/2025" at bounding box center [446, 98] width 237 height 18
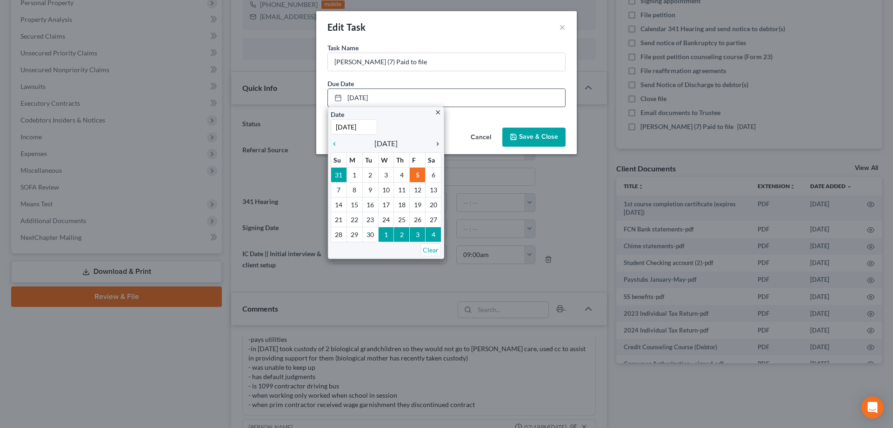
click at [438, 141] on icon "chevron_right" at bounding box center [435, 143] width 12 height 7
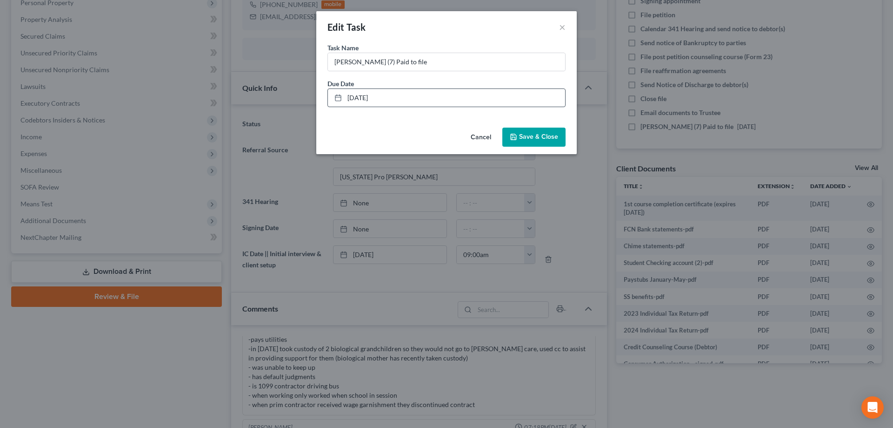
click at [528, 143] on button "Save & Close" at bounding box center [533, 137] width 63 height 20
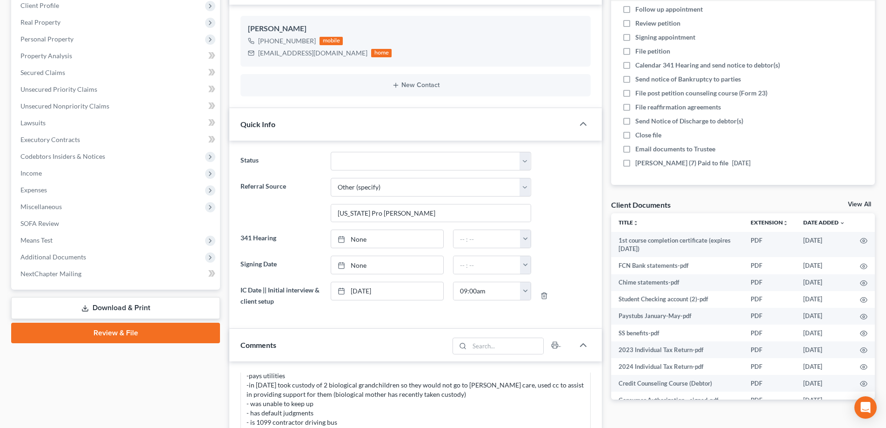
scroll to position [0, 0]
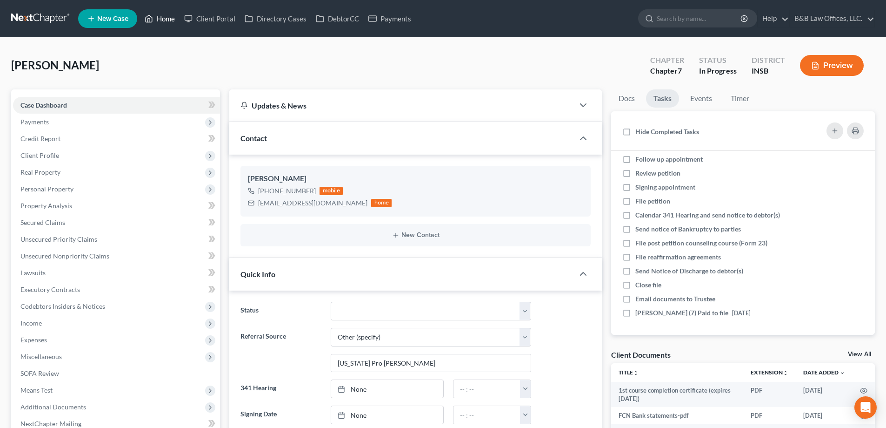
click at [167, 19] on link "Home" at bounding box center [160, 18] width 40 height 17
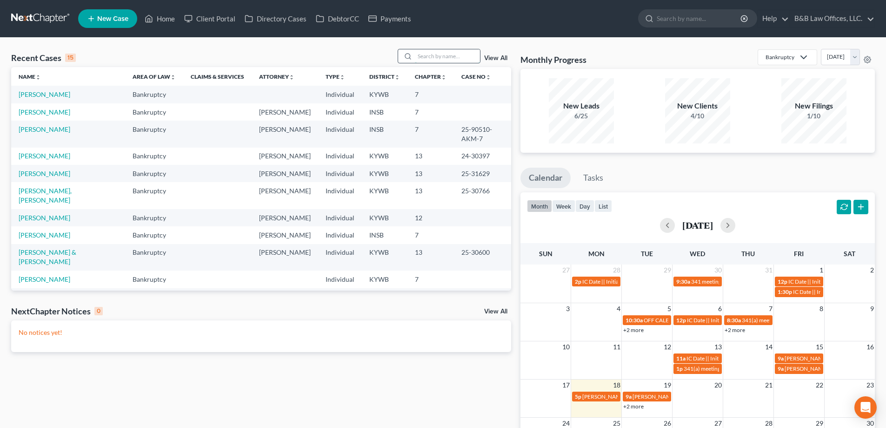
click at [419, 58] on input "search" at bounding box center [447, 55] width 65 height 13
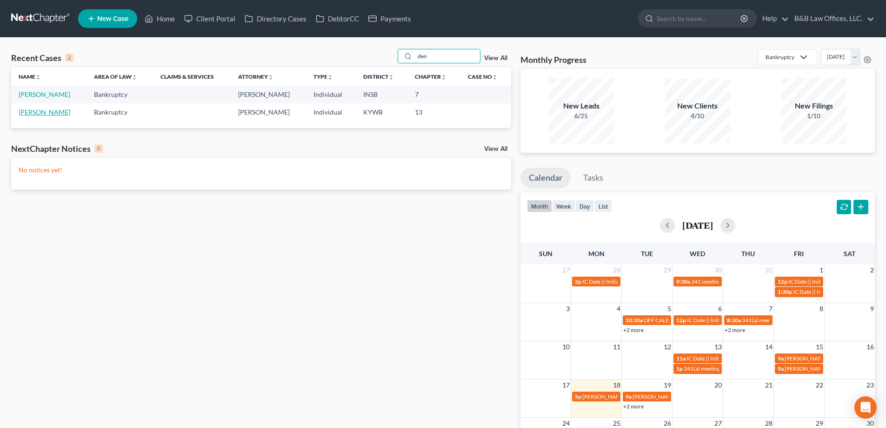
type input "den"
click at [31, 114] on link "[PERSON_NAME]" at bounding box center [45, 112] width 52 height 8
select select "2"
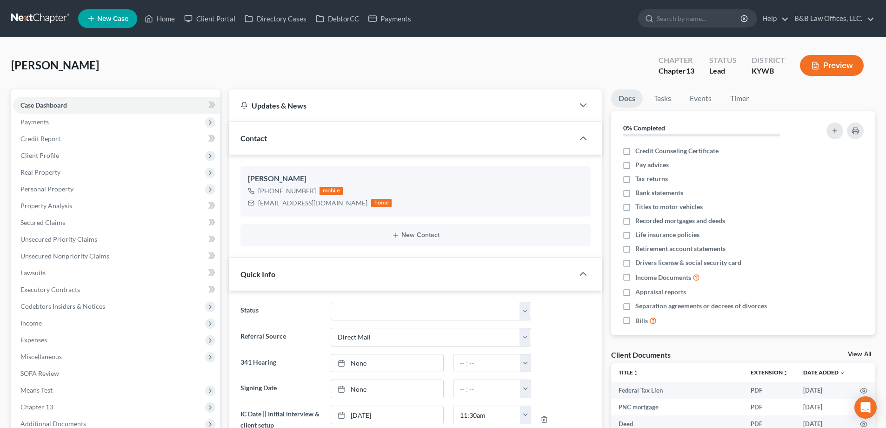
scroll to position [193, 0]
click at [47, 118] on span "Payments" at bounding box center [34, 122] width 28 height 8
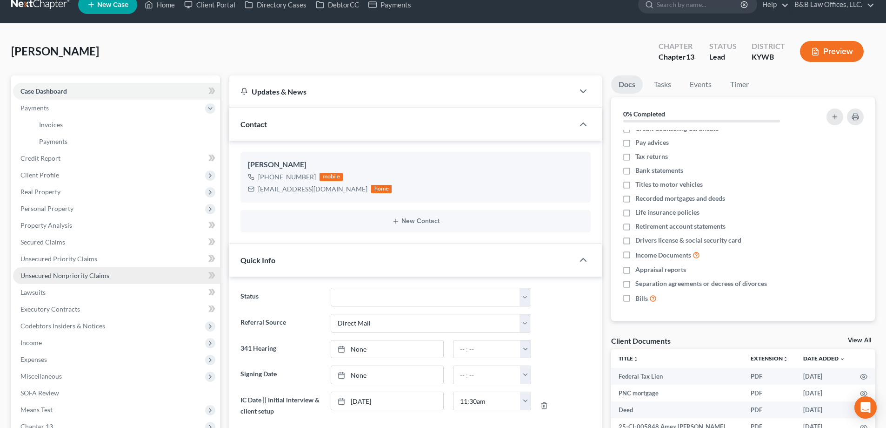
scroll to position [0, 0]
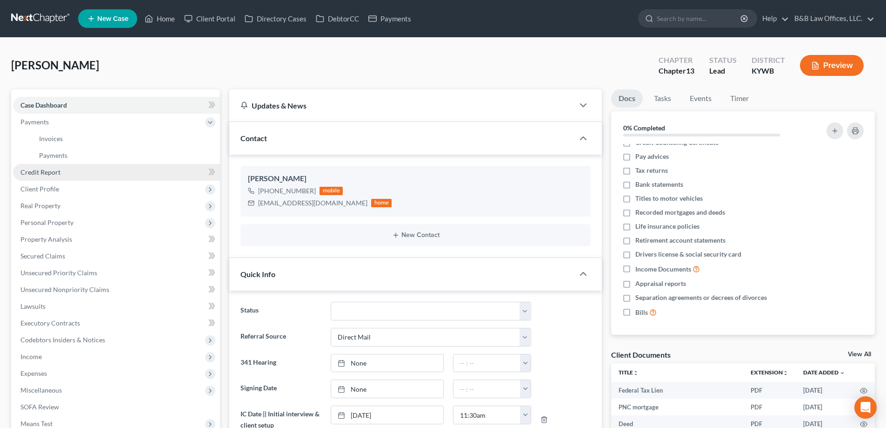
click at [44, 172] on span "Credit Report" at bounding box center [40, 172] width 40 height 8
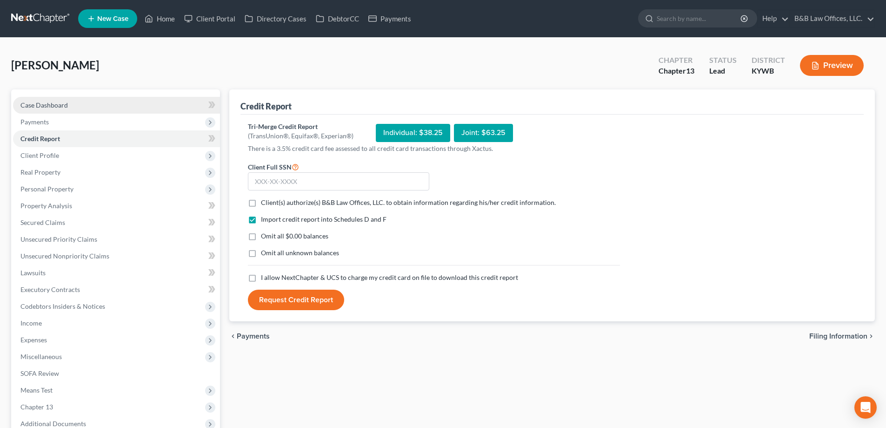
click at [35, 100] on link "Case Dashboard" at bounding box center [116, 105] width 207 height 17
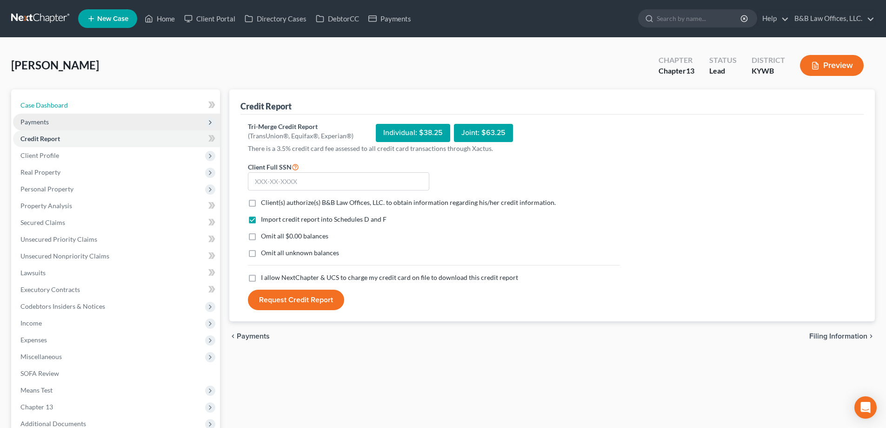
select select "2"
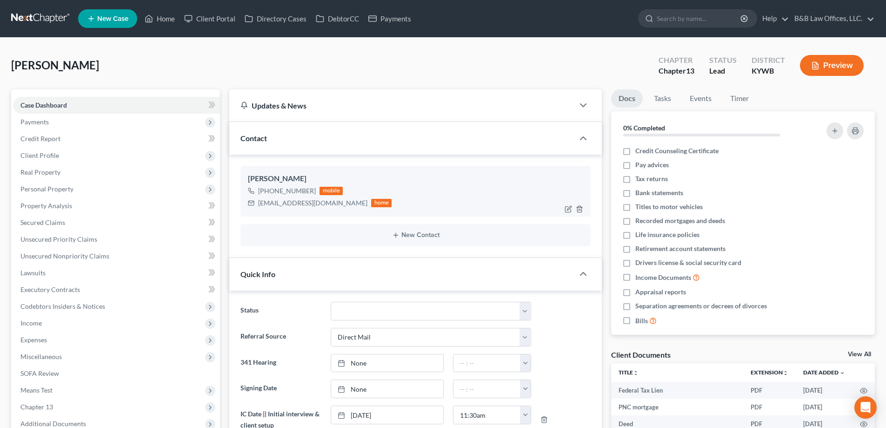
scroll to position [193, 0]
drag, startPoint x: 259, startPoint y: 204, endPoint x: 337, endPoint y: 208, distance: 78.7
click at [338, 209] on div "Darrell Denson +1 (502) 656-1801 mobile D_Denson2003@yahoo.com home" at bounding box center [416, 191] width 350 height 50
copy div "D_Denson2003@yahoo.com"
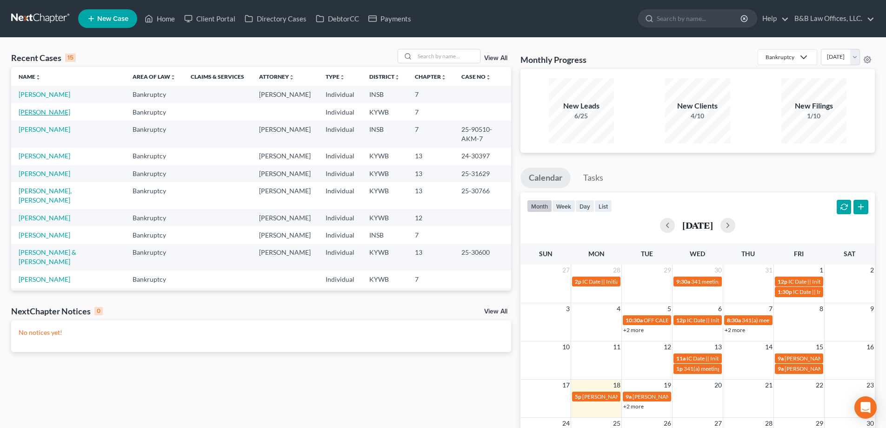
click at [47, 114] on link "[PERSON_NAME]" at bounding box center [45, 112] width 52 height 8
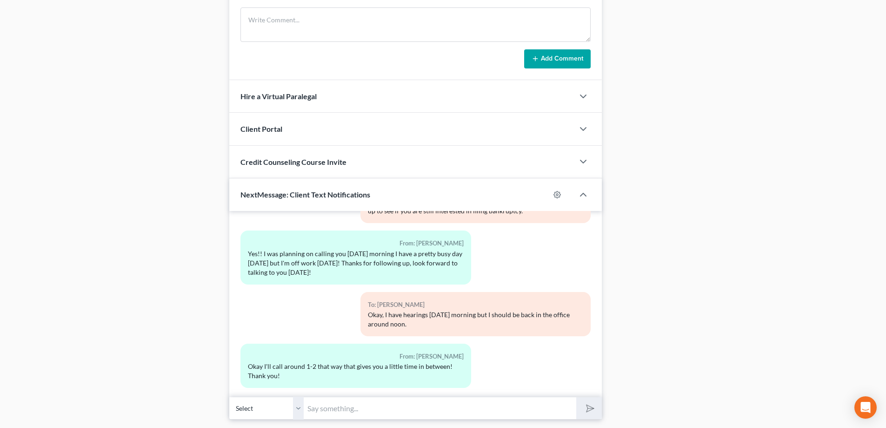
scroll to position [601, 0]
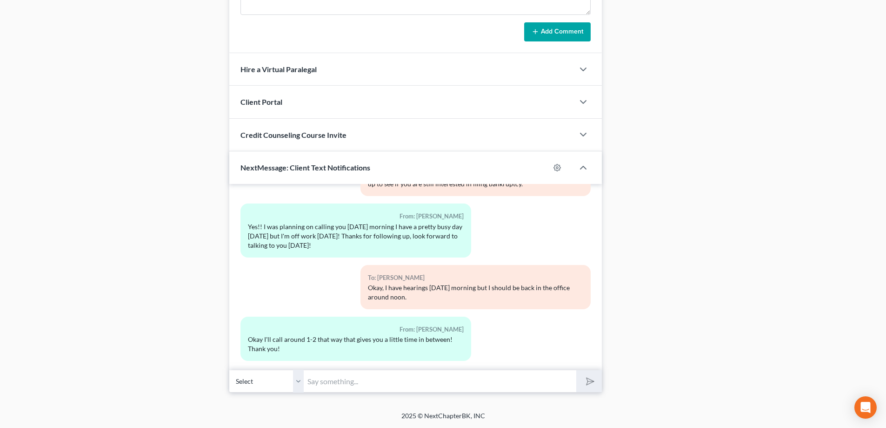
click at [337, 383] on input "text" at bounding box center [440, 380] width 273 height 23
type input "That will work."
click at [577, 387] on button "submit" at bounding box center [589, 381] width 26 height 22
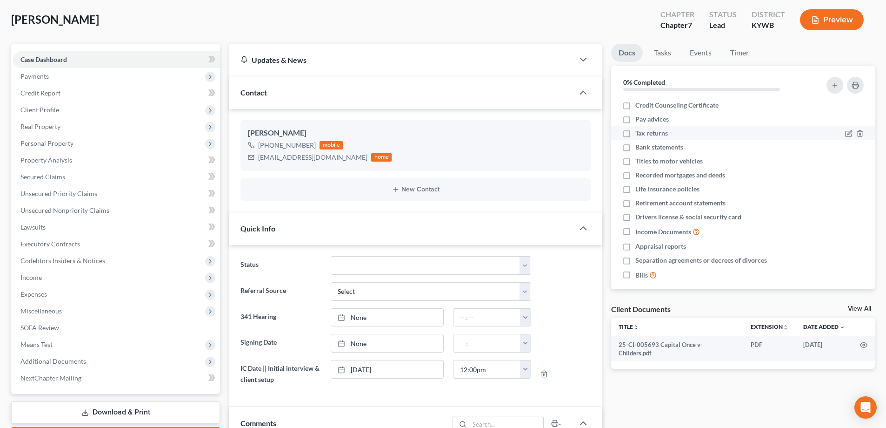
scroll to position [0, 0]
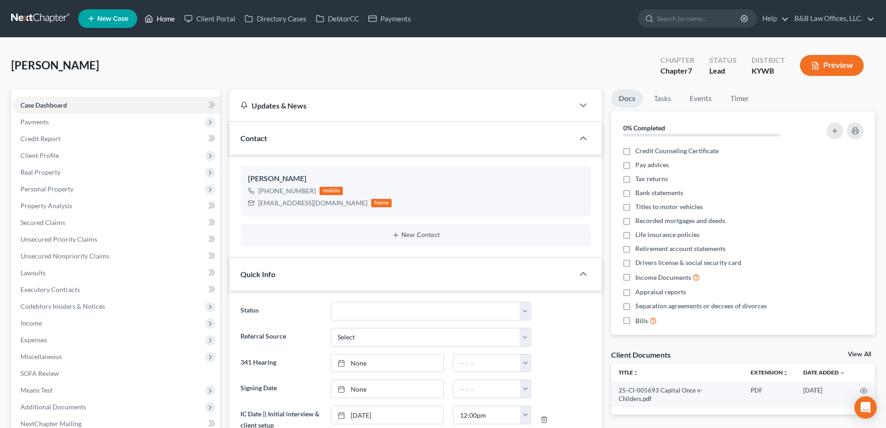
click at [163, 20] on link "Home" at bounding box center [160, 18] width 40 height 17
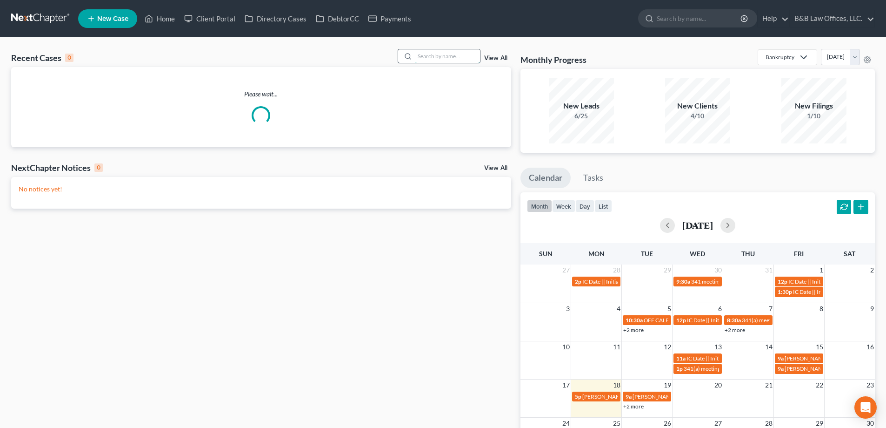
click at [434, 58] on input "search" at bounding box center [447, 55] width 65 height 13
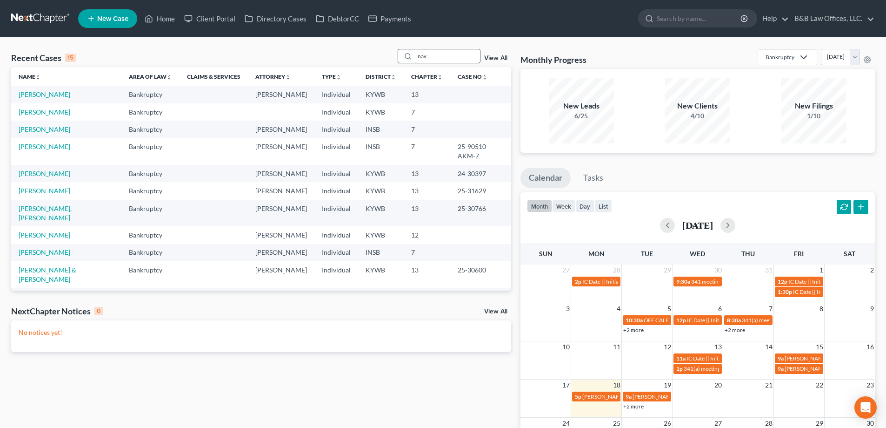
type input "nav"
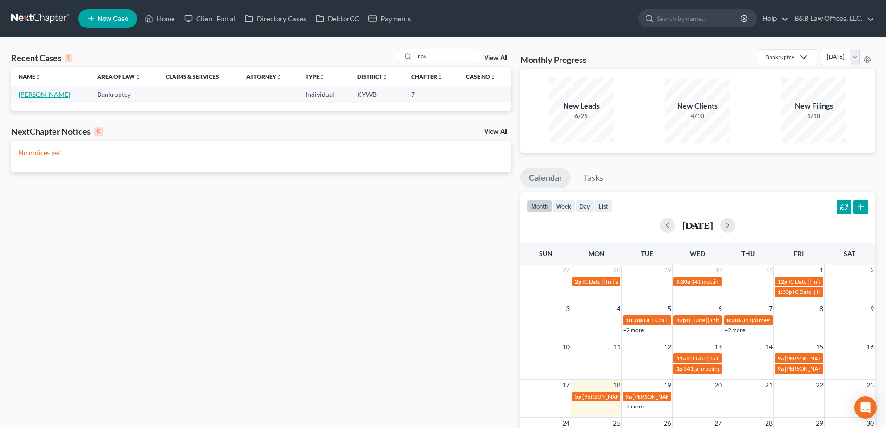
click at [40, 92] on link "[PERSON_NAME]" at bounding box center [45, 94] width 52 height 8
select select "1"
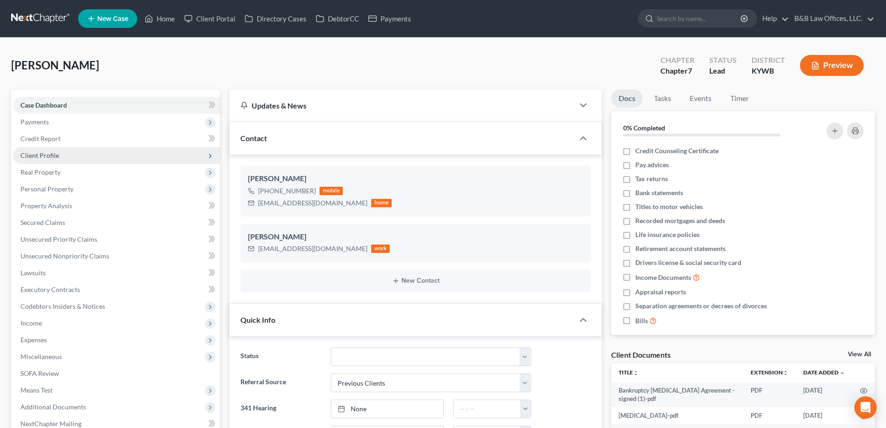
scroll to position [82, 0]
drag, startPoint x: 258, startPoint y: 203, endPoint x: 329, endPoint y: 210, distance: 72.0
click at [329, 210] on div "[PERSON_NAME] [PHONE_NUMBER] mobile [EMAIL_ADDRESS][DOMAIN_NAME] home" at bounding box center [416, 191] width 350 height 50
copy div "[EMAIL_ADDRESS][DOMAIN_NAME]"
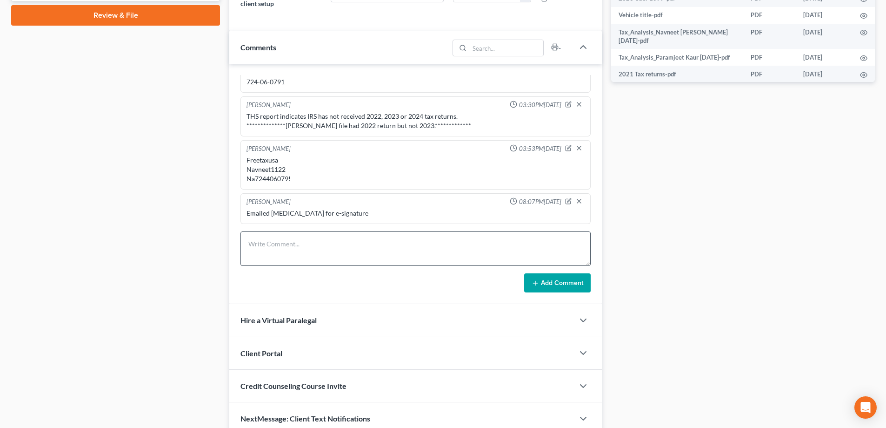
scroll to position [510, 0]
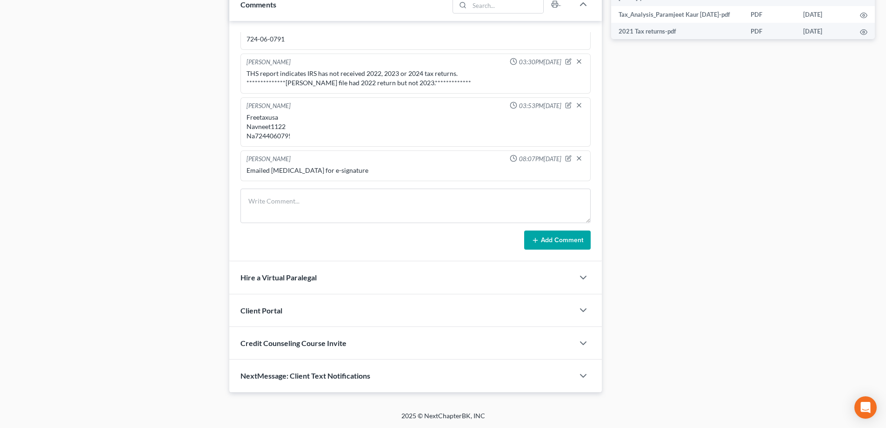
click at [295, 380] on span "NextMessage: Client Text Notifications" at bounding box center [306, 375] width 130 height 9
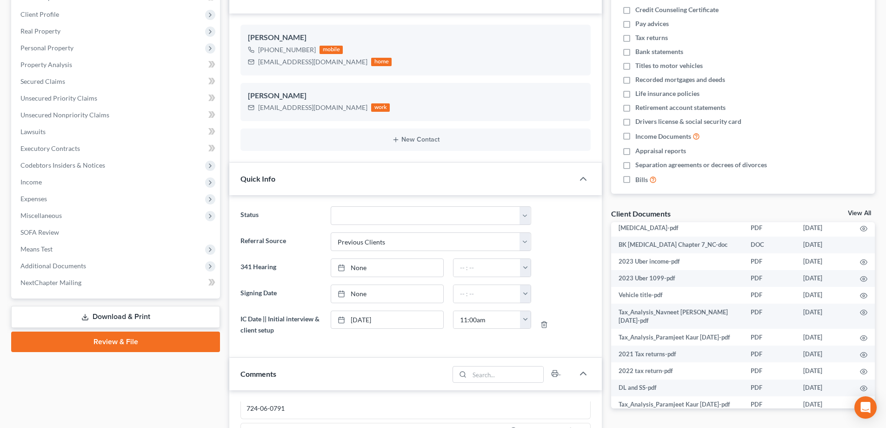
scroll to position [0, 0]
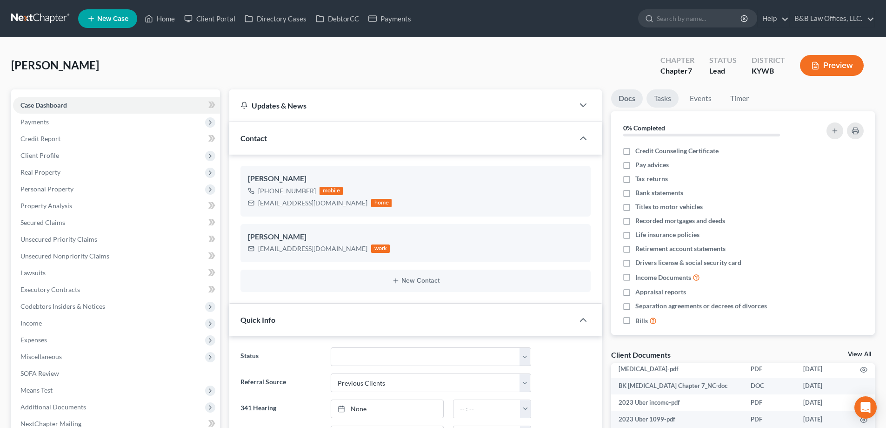
click at [656, 98] on link "Tasks" at bounding box center [663, 98] width 32 height 18
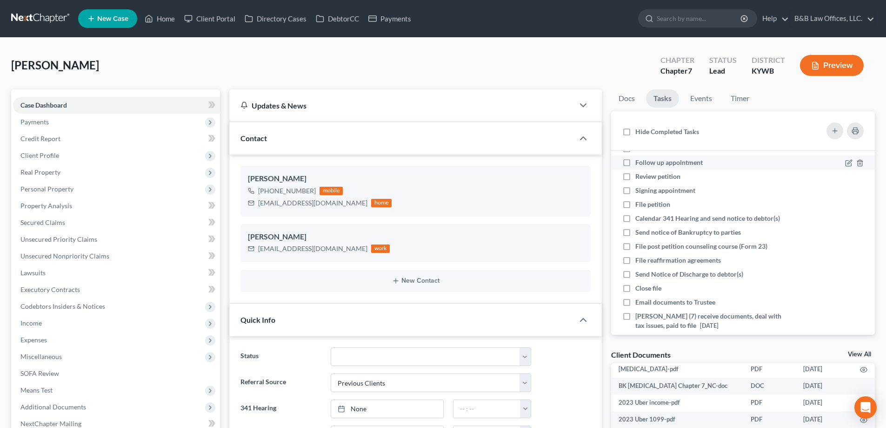
scroll to position [43, 0]
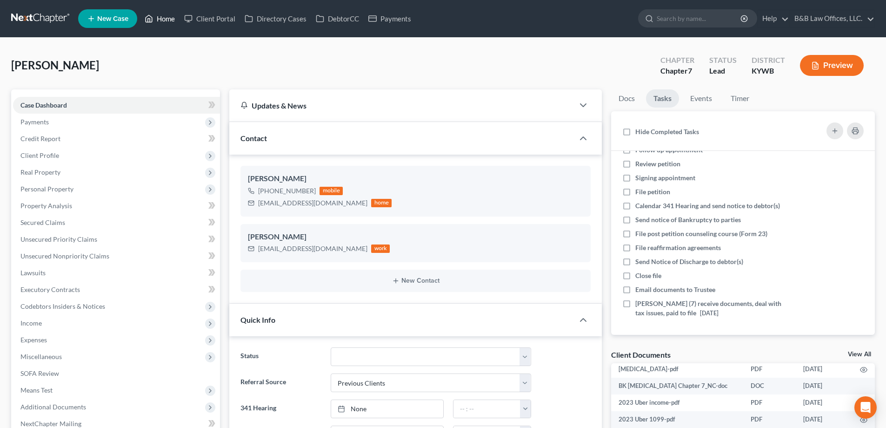
click at [168, 22] on link "Home" at bounding box center [160, 18] width 40 height 17
